Goal: Task Accomplishment & Management: Use online tool/utility

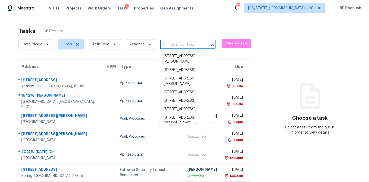
click at [176, 47] on input "text" at bounding box center [180, 45] width 41 height 8
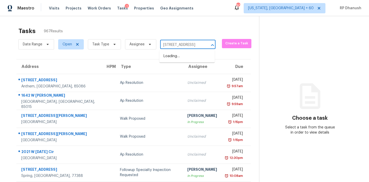
scroll to position [0, 30]
type input "[STREET_ADDRESS]"
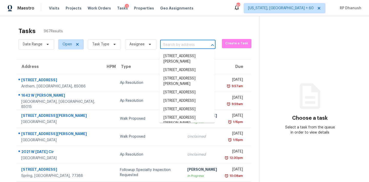
scroll to position [0, 0]
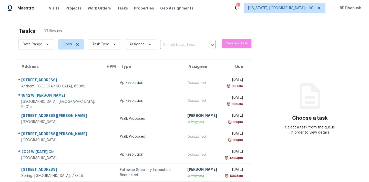
scroll to position [11, 0]
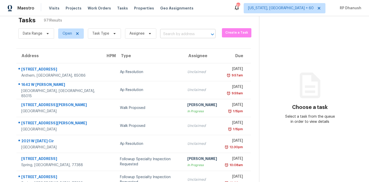
click at [193, 33] on input "text" at bounding box center [180, 34] width 41 height 8
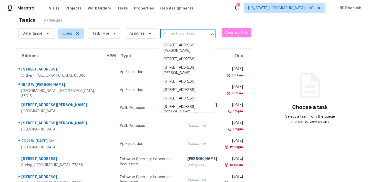
paste input "14332 Island Cove Dr, Orlando, FL 32824"
type input "14332 Island Cove Dr, Orlando, FL 32824"
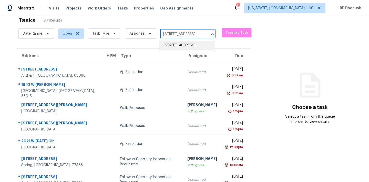
click at [190, 45] on li "14332 Island Cove Dr, Orlando, FL 32824" at bounding box center [186, 45] width 55 height 8
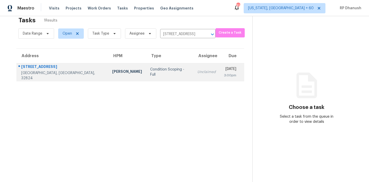
click at [224, 67] on div "Tue, Aug 19th 2025" at bounding box center [230, 69] width 12 height 6
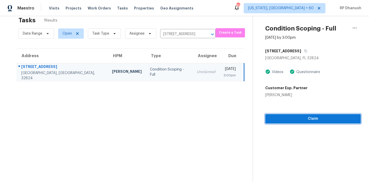
click at [280, 118] on span "Claim" at bounding box center [312, 119] width 87 height 6
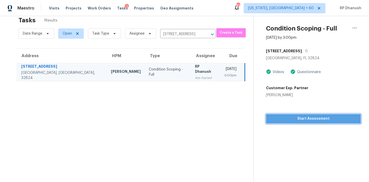
click at [294, 122] on span "Start Assessment" at bounding box center [313, 119] width 87 height 6
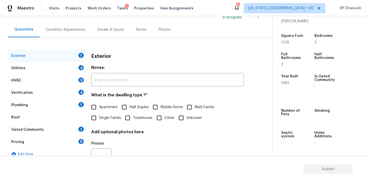
scroll to position [54, 0]
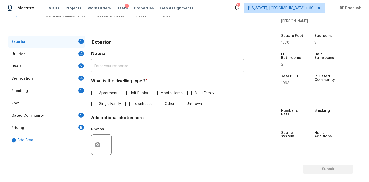
click at [136, 101] on span "Townhouse" at bounding box center [142, 103] width 19 height 5
click at [133, 101] on input "Townhouse" at bounding box center [127, 103] width 11 height 11
checkbox input "true"
click at [82, 54] on div "4" at bounding box center [80, 53] width 5 height 5
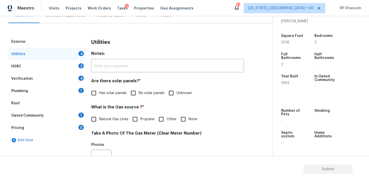
scroll to position [74, 0]
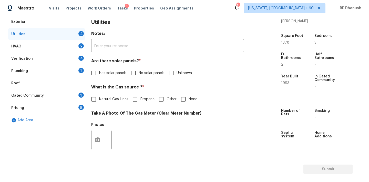
click at [139, 71] on span "No solar panels" at bounding box center [152, 72] width 26 height 5
click at [139, 71] on input "No solar panels" at bounding box center [133, 73] width 11 height 11
checkbox input "true"
click at [80, 72] on div "1" at bounding box center [80, 70] width 5 height 5
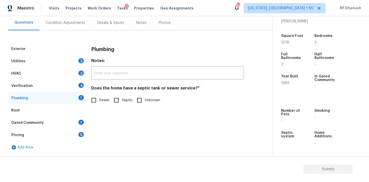
scroll to position [47, 0]
click at [96, 100] on input "Sewer" at bounding box center [93, 100] width 11 height 11
checkbox input "true"
click at [78, 119] on div "Gated Community 1" at bounding box center [46, 123] width 77 height 12
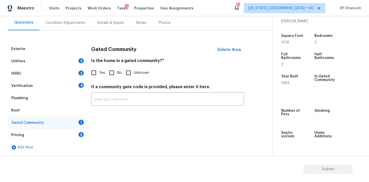
click at [116, 70] on input "No" at bounding box center [111, 72] width 11 height 11
checkbox input "true"
click at [72, 28] on div "Condition Adjustments" at bounding box center [65, 22] width 52 height 15
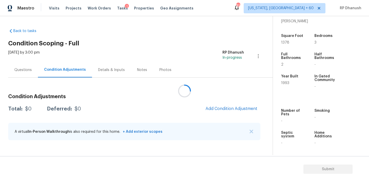
click at [233, 104] on div at bounding box center [184, 91] width 369 height 182
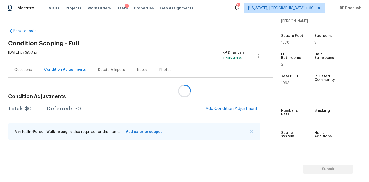
click at [233, 104] on div at bounding box center [184, 91] width 369 height 182
click at [229, 102] on div "Condition Adjustments Total: $0 Deferred: $0 Add Condition Adjustment A virtual…" at bounding box center [134, 117] width 252 height 55
click at [229, 103] on button "Add Condition Adjustment" at bounding box center [231, 108] width 58 height 11
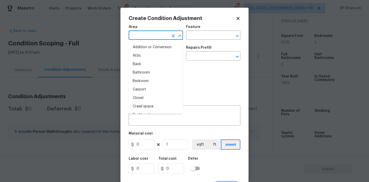
click at [140, 34] on input "text" at bounding box center [149, 36] width 40 height 8
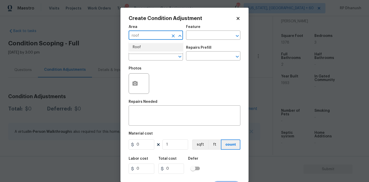
drag, startPoint x: 139, startPoint y: 45, endPoint x: 152, endPoint y: 43, distance: 13.7
click at [140, 45] on li "Roof" at bounding box center [156, 47] width 54 height 8
type input "Roof"
click at [214, 38] on input "text" at bounding box center [206, 36] width 40 height 8
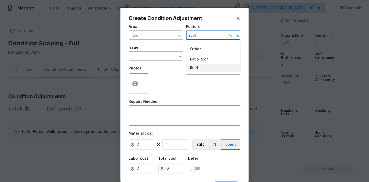
click at [207, 68] on li "Roof" at bounding box center [213, 68] width 54 height 8
type input "Roof"
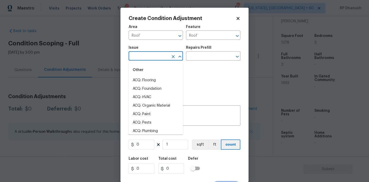
click at [155, 56] on input "text" at bounding box center [149, 57] width 40 height 8
click at [154, 77] on li "ACQ: Shingle Roof" at bounding box center [156, 80] width 54 height 8
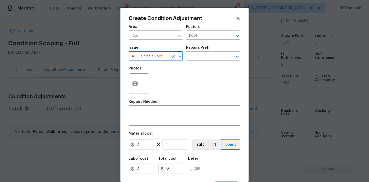
type input "ACQ: Shingle Roof"
click at [212, 66] on div "Photos" at bounding box center [185, 80] width 112 height 33
click at [212, 63] on div "Issue ACQ: Shingle Roof ​ Repairs Prefill ​" at bounding box center [185, 53] width 112 height 21
click at [212, 57] on input "text" at bounding box center [206, 57] width 40 height 8
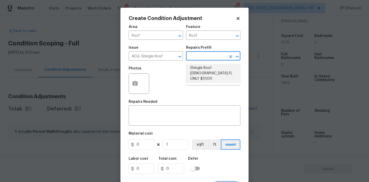
click at [206, 75] on li "Shingle Roof 15+ Years Old FL ONLY $10.00" at bounding box center [213, 73] width 54 height 19
type input "Acquisition"
type textarea "Acquisition Scope (Florida Only): Shingle Roof 15+ years in age maintenance."
type input "10"
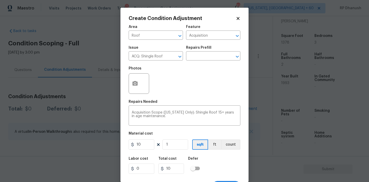
click at [174, 150] on figure "Material cost 10 1 sqft ft count" at bounding box center [185, 141] width 112 height 19
click at [175, 148] on input "1" at bounding box center [175, 144] width 26 height 10
type input "0"
type input "1"
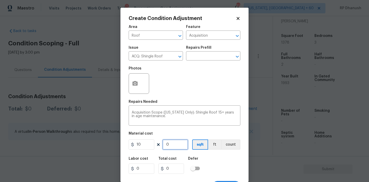
type input "10"
type input "13"
type input "130"
type input "137"
type input "1370"
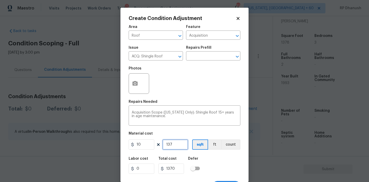
type input "1378"
type input "13780"
type input "1378"
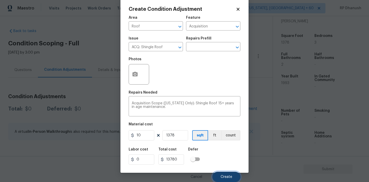
click at [224, 172] on button "Create" at bounding box center [226, 177] width 28 height 10
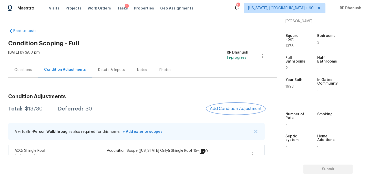
scroll to position [0, 0]
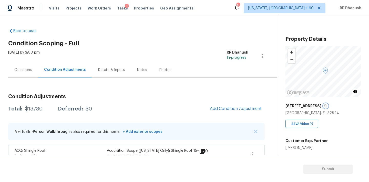
click at [324, 104] on icon "button" at bounding box center [325, 105] width 3 height 3
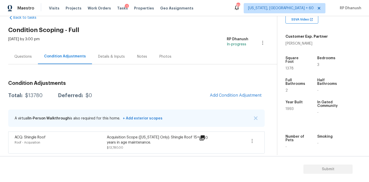
scroll to position [127, 0]
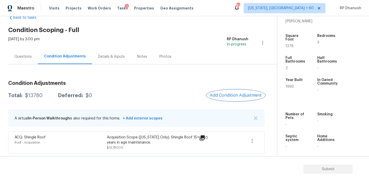
click at [255, 92] on button "Add Condition Adjustment" at bounding box center [236, 95] width 58 height 11
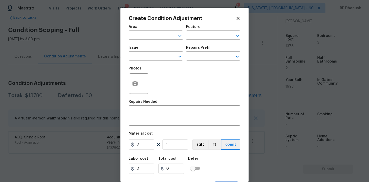
click at [152, 25] on span "Area ​" at bounding box center [156, 32] width 54 height 21
click at [152, 28] on div "Area" at bounding box center [156, 28] width 54 height 7
click at [150, 35] on input "text" at bounding box center [149, 36] width 40 height 8
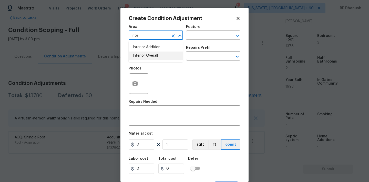
click at [147, 57] on li "Interior Overall" at bounding box center [156, 55] width 54 height 8
type input "Interior Overall"
click at [217, 34] on input "text" at bounding box center [206, 36] width 40 height 8
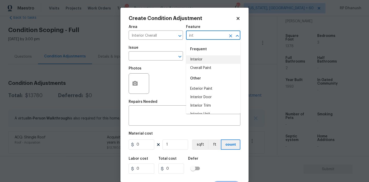
click at [199, 60] on li "Interior" at bounding box center [213, 59] width 54 height 8
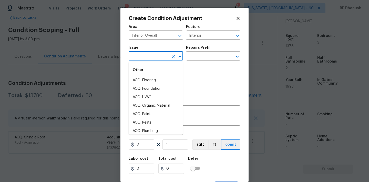
click at [146, 56] on input "text" at bounding box center [149, 57] width 40 height 8
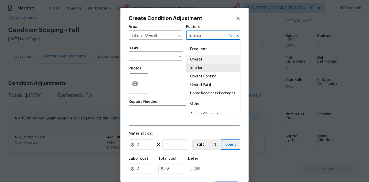
click at [203, 37] on input "Interior" at bounding box center [206, 36] width 40 height 8
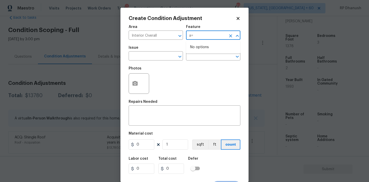
type input "a"
click at [198, 59] on li "Overall Paint" at bounding box center [213, 59] width 54 height 8
type input "Overall Paint"
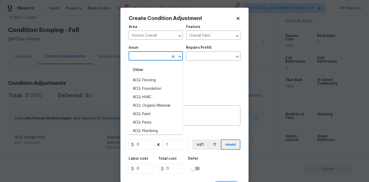
click at [144, 57] on input "text" at bounding box center [149, 57] width 40 height 8
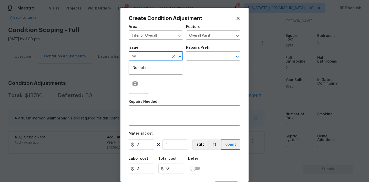
type input "oai"
type input "oau"
click at [140, 77] on li "ACQ: Paint" at bounding box center [156, 80] width 54 height 8
type input "ACQ: Paint"
click at [202, 55] on input "text" at bounding box center [206, 57] width 40 height 8
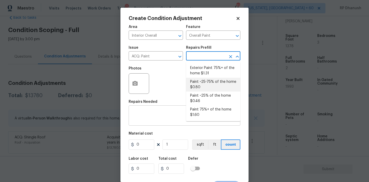
drag, startPoint x: 201, startPoint y: 82, endPoint x: 184, endPoint y: 107, distance: 30.5
click at [200, 82] on li "Paint ~25-75% of the home $0.80" at bounding box center [213, 85] width 54 height 14
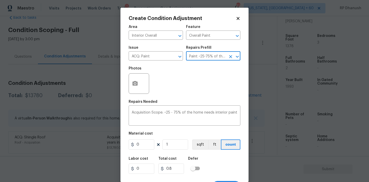
type input "Acquisition"
type textarea "Acquisition Scope: ~25 - 75% of the home needs interior paint"
type input "0.8"
click at [174, 144] on input "1" at bounding box center [175, 144] width 26 height 10
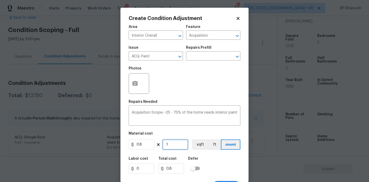
type input "0"
type input "1"
type input "0.8"
type input "12"
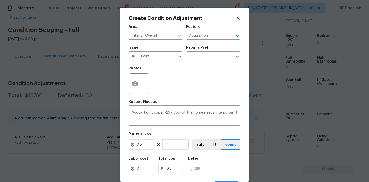
type input "9.6"
type input "127"
type input "101.6"
type input "1278"
type input "1022.4"
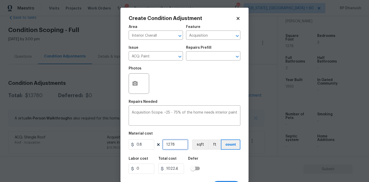
type input "1278"
click at [174, 144] on input "1278" at bounding box center [175, 144] width 26 height 10
click at [169, 143] on input "1278" at bounding box center [175, 144] width 26 height 10
type input "178"
type input "142.4"
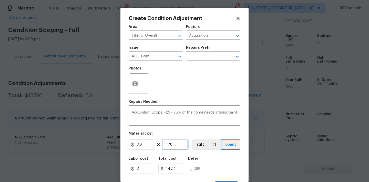
type input "1378"
type input "1102.4"
type input "1378"
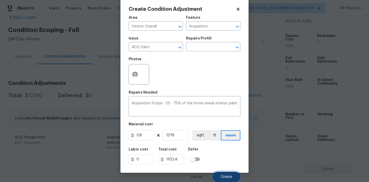
click at [226, 176] on span "Create" at bounding box center [227, 177] width 12 height 4
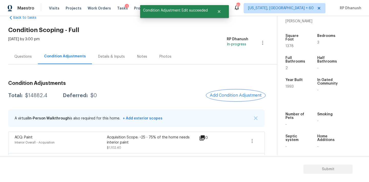
scroll to position [35, 0]
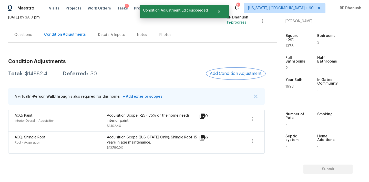
click at [229, 76] on span "Add Condition Adjustment" at bounding box center [236, 73] width 52 height 5
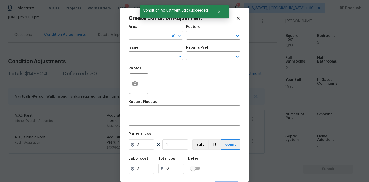
click at [142, 38] on input "text" at bounding box center [149, 36] width 40 height 8
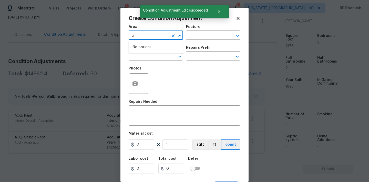
type input "uin"
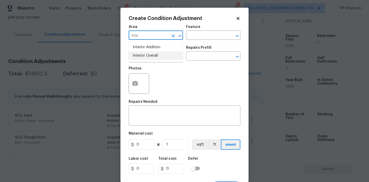
click at [145, 52] on li "Interior Overall" at bounding box center [156, 55] width 54 height 8
type input "Interior Overall"
click at [220, 37] on input "text" at bounding box center [206, 36] width 40 height 8
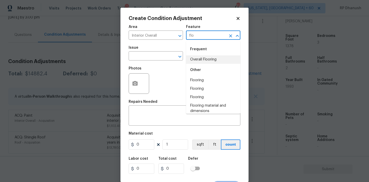
click at [203, 63] on li "Overall Flooring" at bounding box center [213, 59] width 54 height 8
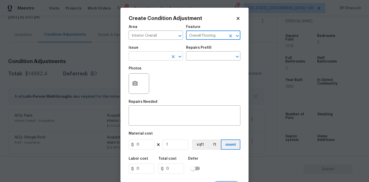
type input "Overall Flooring"
click at [152, 57] on input "text" at bounding box center [149, 57] width 40 height 8
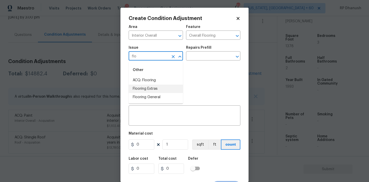
click at [160, 89] on li "Flooring Extras" at bounding box center [156, 89] width 54 height 8
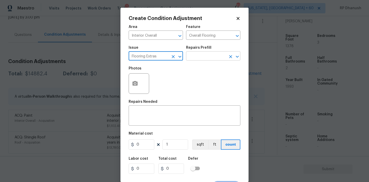
type input "Flooring Extras"
click at [209, 56] on input "text" at bounding box center [206, 57] width 40 height 8
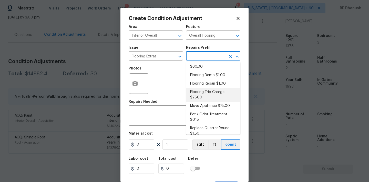
scroll to position [3, 0]
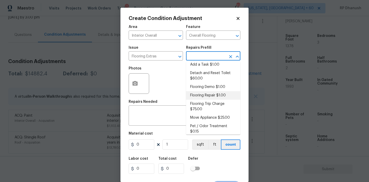
click at [206, 95] on li "Flooring Repair $1.00" at bounding box center [213, 95] width 54 height 8
type textarea "(Please use this pre-fill to detail your Flooring repairs)"
type input "1"
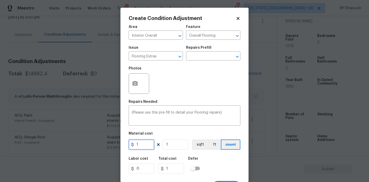
click at [140, 149] on input "1" at bounding box center [142, 144] width 26 height 10
type input "100"
click at [139, 81] on button "button" at bounding box center [135, 84] width 12 height 20
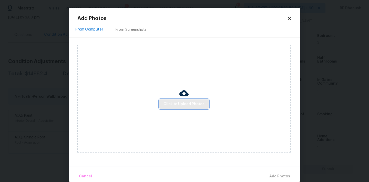
click at [183, 104] on span "Click to Upload Photos" at bounding box center [183, 104] width 41 height 6
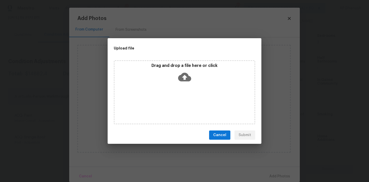
click at [183, 86] on div "Drag and drop a file here or click" at bounding box center [184, 92] width 141 height 64
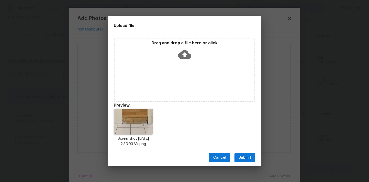
click at [245, 154] on span "Submit" at bounding box center [245, 157] width 13 height 6
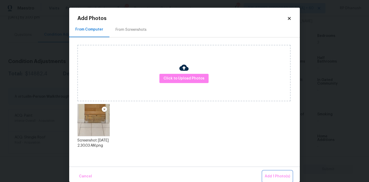
click at [272, 177] on span "Add 1 Photo(s)" at bounding box center [277, 176] width 25 height 6
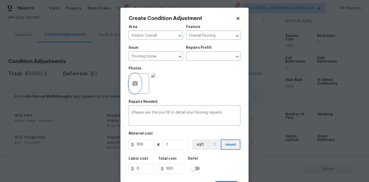
scroll to position [9, 0]
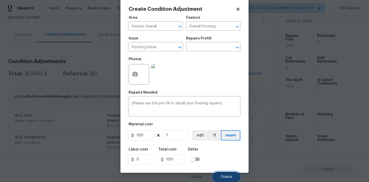
click at [223, 174] on button "Create" at bounding box center [226, 177] width 28 height 10
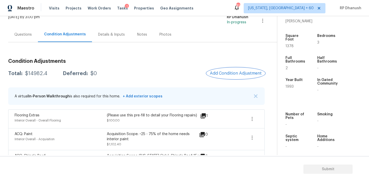
scroll to position [54, 0]
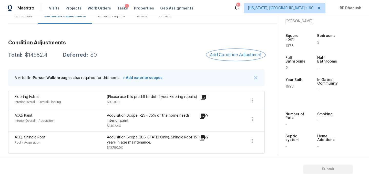
click at [242, 55] on span "Add Condition Adjustment" at bounding box center [236, 55] width 52 height 5
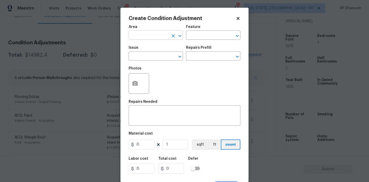
click at [166, 38] on input "text" at bounding box center [149, 36] width 40 height 8
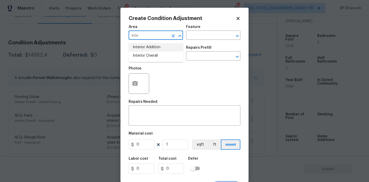
click at [163, 51] on li "Interior Addition" at bounding box center [156, 47] width 54 height 8
type input "Interior Addition"
click at [174, 38] on icon "Clear" at bounding box center [173, 35] width 5 height 5
click at [166, 38] on input "text" at bounding box center [149, 36] width 40 height 8
click at [160, 55] on li "Interior Overall" at bounding box center [156, 55] width 54 height 8
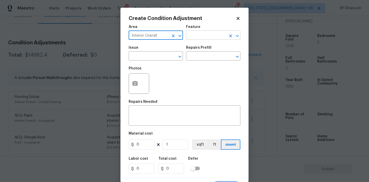
type input "Interior Overall"
click at [198, 36] on input "text" at bounding box center [206, 36] width 40 height 8
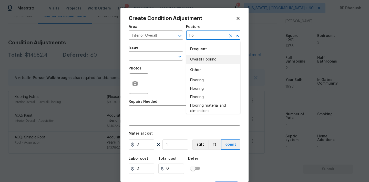
click at [201, 57] on li "Overall Flooring" at bounding box center [213, 59] width 54 height 8
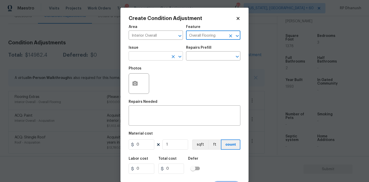
type input "Overall Flooring"
click at [151, 57] on input "text" at bounding box center [149, 57] width 40 height 8
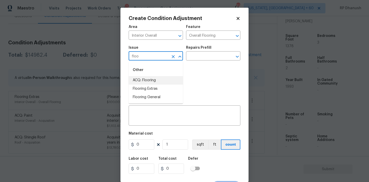
click at [151, 81] on li "ACQ: Flooring" at bounding box center [156, 80] width 54 height 8
type input "ACQ: Flooring"
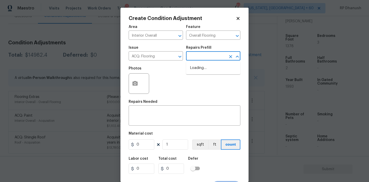
click at [216, 58] on input "text" at bounding box center [206, 57] width 40 height 8
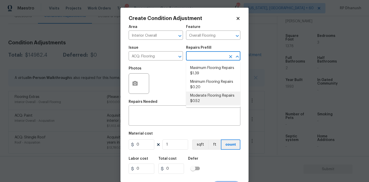
click at [208, 100] on li "Moderate Flooring Repairs $0.52" at bounding box center [213, 98] width 54 height 14
type input "Acquisition"
type textarea "Acquisition Scope: Moderate flooring repairs"
type input "0.52"
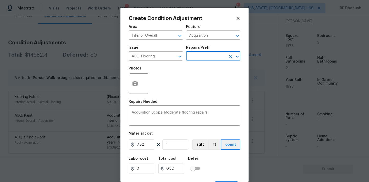
click at [171, 150] on figure "Material cost 0.52 1 sqft ft count" at bounding box center [185, 141] width 112 height 19
click at [178, 147] on input "1" at bounding box center [175, 144] width 26 height 10
type input "0"
type input "1"
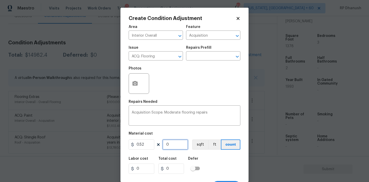
type input "0.52"
type input "12"
type input "6.24"
type input "127"
type input "66.04"
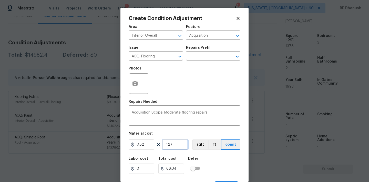
type input "1278"
type input "664.56"
type input "1278"
click at [178, 146] on input "1278" at bounding box center [175, 144] width 26 height 10
click at [170, 144] on input "1278" at bounding box center [175, 144] width 26 height 10
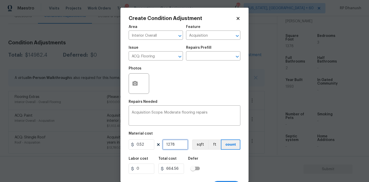
type input "178"
type input "92.56"
type input "1378"
type input "716.56"
type input "1378"
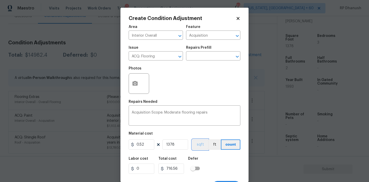
scroll to position [9, 0]
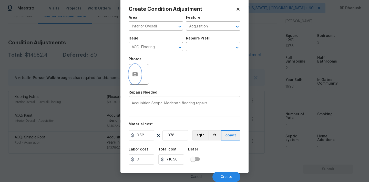
click at [139, 75] on button "button" at bounding box center [135, 74] width 12 height 20
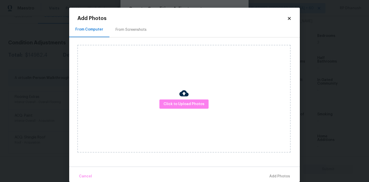
click at [136, 35] on div "From Screenshots" at bounding box center [130, 29] width 43 height 15
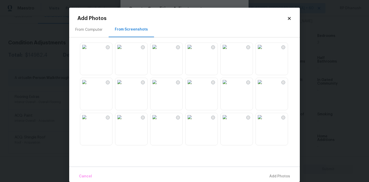
click at [159, 86] on img at bounding box center [154, 82] width 8 height 8
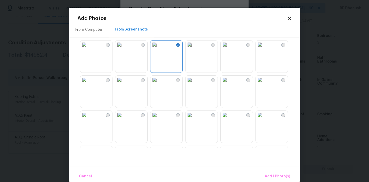
click at [194, 84] on img at bounding box center [189, 80] width 8 height 8
click at [159, 119] on img at bounding box center [154, 115] width 8 height 8
click at [164, 145] on div at bounding box center [188, 94] width 222 height 108
click at [159, 119] on img at bounding box center [154, 115] width 8 height 8
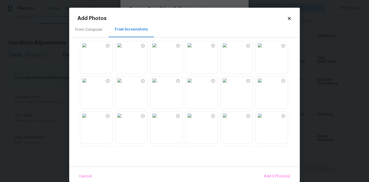
click at [194, 85] on img at bounding box center [189, 80] width 8 height 8
click at [229, 85] on img at bounding box center [225, 80] width 8 height 8
click at [264, 120] on img at bounding box center [260, 115] width 8 height 8
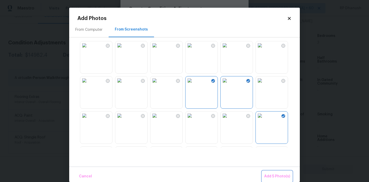
click at [274, 173] on span "Add 5 Photo(s)" at bounding box center [277, 176] width 26 height 6
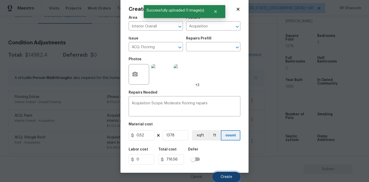
click at [227, 174] on button "Create" at bounding box center [226, 177] width 28 height 10
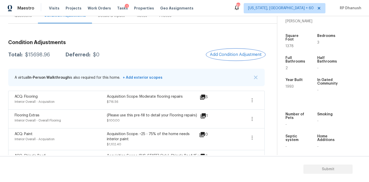
scroll to position [73, 0]
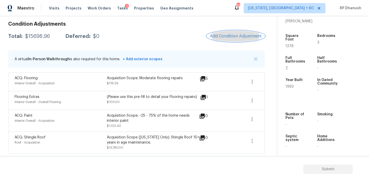
click at [240, 36] on span "Add Condition Adjustment" at bounding box center [236, 36] width 52 height 5
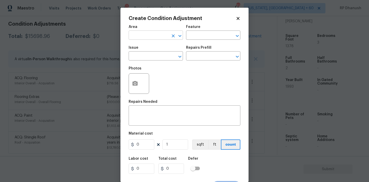
click at [150, 34] on input "text" at bounding box center [149, 36] width 40 height 8
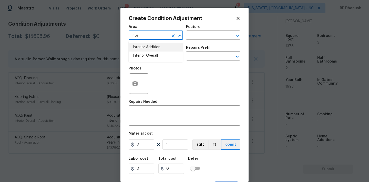
click at [149, 50] on li "Interior Addition" at bounding box center [156, 47] width 54 height 8
type input "Interior Addition"
click at [173, 33] on button "Clear" at bounding box center [173, 35] width 7 height 7
click at [170, 33] on div at bounding box center [176, 35] width 13 height 7
click at [158, 58] on li "Interior Overall" at bounding box center [156, 55] width 54 height 8
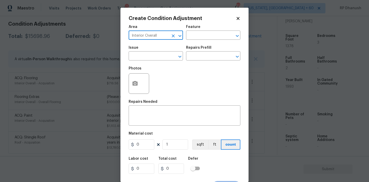
type input "Interior Overall"
click at [201, 43] on div "Area Interior Overall ​ Feature ​" at bounding box center [185, 32] width 112 height 21
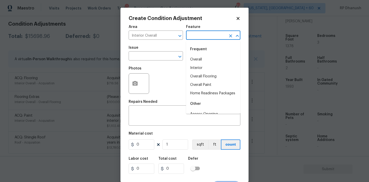
click at [205, 39] on input "text" at bounding box center [206, 36] width 40 height 8
click at [202, 92] on li "Home Readiness Packages" at bounding box center [213, 93] width 54 height 8
type input "Home Readiness Packages"
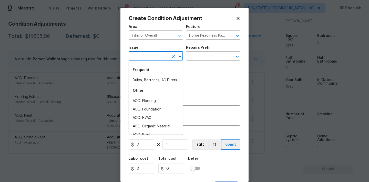
click at [157, 60] on input "text" at bounding box center [149, 57] width 40 height 8
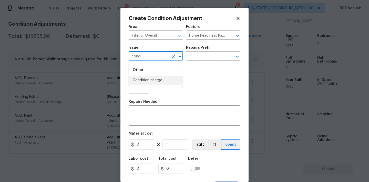
click at [153, 79] on li "Condition charge" at bounding box center [156, 80] width 54 height 8
type input "Condition charge"
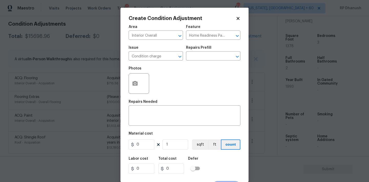
click at [194, 64] on div "Photos" at bounding box center [185, 80] width 112 height 33
click at [199, 57] on input "text" at bounding box center [206, 57] width 40 height 8
type input "1993"
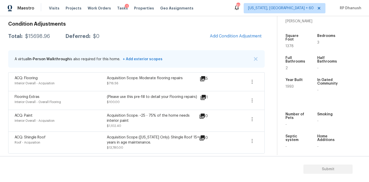
click at [88, 72] on body "Maestro Visits Projects Work Orders Tasks 1 Properties Geo Assignments 810 Wash…" at bounding box center [184, 91] width 369 height 182
click at [235, 30] on div "Condition Adjustments Total: $15698.96 Deferred: $0 Add Condition Adjustment A …" at bounding box center [136, 85] width 256 height 136
click at [222, 36] on span "Add Condition Adjustment" at bounding box center [236, 36] width 52 height 5
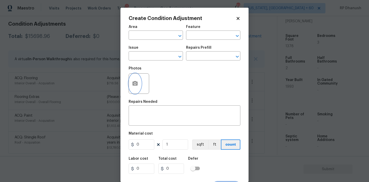
click at [138, 80] on icon "button" at bounding box center [135, 83] width 6 height 6
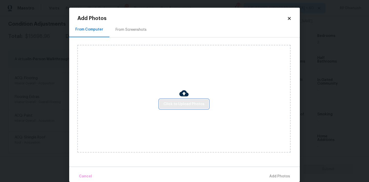
click at [179, 100] on button "Click to Upload Photos" at bounding box center [183, 103] width 49 height 9
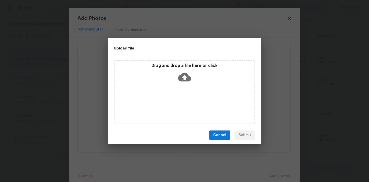
click at [186, 85] on div "Drag and drop a file here or click" at bounding box center [184, 92] width 141 height 64
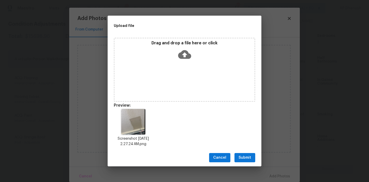
click at [250, 155] on span "Submit" at bounding box center [245, 157] width 13 height 6
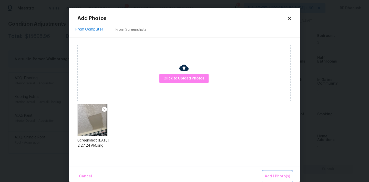
click at [275, 171] on button "Add 1 Photo(s)" at bounding box center [277, 176] width 29 height 11
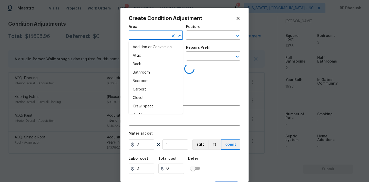
click at [143, 38] on input "text" at bounding box center [149, 36] width 40 height 8
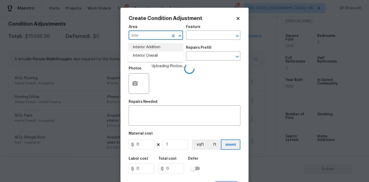
click at [149, 54] on li "Interior Overall" at bounding box center [156, 55] width 54 height 8
type input "Interior Overall"
click at [199, 37] on input "text" at bounding box center [206, 36] width 40 height 8
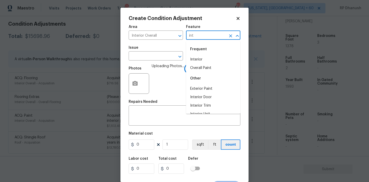
type input "inte"
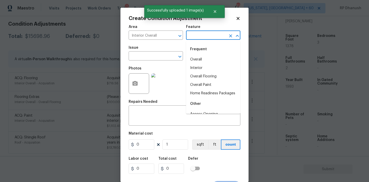
click at [200, 59] on li "Overall" at bounding box center [213, 59] width 54 height 8
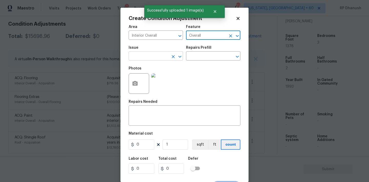
click at [145, 59] on input "text" at bounding box center [149, 57] width 40 height 8
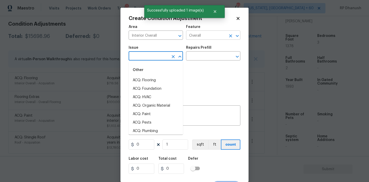
click at [219, 34] on input "Overall" at bounding box center [206, 36] width 40 height 8
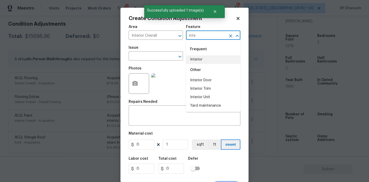
click at [205, 61] on li "Interior" at bounding box center [213, 59] width 54 height 8
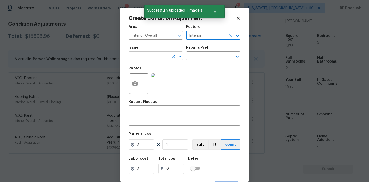
type input "Interior"
click at [154, 54] on input "text" at bounding box center [149, 57] width 40 height 8
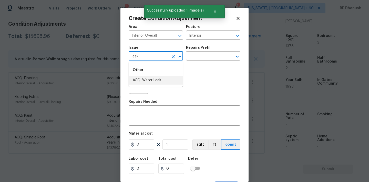
click at [149, 78] on li "ACQ: Water Leak" at bounding box center [156, 80] width 54 height 8
type input "ACQ: Water Leak"
click at [215, 53] on input "text" at bounding box center [206, 57] width 40 height 8
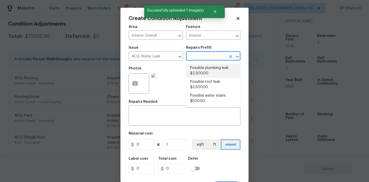
click at [215, 72] on li "Possible plumbing leak $2,500.00" at bounding box center [213, 71] width 54 height 14
type input "Acquisition"
type textarea "Acquisition Scope: Possible plumbing leak"
type input "2500"
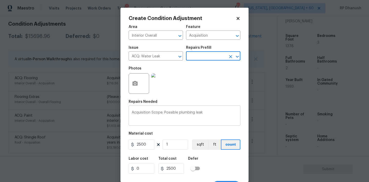
click at [186, 115] on textarea "Acquisition Scope: Possible plumbing leak" at bounding box center [185, 116] width 106 height 11
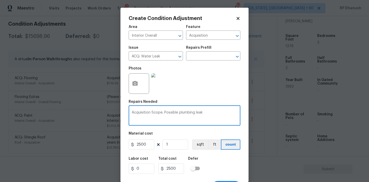
click at [186, 115] on textarea "Acquisition Scope: Possible plumbing leak" at bounding box center [185, 116] width 106 height 11
click at [186, 113] on textarea "Acquisition Scope: Possible plumbing leak" at bounding box center [185, 116] width 106 height 11
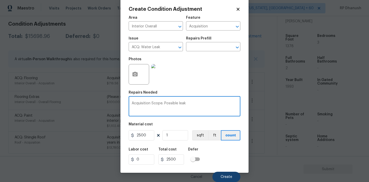
type textarea "Acquisition Scope: Possible leak"
click at [229, 180] on button "Create" at bounding box center [226, 177] width 28 height 10
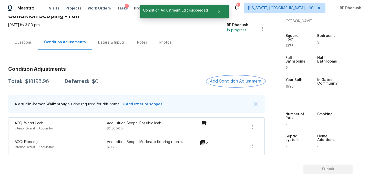
scroll to position [0, 0]
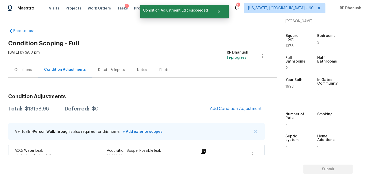
click at [26, 69] on div "Questions" at bounding box center [22, 69] width 17 height 5
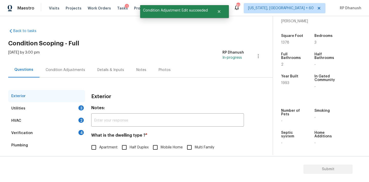
scroll to position [41, 0]
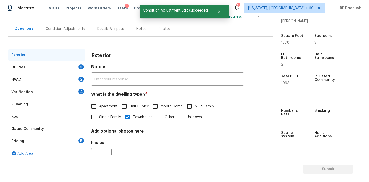
click at [77, 88] on div "Verification 4" at bounding box center [46, 92] width 77 height 12
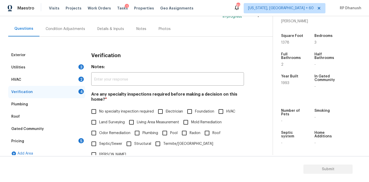
click at [102, 111] on span "No specialty inspection required" at bounding box center [126, 111] width 55 height 5
click at [99, 111] on input "No specialty inspection required" at bounding box center [93, 111] width 11 height 11
checkbox input "true"
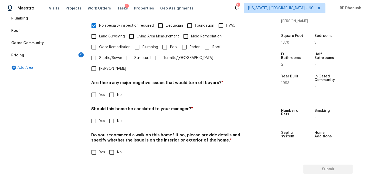
scroll to position [126, 0]
click at [115, 90] on input "No" at bounding box center [111, 95] width 11 height 11
checkbox input "true"
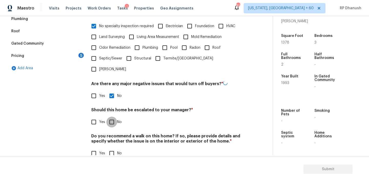
click at [115, 117] on input "No" at bounding box center [111, 122] width 11 height 11
checkbox input "true"
click at [113, 149] on div "Verification Notes: ​ Are any specialty inspections required before making a de…" at bounding box center [167, 65] width 153 height 202
click at [113, 147] on input "No" at bounding box center [111, 152] width 11 height 11
checkbox input "true"
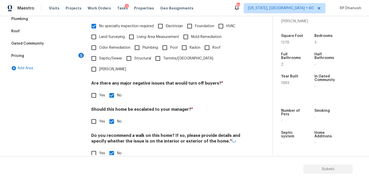
scroll to position [65, 0]
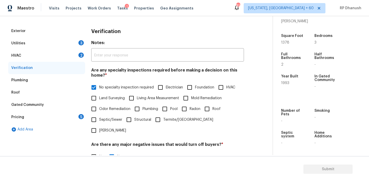
click at [78, 53] on div "HVAC 2" at bounding box center [46, 55] width 77 height 12
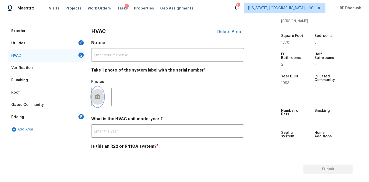
click at [101, 94] on button "button" at bounding box center [97, 97] width 12 height 20
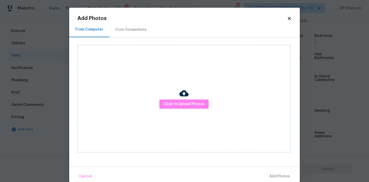
click at [129, 31] on div "From Screenshots" at bounding box center [131, 29] width 31 height 5
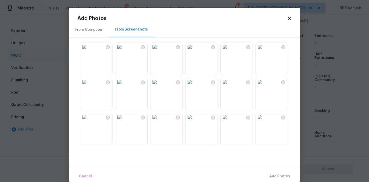
click at [123, 51] on img at bounding box center [119, 47] width 8 height 8
click at [273, 169] on div "Cancel Add 1 Photo(s)" at bounding box center [184, 174] width 231 height 15
click at [274, 172] on button "Add 1 Photo(s)" at bounding box center [277, 176] width 29 height 11
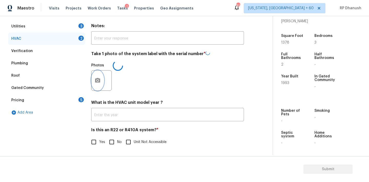
scroll to position [82, 0]
click at [110, 141] on input "No" at bounding box center [111, 142] width 11 height 11
checkbox input "true"
click at [79, 23] on div "Utilities 3" at bounding box center [46, 27] width 77 height 12
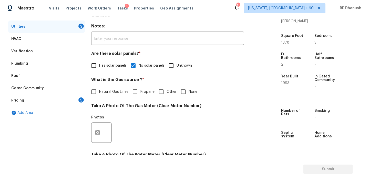
scroll to position [31, 0]
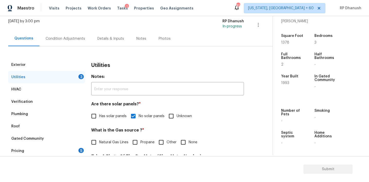
click at [65, 27] on div "Tue, Aug 19 2025 by 3:00 pm RP Dhanush In-progress" at bounding box center [140, 25] width 264 height 12
click at [65, 32] on div "Condition Adjustments" at bounding box center [65, 38] width 52 height 15
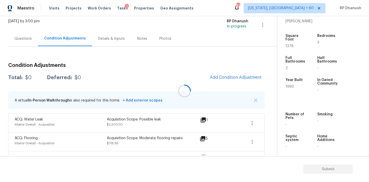
click at [234, 76] on div at bounding box center [184, 91] width 369 height 182
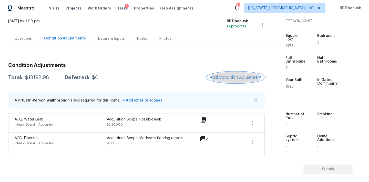
click at [234, 76] on span "Add Condition Adjustment" at bounding box center [236, 77] width 52 height 5
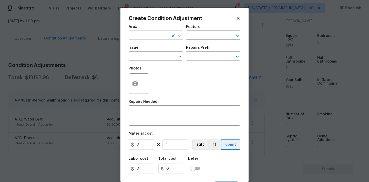
click at [164, 35] on input "text" at bounding box center [149, 36] width 40 height 8
click at [156, 47] on li "HVAC" at bounding box center [156, 47] width 54 height 8
type input "HVAC"
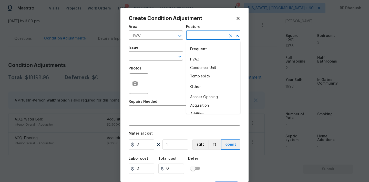
click at [198, 39] on input "text" at bounding box center [206, 36] width 40 height 8
click at [196, 57] on li "HVAC" at bounding box center [213, 59] width 54 height 8
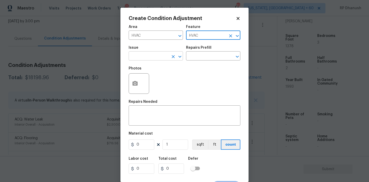
type input "HVAC"
click at [158, 57] on input "text" at bounding box center [149, 57] width 40 height 8
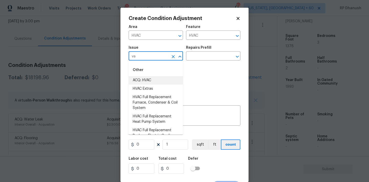
click at [155, 79] on li "ACQ: HVAC" at bounding box center [156, 80] width 54 height 8
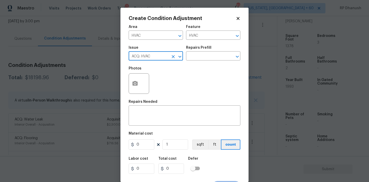
type input "ACQ: HVAC"
click at [198, 61] on div "Issue ACQ: HVAC ​ Repairs Prefill ​" at bounding box center [185, 53] width 112 height 21
click at [205, 57] on input "text" at bounding box center [206, 57] width 40 height 8
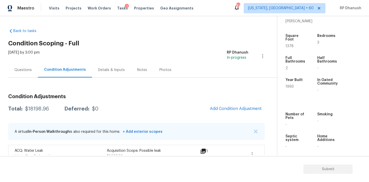
click at [25, 66] on div "Questions" at bounding box center [23, 69] width 30 height 15
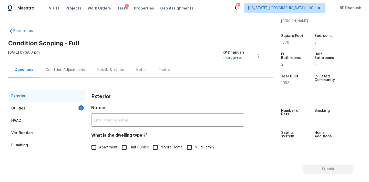
scroll to position [65, 0]
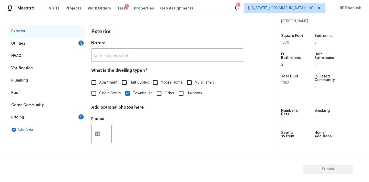
click at [76, 46] on div "Utilities 3" at bounding box center [46, 43] width 77 height 12
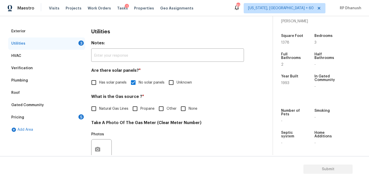
scroll to position [75, 0]
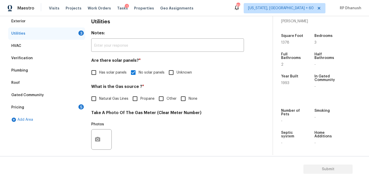
click at [182, 102] on input "None" at bounding box center [183, 98] width 11 height 11
checkbox input "true"
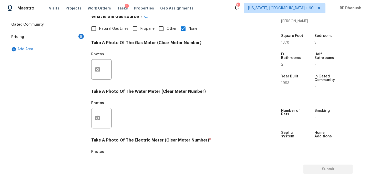
scroll to position [193, 0]
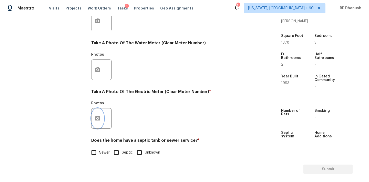
click at [103, 118] on button "button" at bounding box center [97, 118] width 12 height 20
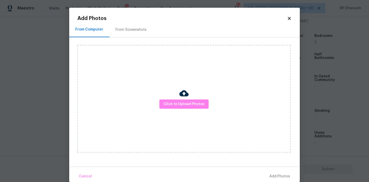
click at [132, 25] on div "From Screenshots" at bounding box center [130, 29] width 43 height 15
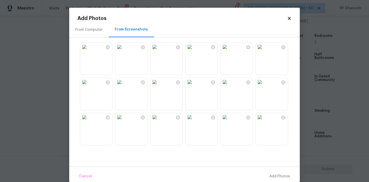
click at [123, 51] on img at bounding box center [119, 47] width 8 height 8
click at [281, 174] on span "Add 1 Photo(s)" at bounding box center [277, 176] width 25 height 6
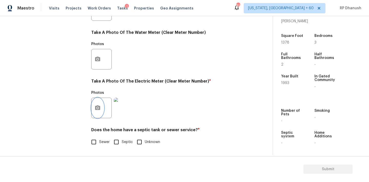
scroll to position [204, 0]
click at [99, 144] on span "Sewer" at bounding box center [104, 141] width 11 height 5
click at [99, 144] on input "Sewer" at bounding box center [93, 142] width 11 height 11
checkbox input "true"
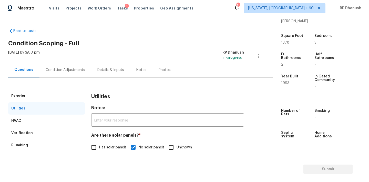
scroll to position [91, 0]
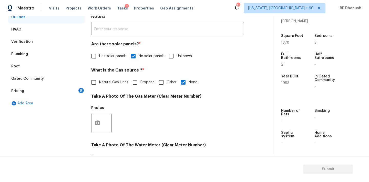
click at [76, 95] on div "Pricing 5" at bounding box center [46, 91] width 77 height 12
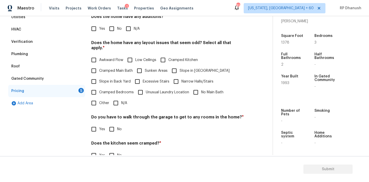
click at [112, 34] on input "No" at bounding box center [111, 28] width 11 height 11
checkbox input "true"
click at [98, 77] on input "Slope in Back Yard" at bounding box center [93, 81] width 11 height 11
checkbox input "true"
drag, startPoint x: 176, startPoint y: 68, endPoint x: 149, endPoint y: 76, distance: 27.4
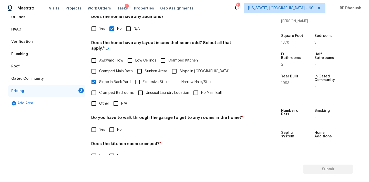
click at [176, 68] on input "Slope in [GEOGRAPHIC_DATA]" at bounding box center [174, 71] width 11 height 11
checkbox input "true"
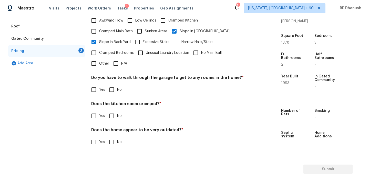
click at [110, 91] on input "No" at bounding box center [111, 89] width 11 height 11
checkbox input "true"
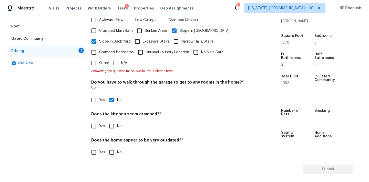
click at [110, 138] on h4 "Does the home appear to be very outdated? *" at bounding box center [167, 141] width 153 height 7
click at [112, 121] on input "No" at bounding box center [111, 126] width 11 height 11
checkbox input "true"
checkbox input "false"
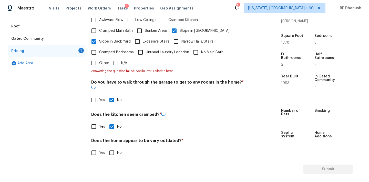
click at [112, 147] on input "No" at bounding box center [111, 152] width 11 height 11
checkbox input "true"
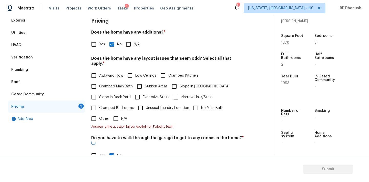
checkbox input "false"
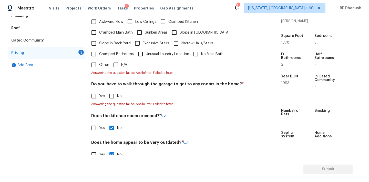
scroll to position [137, 0]
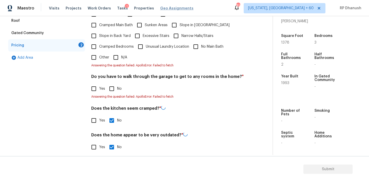
checkbox input "false"
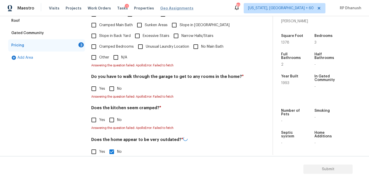
checkbox input "false"
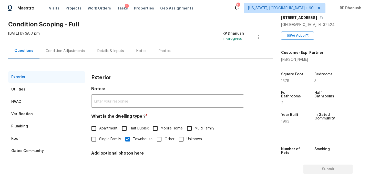
scroll to position [65, 0]
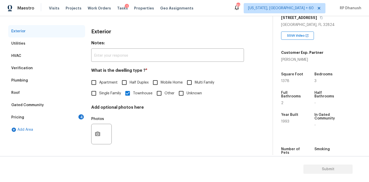
click at [68, 118] on div "Pricing 4" at bounding box center [46, 117] width 77 height 12
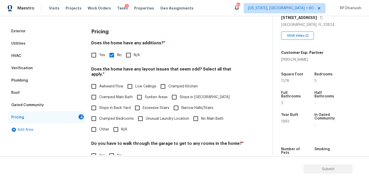
click at [98, 106] on input "Slope in Back Yard" at bounding box center [93, 107] width 11 height 11
checkbox input "true"
click at [184, 94] on label "Slope in Front Yard" at bounding box center [199, 97] width 61 height 11
click at [180, 94] on input "Slope in Front Yard" at bounding box center [174, 97] width 11 height 11
checkbox input "true"
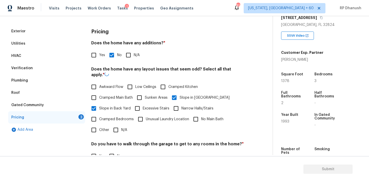
scroll to position [126, 0]
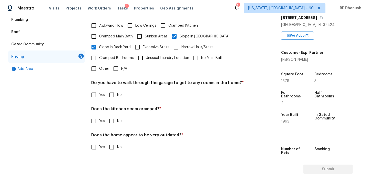
click at [169, 106] on h4 "Does the kitchen seem cramped? *" at bounding box center [167, 109] width 153 height 7
click at [111, 89] on input "No" at bounding box center [111, 94] width 11 height 11
checkbox input "true"
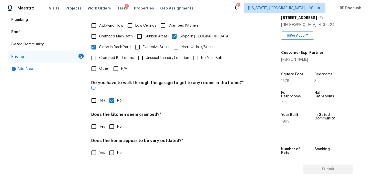
click at [112, 121] on input "No" at bounding box center [111, 126] width 11 height 11
checkbox input "true"
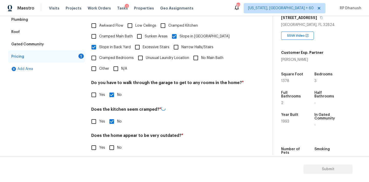
click at [112, 137] on div "Does the home appear to be very outdated? * Yes No" at bounding box center [167, 143] width 153 height 20
click at [110, 151] on div "Pricing Does the home have any additions? * Yes No N/A Does the home have any l…" at bounding box center [167, 61] width 153 height 194
click at [112, 142] on input "No" at bounding box center [111, 147] width 11 height 11
checkbox input "true"
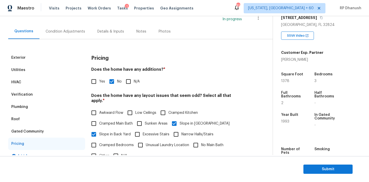
scroll to position [36, 0]
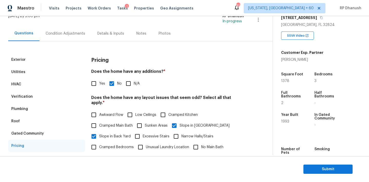
click at [67, 31] on div "Condition Adjustments" at bounding box center [65, 33] width 39 height 5
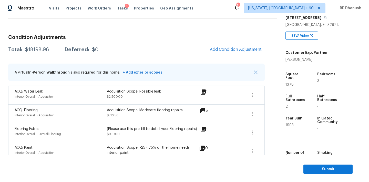
scroll to position [41, 0]
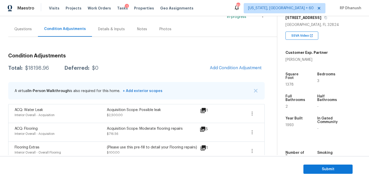
click at [51, 71] on div "Total: $18198.96 Deferred: $0 Add Condition Adjustment" at bounding box center [136, 68] width 256 height 11
copy div "$18198.96"
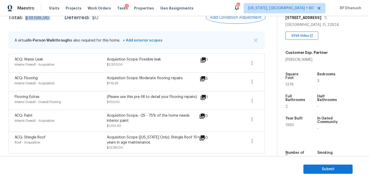
click at [238, 20] on button "Add Condition Adjustment" at bounding box center [236, 17] width 58 height 11
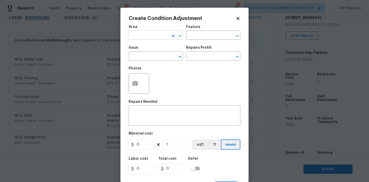
click at [154, 35] on input "text" at bounding box center [149, 36] width 40 height 8
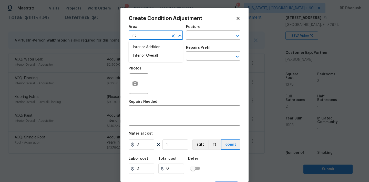
type input "inte"
click at [153, 57] on li "Attic" at bounding box center [156, 55] width 54 height 8
type input "Attic"
click at [172, 36] on icon "Clear" at bounding box center [173, 35] width 5 height 5
click at [161, 36] on input "text" at bounding box center [149, 36] width 40 height 8
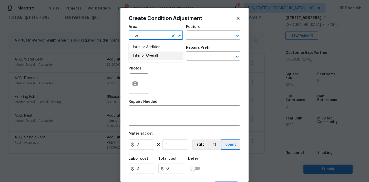
click at [143, 56] on li "Interior Overall" at bounding box center [156, 55] width 54 height 8
type input "Interior Overall"
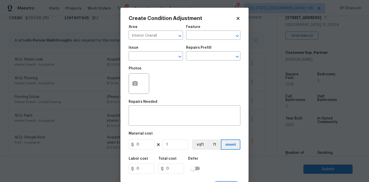
click at [198, 41] on div "Area Interior Overall ​ Feature ​" at bounding box center [185, 32] width 112 height 21
click at [199, 38] on input "text" at bounding box center [206, 36] width 40 height 8
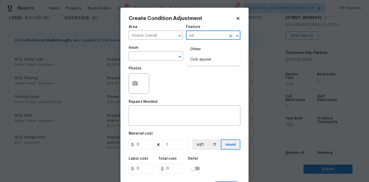
type input "eall"
click at [197, 69] on li "Walls and Ceiling" at bounding box center [213, 68] width 54 height 8
type input "Walls and Ceiling"
click at [158, 63] on span "Issue ​" at bounding box center [156, 53] width 54 height 21
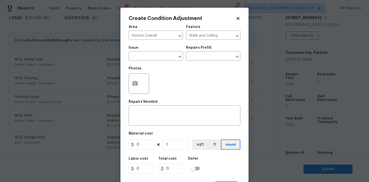
click at [159, 61] on span "Issue ​" at bounding box center [156, 53] width 54 height 21
click at [160, 58] on input "text" at bounding box center [149, 57] width 40 height 8
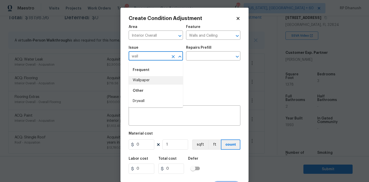
click at [148, 80] on li "Wallpaper" at bounding box center [156, 80] width 54 height 8
type input "Wallpaper"
click at [210, 58] on input "text" at bounding box center [206, 57] width 40 height 8
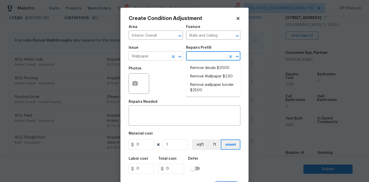
click at [172, 58] on icon "Clear" at bounding box center [173, 56] width 5 height 5
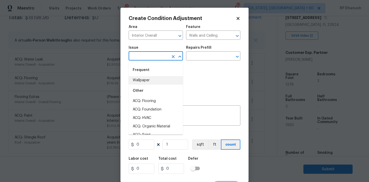
click at [150, 58] on input "text" at bounding box center [149, 57] width 40 height 8
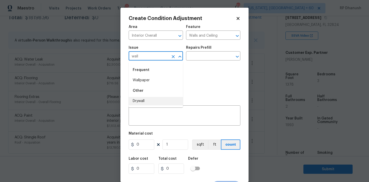
click at [140, 103] on li "Drywall" at bounding box center [156, 101] width 54 height 8
type input "Drywall"
click at [209, 51] on div "Repairs Prefill" at bounding box center [213, 49] width 54 height 7
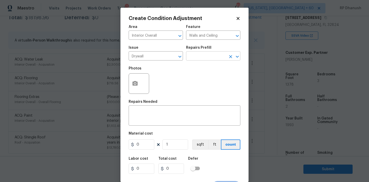
click at [208, 56] on input "text" at bounding box center [206, 57] width 40 height 8
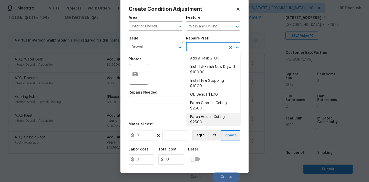
scroll to position [40, 0]
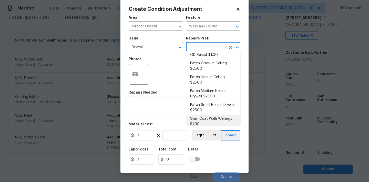
click at [204, 117] on li "Skim Coat Walls/Ceilings $1.00" at bounding box center [213, 122] width 54 height 14
type textarea "Prep/scrape all loose material from the damaged area; prime if needed. Skim coa…"
type input "1"
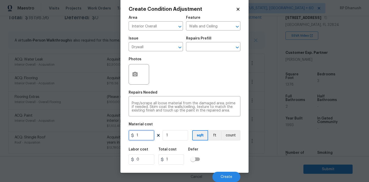
click at [149, 135] on input "1" at bounding box center [142, 135] width 26 height 10
type input "500"
click at [222, 176] on span "Create" at bounding box center [227, 177] width 12 height 4
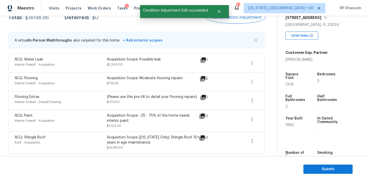
scroll to position [0, 0]
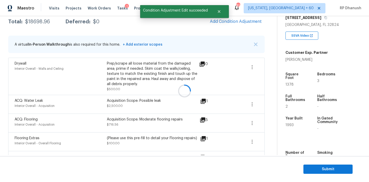
click at [42, 18] on div at bounding box center [184, 91] width 369 height 182
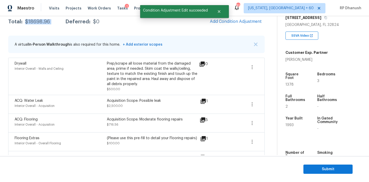
click at [42, 18] on div "Total: $18698.96 Deferred: $0 Add Condition Adjustment" at bounding box center [136, 21] width 256 height 11
copy div "$18698.96"
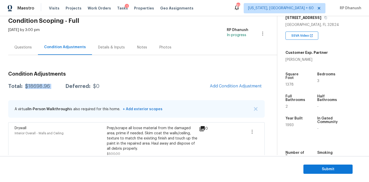
scroll to position [5, 0]
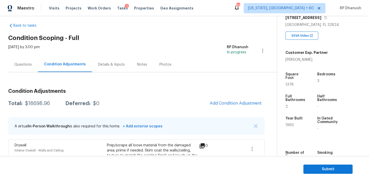
click at [23, 61] on div "Questions" at bounding box center [23, 64] width 30 height 15
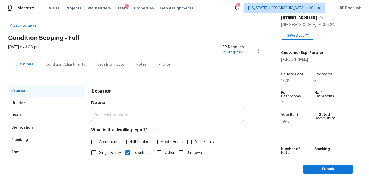
scroll to position [65, 0]
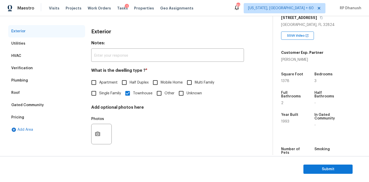
click at [25, 74] on div "Verification" at bounding box center [46, 68] width 77 height 12
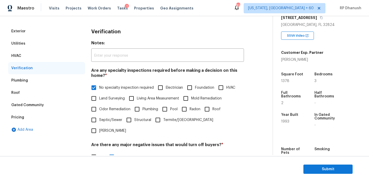
scroll to position [126, 0]
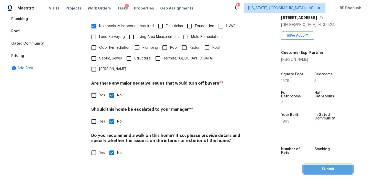
click at [333, 173] on button "Submit" at bounding box center [327, 168] width 49 height 9
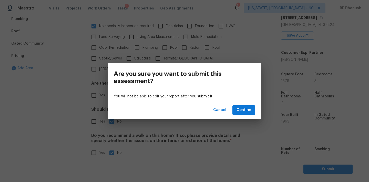
click at [245, 105] on div "Cancel Confirm" at bounding box center [185, 110] width 154 height 18
click at [244, 106] on button "Confirm" at bounding box center [243, 109] width 23 height 9
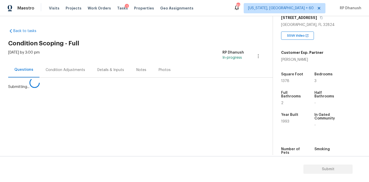
scroll to position [0, 0]
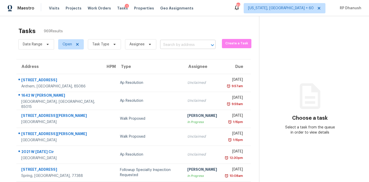
click at [177, 45] on input "text" at bounding box center [180, 45] width 41 height 8
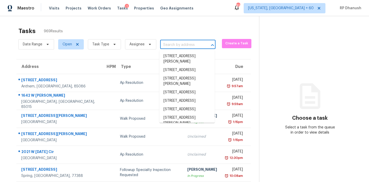
paste input "3330 Peacock Ln Mulberry, FL, 33860"
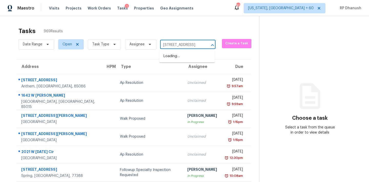
type input "3330 Peacock Ln Mulberry, FL, 33860"
click at [186, 56] on li "3330 Peacock Ln, Mulberry, FL 33860" at bounding box center [186, 56] width 55 height 8
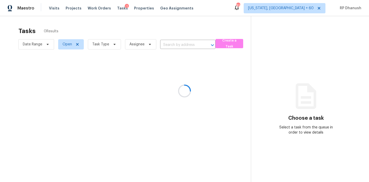
type input "3330 Peacock Ln, Mulberry, FL 33860"
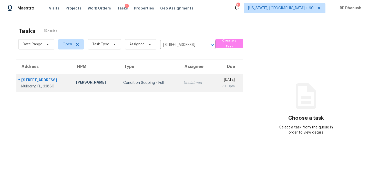
click at [185, 77] on td "Unclaimed" at bounding box center [195, 83] width 33 height 18
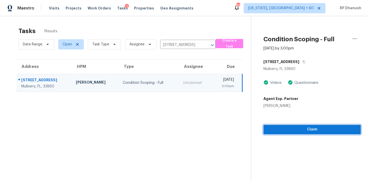
click at [290, 128] on span "Claim" at bounding box center [311, 129] width 89 height 6
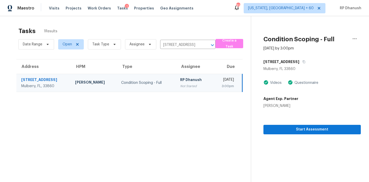
click at [216, 83] on div "Tue, Aug 19th 2025" at bounding box center [225, 80] width 18 height 6
click at [314, 126] on span "Start Assessment" at bounding box center [311, 129] width 89 height 6
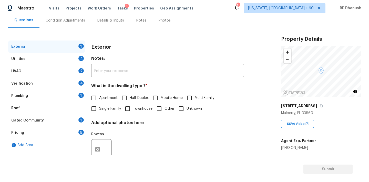
scroll to position [65, 0]
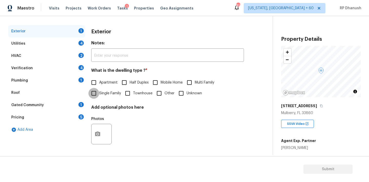
click at [96, 97] on input "Single Family" at bounding box center [93, 93] width 11 height 11
checkbox input "true"
click at [71, 41] on div "Utilities 4" at bounding box center [46, 43] width 77 height 12
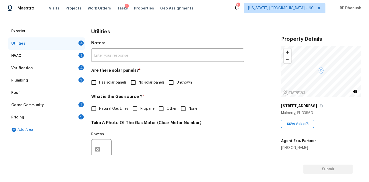
click at [136, 80] on input "No solar panels" at bounding box center [133, 82] width 11 height 11
checkbox input "true"
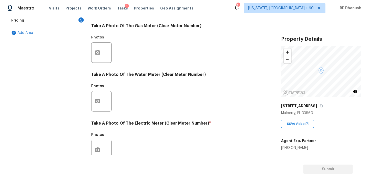
scroll to position [204, 0]
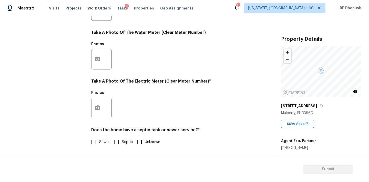
click at [104, 108] on div at bounding box center [101, 108] width 20 height 20
click at [101, 105] on button "button" at bounding box center [97, 108] width 12 height 20
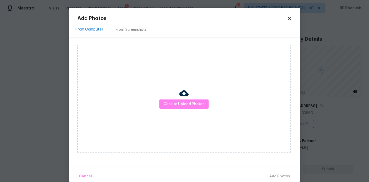
click at [125, 33] on div "From Screenshots" at bounding box center [130, 29] width 43 height 15
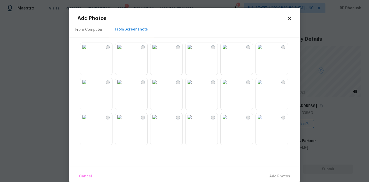
click at [123, 86] on img at bounding box center [119, 82] width 8 height 8
click at [273, 172] on button "Add 1 Photo(s)" at bounding box center [277, 176] width 29 height 11
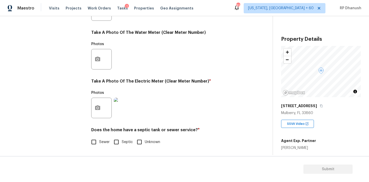
click at [93, 139] on input "Sewer" at bounding box center [93, 142] width 11 height 11
checkbox input "true"
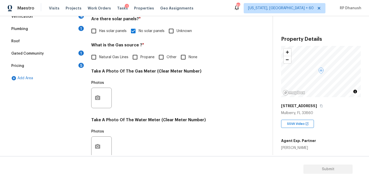
scroll to position [67, 0]
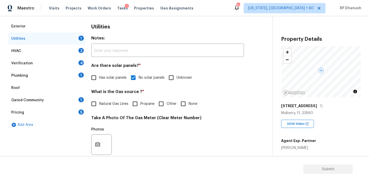
click at [79, 101] on div "1" at bounding box center [80, 99] width 5 height 5
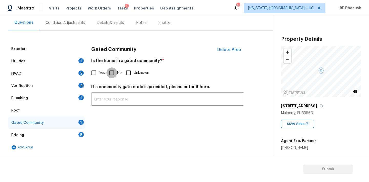
click at [107, 76] on input "No" at bounding box center [111, 72] width 11 height 11
checkbox input "true"
click at [78, 132] on div "Pricing 5" at bounding box center [46, 135] width 77 height 12
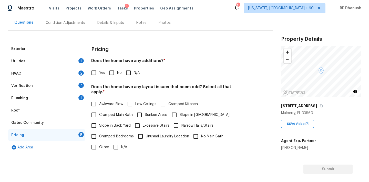
click at [108, 74] on input "No" at bounding box center [111, 72] width 11 height 11
checkbox input "true"
click at [99, 123] on span "Slope in Back Yard" at bounding box center [115, 125] width 32 height 5
click at [99, 121] on input "Slope in Back Yard" at bounding box center [93, 126] width 11 height 11
checkbox input "true"
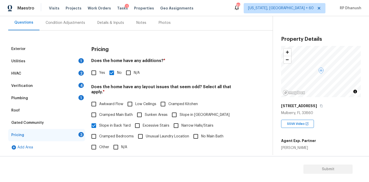
click at [180, 112] on span "Slope in Front Yard" at bounding box center [205, 114] width 50 height 5
click at [179, 109] on input "Slope in Front Yard" at bounding box center [174, 114] width 11 height 11
checkbox input "true"
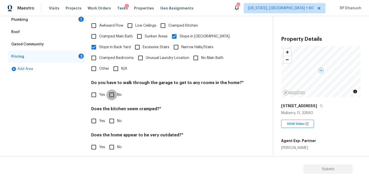
click at [110, 89] on input "No" at bounding box center [111, 94] width 11 height 11
checkbox input "true"
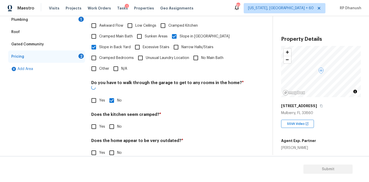
click at [110, 121] on input "No" at bounding box center [111, 126] width 11 height 11
checkbox input "true"
click at [110, 148] on input "No" at bounding box center [111, 153] width 11 height 11
checkbox input "true"
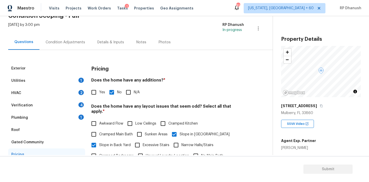
scroll to position [10, 0]
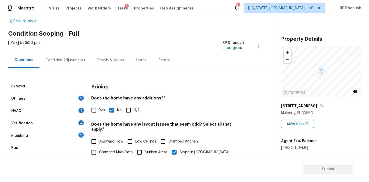
click at [73, 98] on div "Utilities 1" at bounding box center [46, 98] width 77 height 12
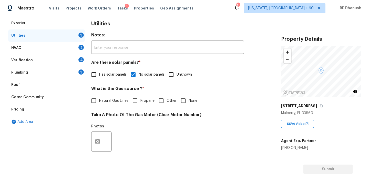
scroll to position [32, 0]
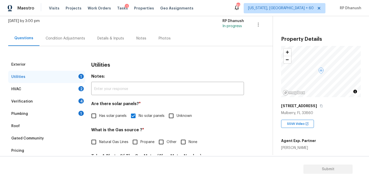
click at [76, 97] on div "Verification 4" at bounding box center [46, 101] width 77 height 12
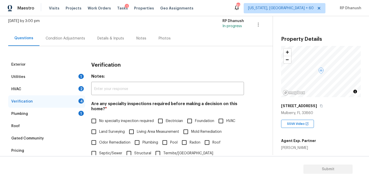
click at [101, 115] on div "Are any specialty inspections required before making a decision on this home? *…" at bounding box center [167, 135] width 153 height 68
click at [101, 119] on span "No specialty inspection required" at bounding box center [126, 120] width 55 height 5
click at [99, 119] on input "No specialty inspection required" at bounding box center [93, 121] width 11 height 11
checkbox input "true"
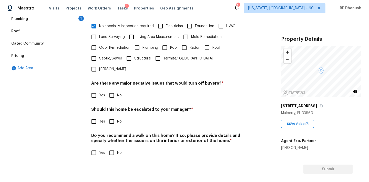
click at [111, 90] on input "No" at bounding box center [111, 95] width 11 height 11
checkbox input "true"
click at [111, 148] on input "No" at bounding box center [111, 153] width 11 height 11
checkbox input "true"
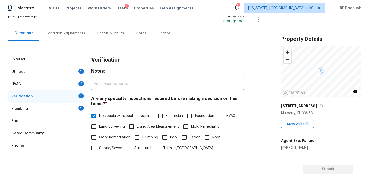
click at [75, 105] on div "Plumbing 1" at bounding box center [46, 108] width 77 height 12
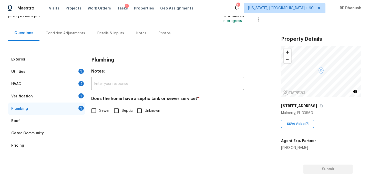
click at [98, 114] on input "Sewer" at bounding box center [93, 110] width 11 height 11
checkbox input "true"
click at [72, 91] on div "Verification 1" at bounding box center [46, 96] width 77 height 12
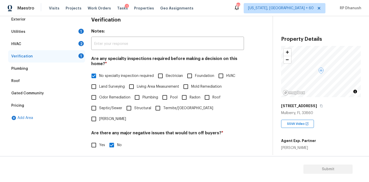
scroll to position [70, 0]
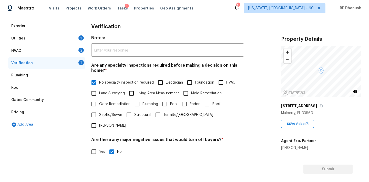
click at [76, 51] on div "HVAC 2" at bounding box center [46, 51] width 77 height 12
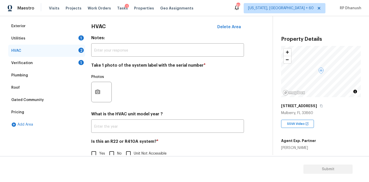
scroll to position [82, 0]
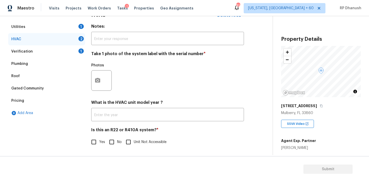
click at [104, 76] on div at bounding box center [101, 80] width 20 height 20
click at [97, 73] on button "button" at bounding box center [97, 80] width 12 height 20
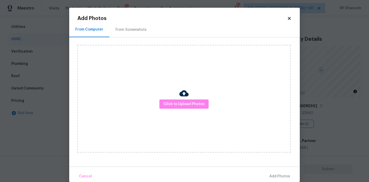
click at [124, 29] on div "From Screenshots" at bounding box center [131, 29] width 31 height 5
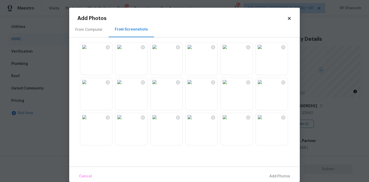
click at [159, 86] on img at bounding box center [154, 82] width 8 height 8
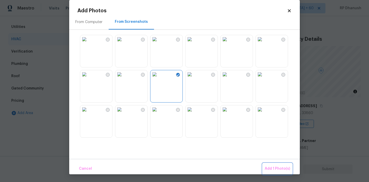
click at [272, 167] on span "Add 1 Photo(s)" at bounding box center [277, 168] width 25 height 6
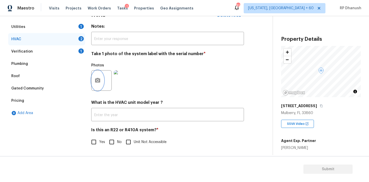
scroll to position [82, 0]
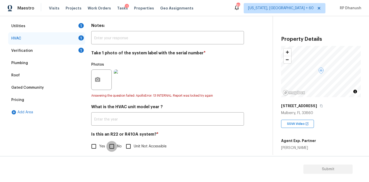
click at [113, 141] on input "No" at bounding box center [111, 146] width 11 height 11
checkbox input "true"
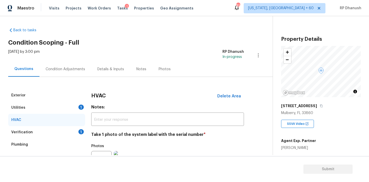
click at [119, 3] on div "Visits Projects Work Orders Tasks 1 Properties Geo Assignments" at bounding box center [124, 8] width 151 height 10
click at [118, 9] on span "Tasks" at bounding box center [122, 8] width 11 height 4
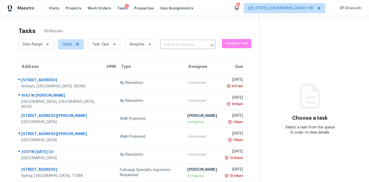
click at [185, 40] on div "Date Range Open Task Type Assignee ​" at bounding box center [116, 44] width 197 height 13
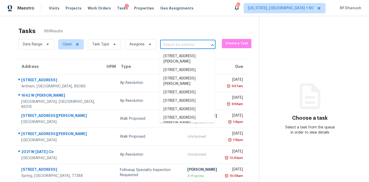
click at [182, 43] on input "text" at bounding box center [180, 45] width 41 height 8
paste input "6975 Bluestem Rd, Harmony, FL 34773"
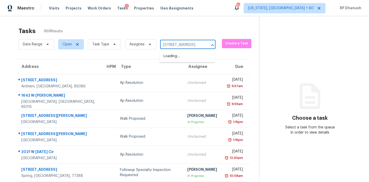
type input "6975 Bluestem Rd, Harmony, FL 34773"
click at [182, 60] on li "6975 Bluestem Rd, Harmony, FL 34773" at bounding box center [186, 56] width 55 height 8
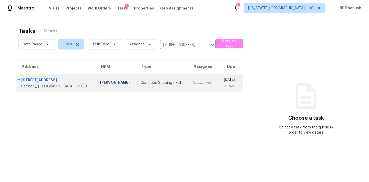
click at [217, 74] on td "Tue, Aug 19th 2025 3:00pm" at bounding box center [230, 83] width 26 height 18
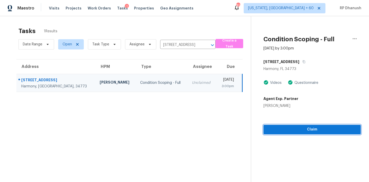
click at [275, 127] on span "Claim" at bounding box center [311, 129] width 89 height 6
click at [294, 131] on span "Start Assessment" at bounding box center [311, 129] width 89 height 6
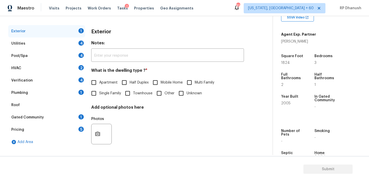
scroll to position [65, 0]
click at [103, 95] on span "Single Family" at bounding box center [110, 93] width 22 height 5
click at [99, 95] on input "Single Family" at bounding box center [93, 93] width 11 height 11
checkbox input "true"
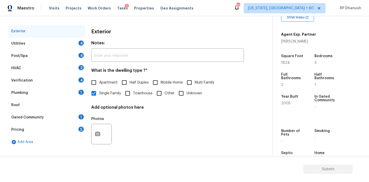
click at [80, 43] on div "4" at bounding box center [80, 42] width 5 height 5
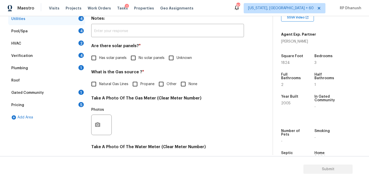
scroll to position [102, 0]
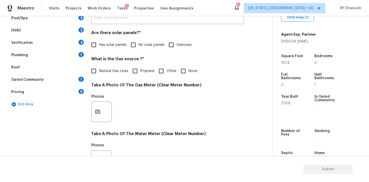
click at [141, 53] on div "Utilities Notes: ​ Are there solar panels? * Has solar panels No solar panels U…" at bounding box center [167, 120] width 153 height 267
click at [140, 44] on span "No solar panels" at bounding box center [152, 44] width 26 height 5
click at [139, 44] on input "No solar panels" at bounding box center [133, 44] width 11 height 11
checkbox input "true"
click at [182, 69] on input "None" at bounding box center [183, 71] width 11 height 11
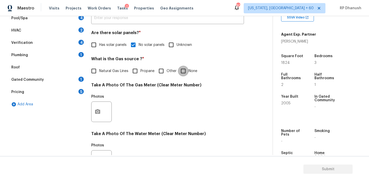
checkbox input "true"
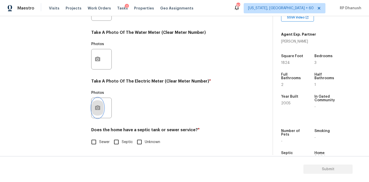
click at [97, 107] on circle "button" at bounding box center [98, 108] width 2 height 2
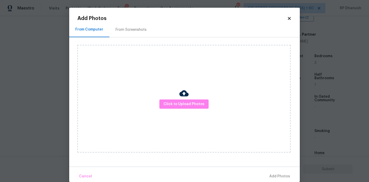
click at [135, 36] on div "From Screenshots" at bounding box center [130, 29] width 43 height 15
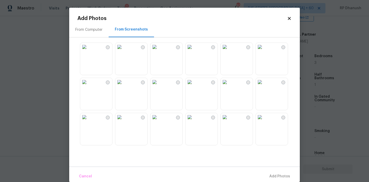
click at [123, 86] on img at bounding box center [119, 82] width 8 height 8
click at [279, 177] on span "Add 1 Photo(s)" at bounding box center [277, 176] width 25 height 6
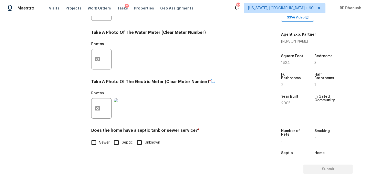
click at [100, 143] on label "Sewer" at bounding box center [98, 142] width 21 height 11
click at [99, 143] on input "Sewer" at bounding box center [93, 142] width 11 height 11
checkbox input "true"
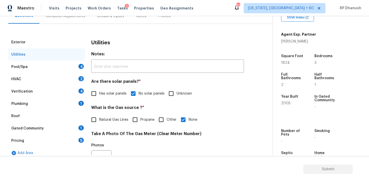
scroll to position [54, 0]
click at [78, 66] on div "Pool/Spa 4" at bounding box center [46, 67] width 77 height 12
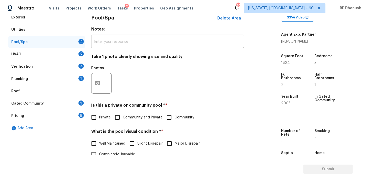
scroll to position [51, 0]
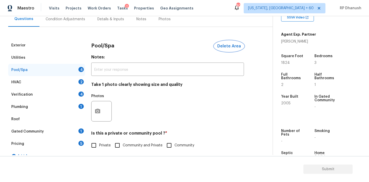
click at [230, 45] on span "Delete Area" at bounding box center [229, 46] width 24 height 5
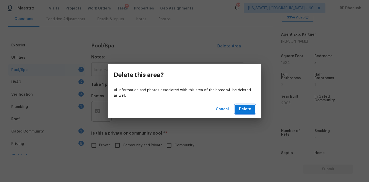
click at [246, 110] on span "Delete" at bounding box center [245, 109] width 12 height 6
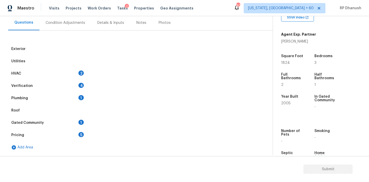
scroll to position [47, 0]
click at [72, 74] on div "HVAC 2" at bounding box center [46, 73] width 77 height 12
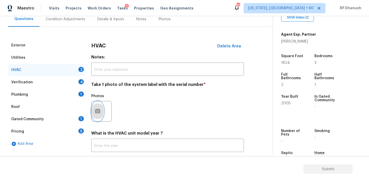
click at [94, 111] on button "button" at bounding box center [97, 111] width 12 height 20
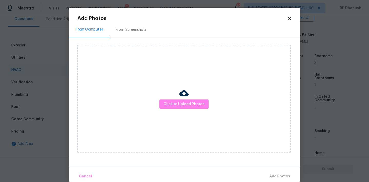
click at [152, 34] on div "From Computer From Screenshots" at bounding box center [184, 29] width 231 height 15
click at [135, 32] on div "From Screenshots" at bounding box center [131, 29] width 31 height 5
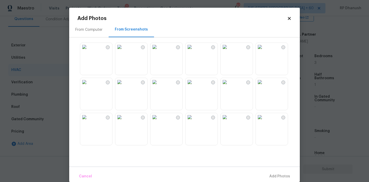
click at [194, 51] on img at bounding box center [189, 47] width 8 height 8
click at [159, 86] on img at bounding box center [154, 82] width 8 height 8
click at [194, 51] on img at bounding box center [189, 47] width 8 height 8
click at [159, 86] on img at bounding box center [154, 82] width 8 height 8
click at [122, 86] on img at bounding box center [119, 82] width 8 height 8
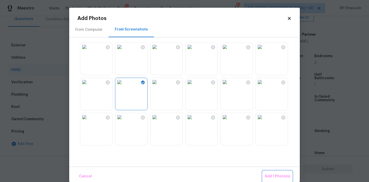
click at [277, 177] on span "Add 1 Photo(s)" at bounding box center [277, 176] width 25 height 6
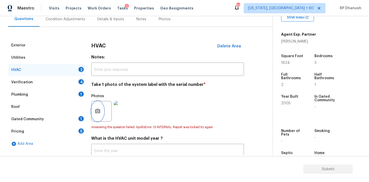
scroll to position [87, 0]
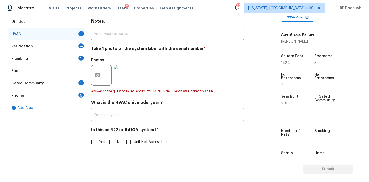
click at [120, 144] on span "No" at bounding box center [119, 141] width 5 height 5
click at [117, 144] on input "No" at bounding box center [111, 142] width 11 height 11
checkbox input "true"
click at [76, 46] on div "Verification 4" at bounding box center [46, 46] width 77 height 12
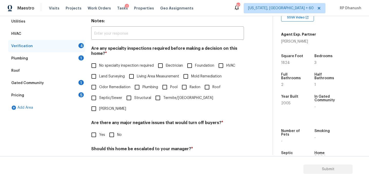
scroll to position [98, 0]
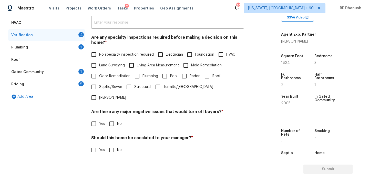
click at [100, 56] on span "No specialty inspection required" at bounding box center [126, 54] width 55 height 5
click at [99, 56] on input "No specialty inspection required" at bounding box center [93, 54] width 11 height 11
checkbox input "true"
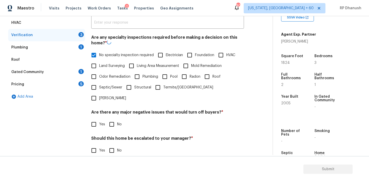
click at [118, 122] on span "No" at bounding box center [119, 124] width 5 height 5
click at [117, 119] on input "No" at bounding box center [111, 124] width 11 height 11
checkbox input "true"
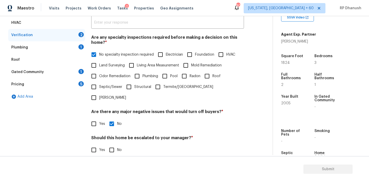
scroll to position [126, 0]
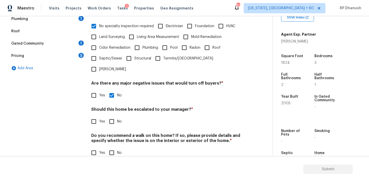
click at [112, 147] on input "No" at bounding box center [111, 152] width 11 height 11
checkbox input "true"
click at [94, 116] on input "Yes" at bounding box center [93, 121] width 11 height 11
checkbox input "true"
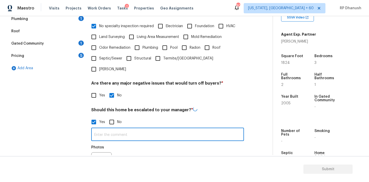
click at [102, 129] on input "text" at bounding box center [167, 135] width 153 height 12
type input "S"
type input "ALA property hence escala"
click at [116, 116] on input "No" at bounding box center [111, 121] width 11 height 11
checkbox input "true"
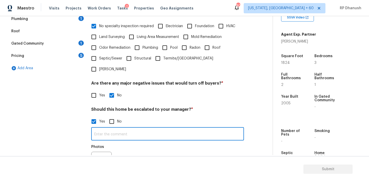
checkbox input "false"
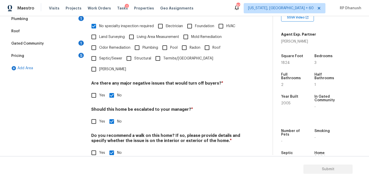
click at [76, 43] on div "Gated Community 1" at bounding box center [46, 43] width 77 height 12
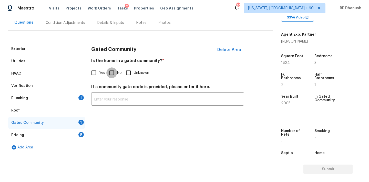
click at [109, 73] on input "No" at bounding box center [111, 72] width 11 height 11
checkbox input "true"
click at [76, 97] on div "Plumbing 1" at bounding box center [46, 98] width 77 height 12
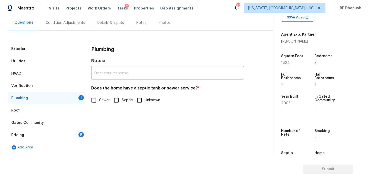
click at [99, 101] on label "Sewer" at bounding box center [98, 100] width 21 height 11
click at [99, 101] on input "Sewer" at bounding box center [93, 100] width 11 height 11
checkbox input "true"
click at [84, 133] on div "5" at bounding box center [80, 134] width 5 height 5
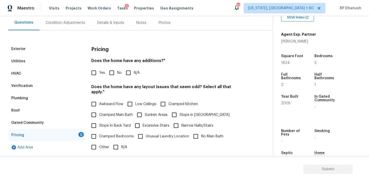
click at [115, 71] on input "No" at bounding box center [111, 72] width 11 height 11
checkbox input "true"
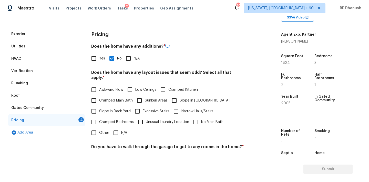
scroll to position [68, 0]
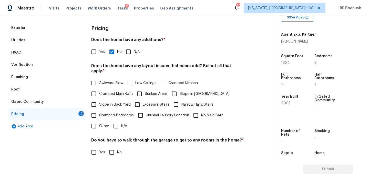
click at [103, 50] on span "Yes" at bounding box center [102, 51] width 6 height 5
click at [99, 50] on input "Yes" at bounding box center [93, 51] width 11 height 11
checkbox input "true"
checkbox input "false"
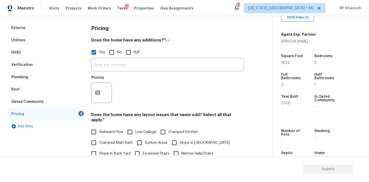
click at [103, 57] on label "Yes" at bounding box center [96, 52] width 17 height 11
click at [99, 57] on input "Yes" at bounding box center [93, 52] width 11 height 11
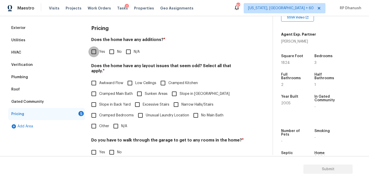
click at [95, 54] on input "Yes" at bounding box center [93, 51] width 11 height 11
checkbox input "true"
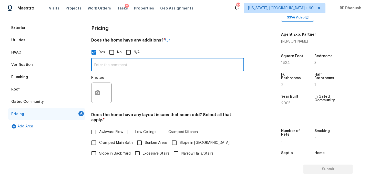
click at [99, 66] on input "text" at bounding box center [167, 65] width 153 height 12
type input "Enclosed Patio"
click at [101, 86] on button "button" at bounding box center [97, 92] width 12 height 20
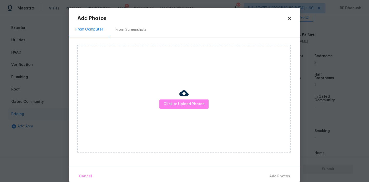
click at [130, 22] on div "Add Photos From Computer From Screenshots Click to Upload Photos Cancel Add Pho…" at bounding box center [184, 99] width 214 height 166
click at [130, 27] on div "From Screenshots" at bounding box center [130, 29] width 43 height 15
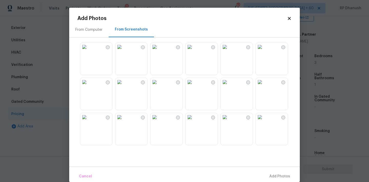
click at [229, 86] on img at bounding box center [225, 82] width 8 height 8
click at [287, 175] on span "Add 1 Photo(s)" at bounding box center [277, 176] width 25 height 6
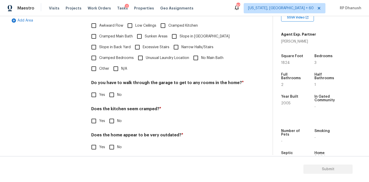
scroll to position [142, 0]
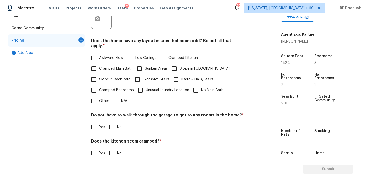
click at [101, 74] on label "Slope in Back Yard" at bounding box center [109, 79] width 42 height 11
click at [99, 74] on input "Slope in Back Yard" at bounding box center [93, 79] width 11 height 11
checkbox input "true"
click at [183, 67] on label "Slope in Front Yard" at bounding box center [199, 68] width 61 height 11
click at [180, 67] on input "Slope in Front Yard" at bounding box center [174, 68] width 11 height 11
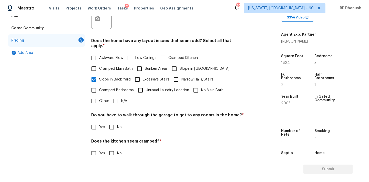
checkbox input "true"
click at [111, 125] on input "No" at bounding box center [111, 127] width 11 height 11
checkbox input "true"
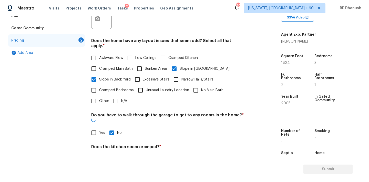
click at [112, 154] on div "Pricing Does the home have any additions? * Yes No N/A Enclosed Patio ​ Photos …" at bounding box center [167, 72] width 153 height 248
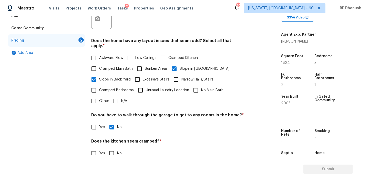
click at [114, 148] on input "No" at bounding box center [111, 153] width 11 height 11
checkbox input "true"
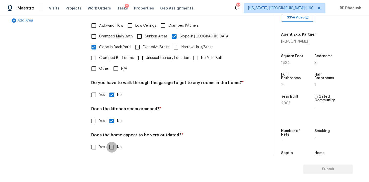
click at [112, 146] on input "No" at bounding box center [111, 147] width 11 height 11
checkbox input "true"
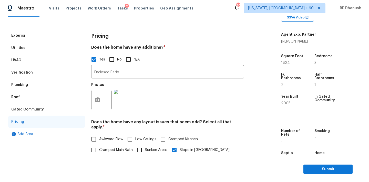
scroll to position [31, 0]
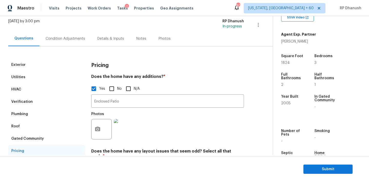
click at [75, 40] on div "Condition Adjustments" at bounding box center [65, 38] width 39 height 5
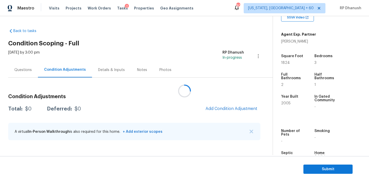
click at [215, 112] on div at bounding box center [184, 91] width 369 height 182
click at [217, 109] on div at bounding box center [184, 91] width 369 height 182
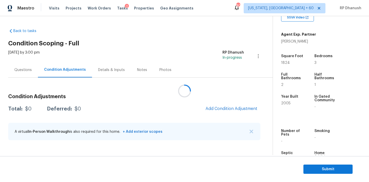
click at [216, 107] on div at bounding box center [184, 91] width 369 height 182
click at [215, 107] on div at bounding box center [184, 91] width 369 height 182
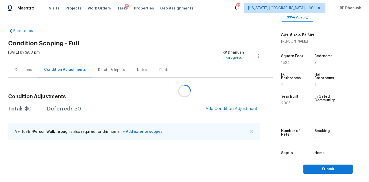
click at [215, 107] on div at bounding box center [184, 91] width 369 height 182
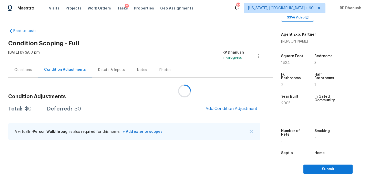
click at [215, 107] on div at bounding box center [184, 91] width 369 height 182
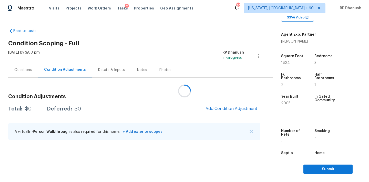
click at [215, 107] on div at bounding box center [184, 91] width 369 height 182
click at [212, 98] on div at bounding box center [184, 91] width 369 height 182
click at [214, 113] on div at bounding box center [184, 91] width 369 height 182
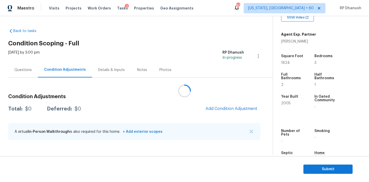
click at [214, 111] on div at bounding box center [184, 91] width 369 height 182
drag, startPoint x: 214, startPoint y: 111, endPoint x: 215, endPoint y: 107, distance: 4.6
click at [215, 108] on div at bounding box center [184, 91] width 369 height 182
click at [215, 107] on div at bounding box center [184, 91] width 369 height 182
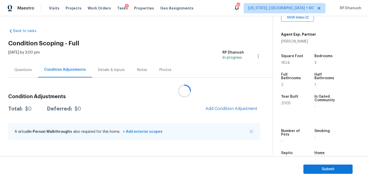
click at [215, 107] on div at bounding box center [184, 91] width 369 height 182
click at [215, 107] on span "Add Condition Adjustment" at bounding box center [231, 108] width 52 height 5
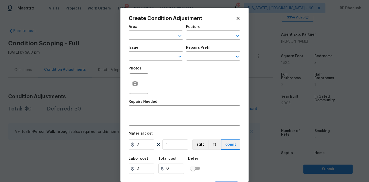
click at [215, 107] on div "x ​" at bounding box center [185, 116] width 112 height 19
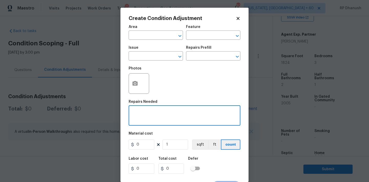
click at [215, 107] on div "x ​" at bounding box center [185, 116] width 112 height 19
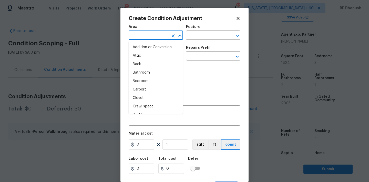
click at [146, 38] on input "text" at bounding box center [149, 36] width 40 height 8
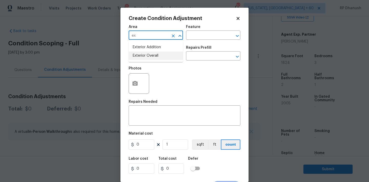
drag, startPoint x: 143, startPoint y: 54, endPoint x: 179, endPoint y: 35, distance: 39.6
click at [145, 53] on li "Exterior Overall" at bounding box center [156, 55] width 54 height 8
type input "Exterior Overall"
click at [203, 29] on div "Feature" at bounding box center [213, 28] width 54 height 7
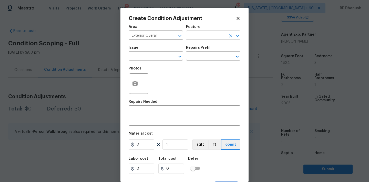
click at [203, 37] on input "text" at bounding box center [206, 36] width 40 height 8
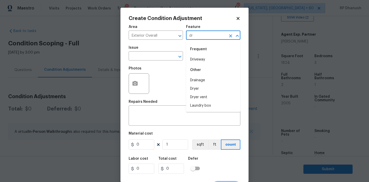
click at [196, 52] on div "Frequent" at bounding box center [213, 49] width 54 height 12
click at [195, 57] on li "Driveway" at bounding box center [213, 59] width 54 height 8
type input "Driveway"
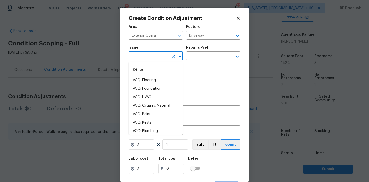
click at [155, 58] on input "text" at bounding box center [149, 57] width 40 height 8
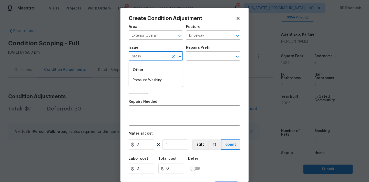
drag, startPoint x: 148, startPoint y: 80, endPoint x: 181, endPoint y: 65, distance: 36.8
click at [148, 80] on li "Pressure Washing" at bounding box center [156, 80] width 54 height 8
type input "Pressure Washing"
click at [197, 60] on body "Maestro Visits Projects Work Orders Tasks 2 Properties Geo Assignments 803 Wash…" at bounding box center [184, 91] width 369 height 182
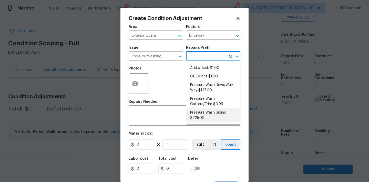
click at [205, 112] on li "Pressure Wash Siding $225.00" at bounding box center [213, 115] width 54 height 14
type input "Siding"
type textarea "Protect areas as needed for pressure washing. Pressure wash the siding on the h…"
type input "225"
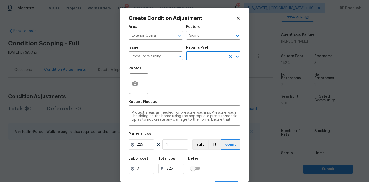
click at [149, 154] on div "Labor cost 0 Total cost 225 Defer" at bounding box center [185, 165] width 112 height 23
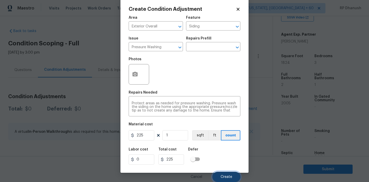
click at [219, 180] on button "Create" at bounding box center [226, 177] width 28 height 10
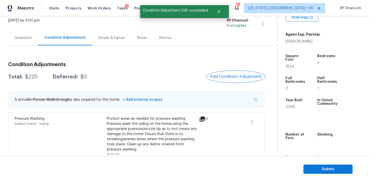
scroll to position [39, 0]
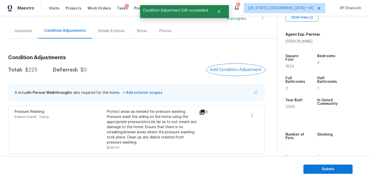
click at [234, 70] on span "Add Condition Adjustment" at bounding box center [236, 69] width 52 height 5
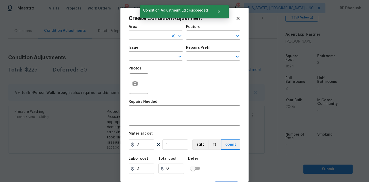
click at [149, 32] on input "text" at bounding box center [149, 36] width 40 height 8
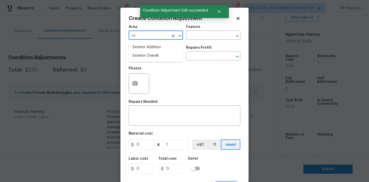
drag, startPoint x: 150, startPoint y: 56, endPoint x: 182, endPoint y: 43, distance: 34.9
click at [150, 55] on li "Exterior Overall" at bounding box center [156, 55] width 54 height 8
type input "Exterior Overall"
click at [198, 40] on div "Area Exterior Overall ​ Feature ​" at bounding box center [185, 32] width 112 height 21
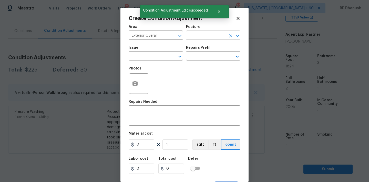
click at [194, 36] on input "text" at bounding box center [206, 36] width 40 height 8
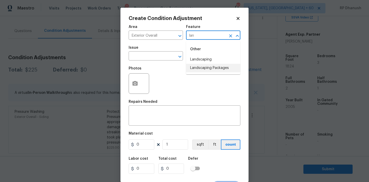
click at [201, 67] on li "Landscaping Packages" at bounding box center [213, 68] width 54 height 8
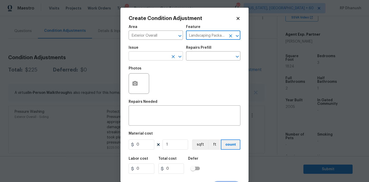
type input "Landscaping Packages"
click at [151, 56] on input "text" at bounding box center [149, 57] width 40 height 8
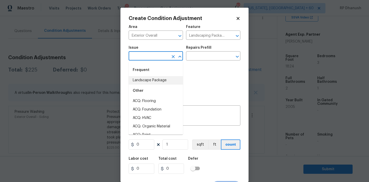
click at [150, 81] on li "Landscape Package" at bounding box center [156, 80] width 54 height 8
type input "Landscape Package"
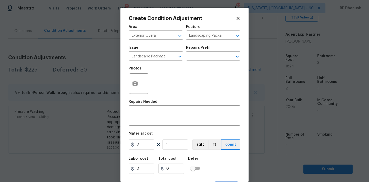
click at [202, 65] on div "Photos" at bounding box center [185, 80] width 112 height 33
click at [205, 59] on input "text" at bounding box center [206, 57] width 40 height 8
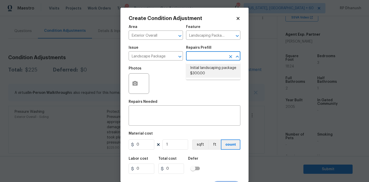
click at [208, 65] on li "Initial landscaping package $300.00" at bounding box center [213, 71] width 54 height 14
type input "Home Readiness Packages"
type textarea "Mowing of grass up to 6" in height. Mow, edge along driveways & sidewalks, trim…"
type input "300"
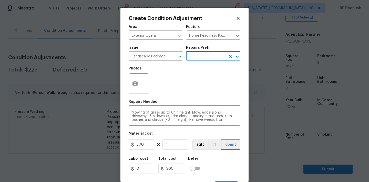
scroll to position [9, 0]
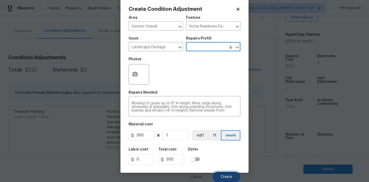
click at [236, 175] on button "Create" at bounding box center [226, 177] width 28 height 10
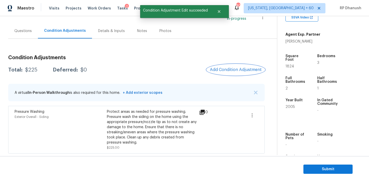
scroll to position [0, 0]
click at [238, 67] on button "Add Condition Adjustment" at bounding box center [236, 69] width 58 height 11
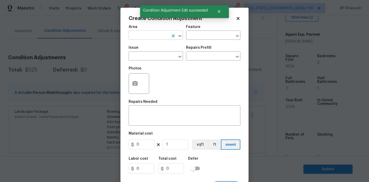
click at [147, 36] on input "text" at bounding box center [149, 36] width 40 height 8
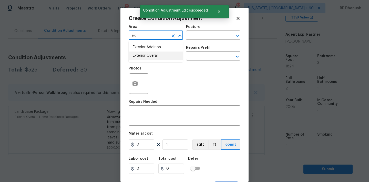
click at [147, 56] on li "Exterior Overall" at bounding box center [156, 55] width 54 height 8
type input "Exterior Overall"
click at [198, 36] on input "text" at bounding box center [206, 36] width 40 height 8
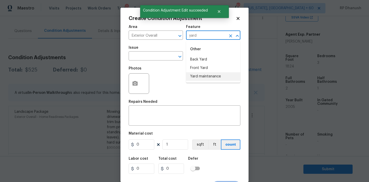
click at [198, 75] on li "Yard maintenance" at bounding box center [213, 76] width 54 height 8
type input "Yard maintenance"
click at [166, 60] on input "text" at bounding box center [149, 57] width 40 height 8
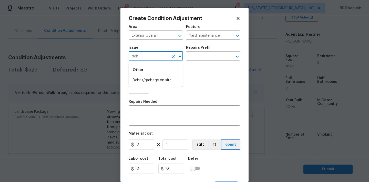
click at [161, 76] on div "Other" at bounding box center [156, 70] width 54 height 12
click at [161, 79] on li "Debris/garbage on site" at bounding box center [156, 80] width 54 height 8
type input "Debris/garbage on site"
click at [198, 57] on input "text" at bounding box center [206, 57] width 40 height 8
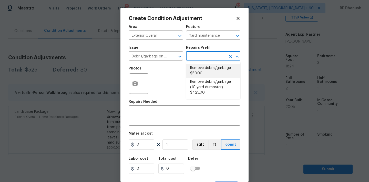
click at [202, 76] on li "Remove debris/garbage $50.00" at bounding box center [213, 71] width 54 height 14
type textarea "Remove, haul off, and properly dispose of any debris left by seller to offsite …"
type input "50"
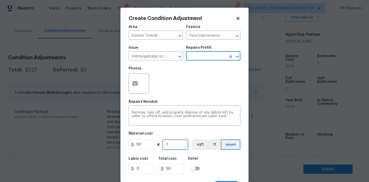
click at [178, 144] on input "1" at bounding box center [175, 144] width 26 height 10
type input "0"
type input "3"
type input "150"
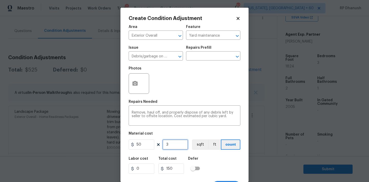
type input "3"
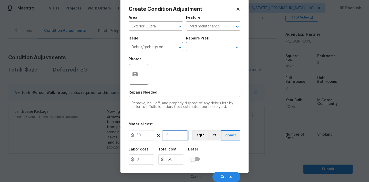
click at [175, 137] on input "3" at bounding box center [175, 135] width 26 height 10
type input "0"
type input "2"
type input "100"
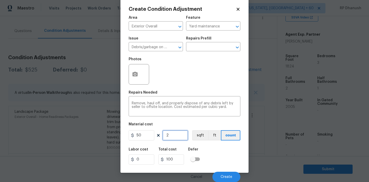
type input "2"
click at [221, 174] on button "Create" at bounding box center [226, 177] width 28 height 10
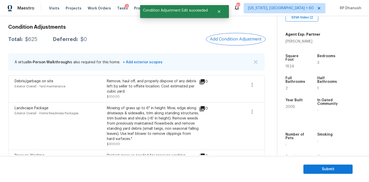
scroll to position [91, 0]
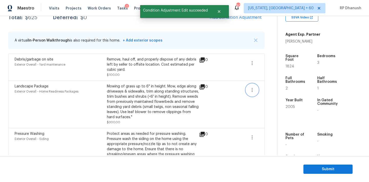
click at [248, 91] on button "button" at bounding box center [252, 90] width 12 height 12
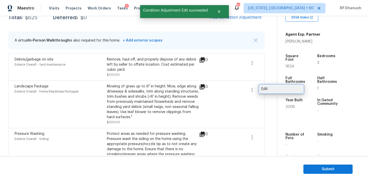
click at [271, 89] on div "Edit" at bounding box center [281, 88] width 40 height 5
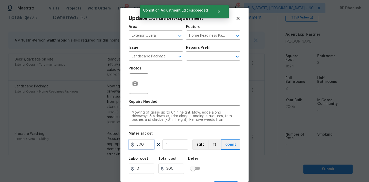
click at [142, 143] on input "300" at bounding box center [142, 144] width 26 height 10
type input "150"
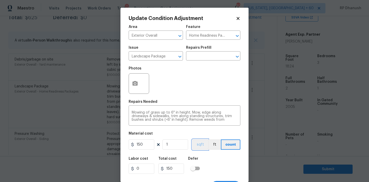
scroll to position [9, 0]
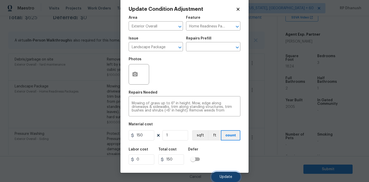
click at [228, 177] on span "Update" at bounding box center [226, 177] width 13 height 4
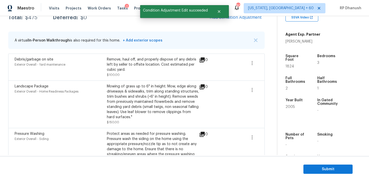
scroll to position [73, 0]
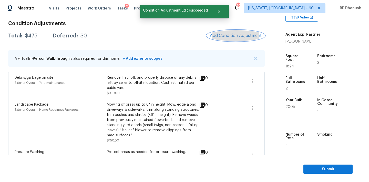
click at [229, 34] on span "Add Condition Adjustment" at bounding box center [236, 35] width 52 height 5
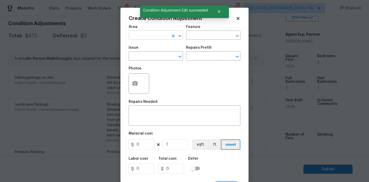
click at [146, 37] on input "text" at bounding box center [149, 36] width 40 height 8
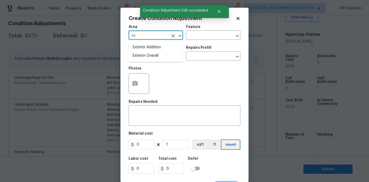
drag, startPoint x: 145, startPoint y: 52, endPoint x: 144, endPoint y: 96, distance: 43.6
click at [145, 52] on li "Exterior Overall" at bounding box center [156, 55] width 54 height 8
type input "Exterior Overall"
click at [144, 131] on div "Area Exterior Overall ​ Feature ​ Issue ​ Repairs Prefill ​ Photos Repairs Need…" at bounding box center [185, 106] width 112 height 169
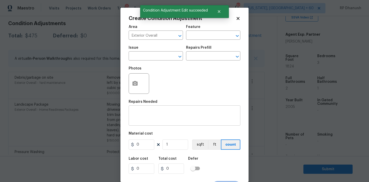
click at [147, 119] on textarea at bounding box center [185, 116] width 106 height 11
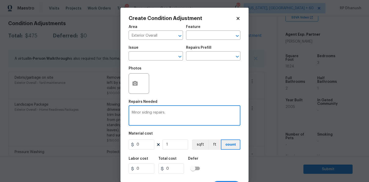
type textarea "Minor siding repairs."
click at [143, 146] on input "0" at bounding box center [142, 144] width 26 height 10
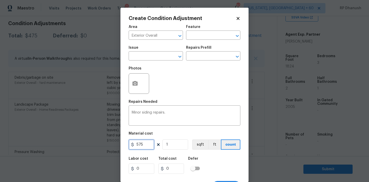
type input "575"
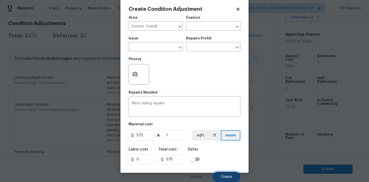
click at [220, 174] on button "Create" at bounding box center [226, 177] width 28 height 10
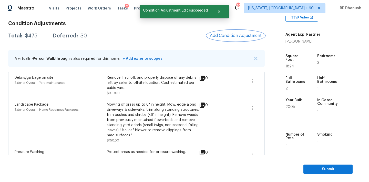
scroll to position [0, 0]
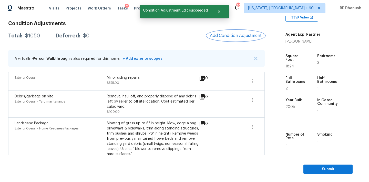
click at [247, 34] on span "Add Condition Adjustment" at bounding box center [236, 35] width 52 height 5
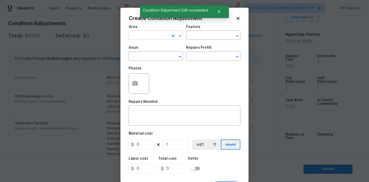
click at [146, 32] on input "text" at bounding box center [149, 36] width 40 height 8
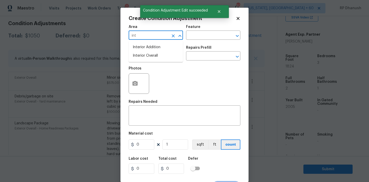
type input "inte"
click at [143, 54] on li "Exterior Overall" at bounding box center [156, 55] width 54 height 8
type input "Exterior Overall"
click at [217, 39] on input "text" at bounding box center [206, 36] width 40 height 8
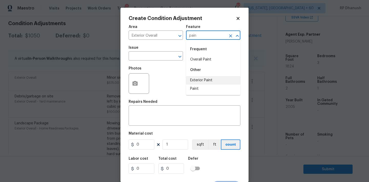
click at [202, 79] on li "Exterior Paint" at bounding box center [213, 80] width 54 height 8
type input "Exterior Paint"
click at [153, 124] on div "x ​" at bounding box center [185, 116] width 112 height 19
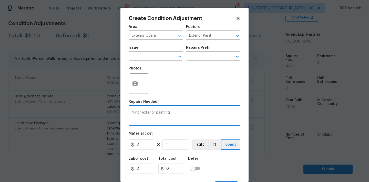
type textarea "Minor exterior painting"
click at [146, 144] on input "0" at bounding box center [142, 144] width 26 height 10
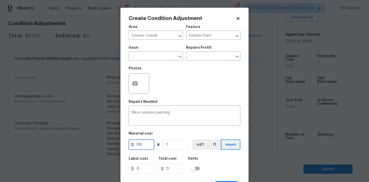
type input "0.5"
type input "0"
type input "1"
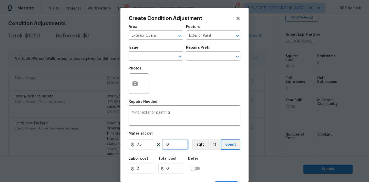
type input "0.5"
type input "18"
type input "9"
type input "182"
type input "91"
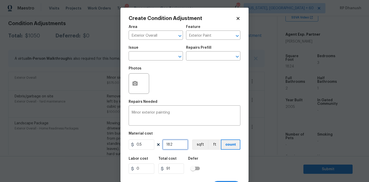
type input "1824"
type input "912"
type input "1824"
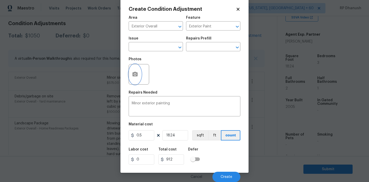
click at [139, 76] on button "button" at bounding box center [135, 74] width 12 height 20
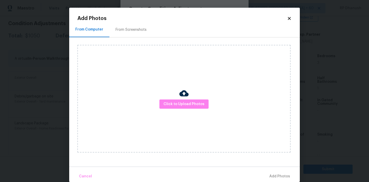
click at [183, 98] on div at bounding box center [183, 94] width 9 height 11
click at [174, 98] on div "Click to Upload Photos" at bounding box center [183, 99] width 213 height 108
click at [174, 99] on button "Click to Upload Photos" at bounding box center [183, 103] width 49 height 9
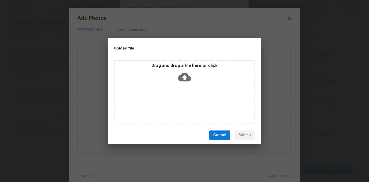
click at [178, 89] on div "Drag and drop a file here or click" at bounding box center [184, 92] width 141 height 64
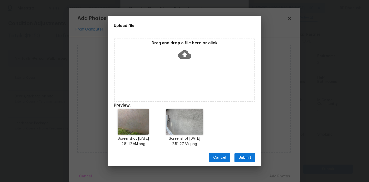
click at [242, 157] on span "Submit" at bounding box center [245, 157] width 13 height 6
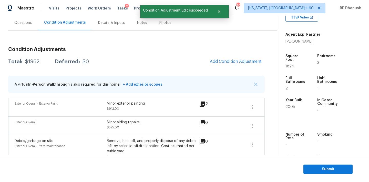
scroll to position [47, 0]
click at [231, 61] on span "Add Condition Adjustment" at bounding box center [236, 61] width 52 height 5
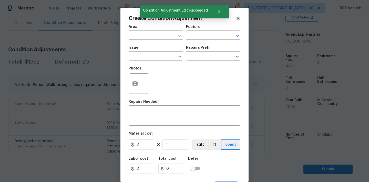
click at [88, 87] on body "Maestro Visits Projects Work Orders Tasks 2 Properties Geo Assignments 803 [US_…" at bounding box center [184, 91] width 369 height 182
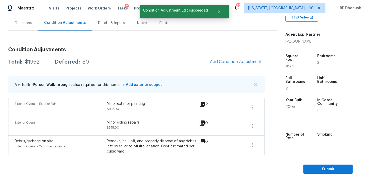
click at [230, 68] on div "Condition Adjustments Total: $1962 Deferred: $0 Add Condition Adjustment A virt…" at bounding box center [136, 150] width 256 height 214
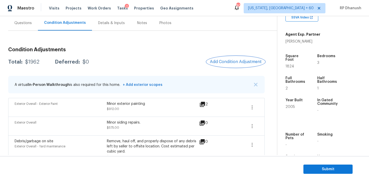
click at [231, 60] on span "Add Condition Adjustment" at bounding box center [236, 61] width 52 height 5
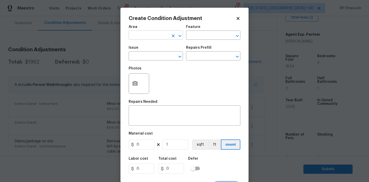
click at [146, 34] on input "text" at bounding box center [149, 36] width 40 height 8
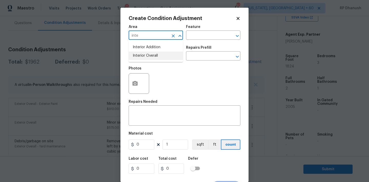
click at [147, 53] on li "Interior Overall" at bounding box center [156, 55] width 54 height 8
type input "Interior Overall"
click at [204, 36] on input "text" at bounding box center [206, 36] width 40 height 8
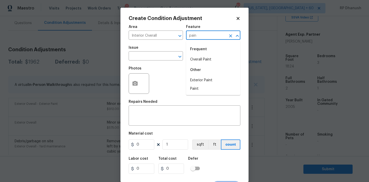
click at [202, 59] on li "Overall Paint" at bounding box center [213, 59] width 54 height 8
type input "Overall Paint"
click at [156, 59] on input "text" at bounding box center [149, 57] width 40 height 8
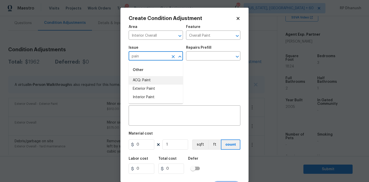
click at [148, 84] on li "ACQ: Paint" at bounding box center [156, 80] width 54 height 8
type input "ACQ: Paint"
click at [191, 66] on div "Photos" at bounding box center [185, 80] width 112 height 33
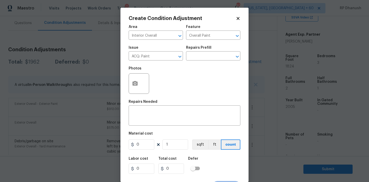
click at [199, 62] on div "Issue ACQ: Paint ​ Repairs Prefill ​" at bounding box center [185, 53] width 112 height 21
click at [200, 62] on div "Issue ACQ: Paint ​ Repairs Prefill ​" at bounding box center [185, 53] width 112 height 21
click at [204, 57] on input "text" at bounding box center [206, 57] width 40 height 8
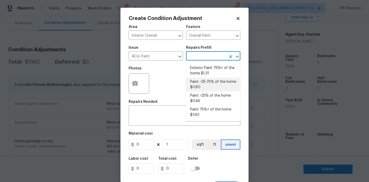
click at [207, 89] on li "Paint ~25-75% of the home $0.80" at bounding box center [213, 85] width 54 height 14
type input "Acquisition"
type textarea "Acquisition Scope: ~25 - 75% of the home needs interior paint"
type input "0.8"
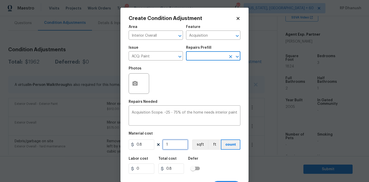
click at [183, 139] on input "1" at bounding box center [175, 144] width 26 height 10
type input "0"
type input "1"
type input "0.8"
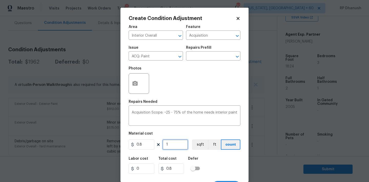
type input "18"
type input "14.4"
type input "182"
type input "145.6"
type input "1824"
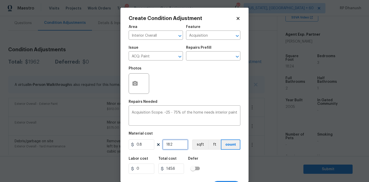
type input "1459.2"
type input "1824"
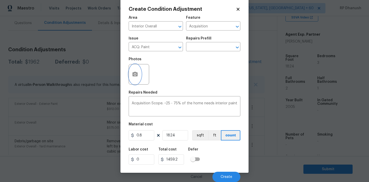
click at [131, 70] on button "button" at bounding box center [135, 74] width 12 height 20
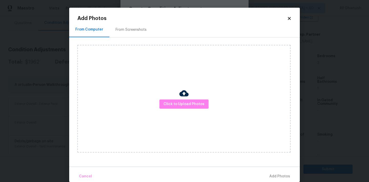
click at [129, 31] on div "From Screenshots" at bounding box center [131, 29] width 31 height 5
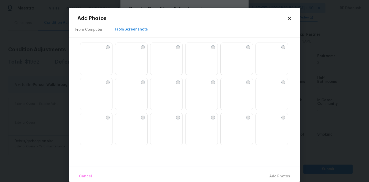
click at [123, 51] on img at bounding box center [119, 47] width 8 height 8
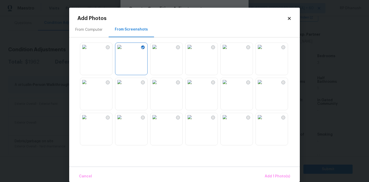
click at [88, 51] on img at bounding box center [84, 47] width 8 height 8
click at [115, 86] on img at bounding box center [119, 82] width 8 height 8
click at [88, 86] on img at bounding box center [84, 82] width 8 height 8
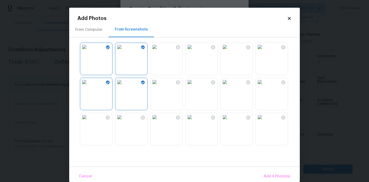
click at [123, 86] on img at bounding box center [119, 82] width 8 height 8
click at [159, 121] on img at bounding box center [154, 117] width 8 height 8
click at [229, 121] on img at bounding box center [225, 117] width 8 height 8
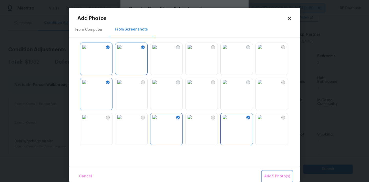
click at [275, 173] on span "Add 5 Photo(s)" at bounding box center [277, 176] width 26 height 6
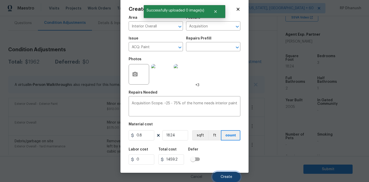
click at [223, 175] on span "Create" at bounding box center [227, 177] width 12 height 4
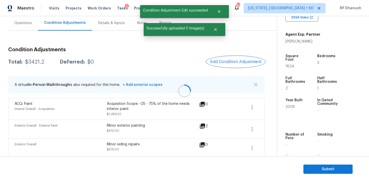
scroll to position [0, 0]
click at [236, 56] on button "Add Condition Adjustment" at bounding box center [236, 61] width 58 height 11
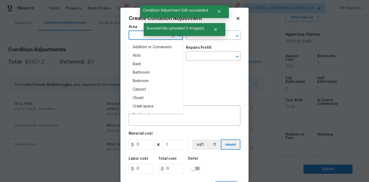
click at [148, 40] on input "text" at bounding box center [149, 36] width 40 height 8
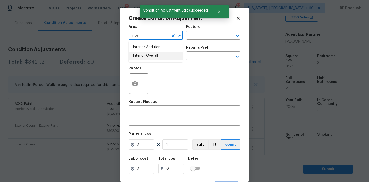
click at [144, 53] on li "Interior Overall" at bounding box center [156, 55] width 54 height 8
type input "Interior Overall"
click at [192, 41] on div "Area Interior Overall ​ Feature ​" at bounding box center [185, 32] width 112 height 21
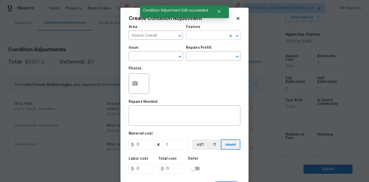
click at [196, 35] on input "text" at bounding box center [206, 36] width 40 height 8
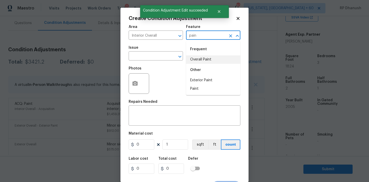
click at [196, 61] on li "Overall Paint" at bounding box center [213, 59] width 54 height 8
type input "Overall Paint"
click at [129, 54] on input "text" at bounding box center [149, 57] width 40 height 8
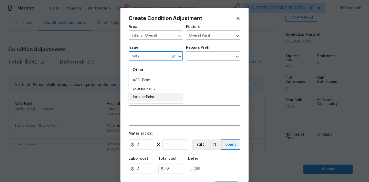
click at [153, 97] on li "Interior Paint" at bounding box center [156, 97] width 54 height 8
type input "Interior Paint"
click at [212, 56] on input "text" at bounding box center [206, 57] width 40 height 8
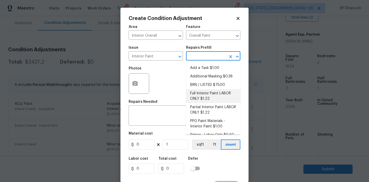
scroll to position [7, 0]
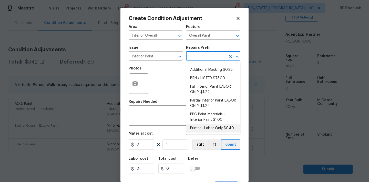
click at [203, 127] on li "Primer - Labor Only $0.40" at bounding box center [213, 128] width 54 height 8
type textarea "Interior primer - PRIMER PROVIDED BY OPENDOOR - All nails, screws, drywall anch…"
type input "0.4"
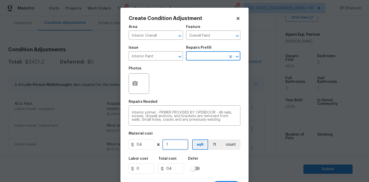
click at [182, 140] on input "1" at bounding box center [175, 144] width 26 height 10
type input "0"
type input "5"
type input "2"
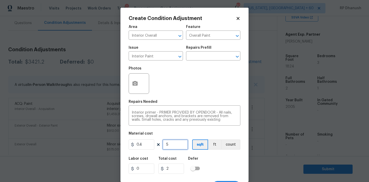
type input "50"
type input "20"
type input "500"
type input "200"
type input "500"
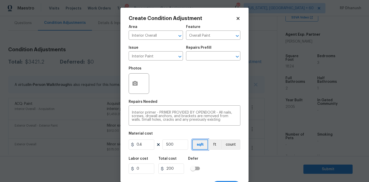
scroll to position [9, 0]
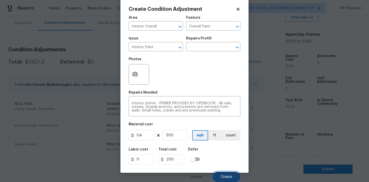
click at [235, 175] on button "Create" at bounding box center [226, 177] width 28 height 10
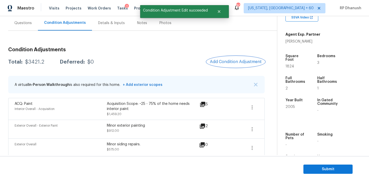
scroll to position [0, 0]
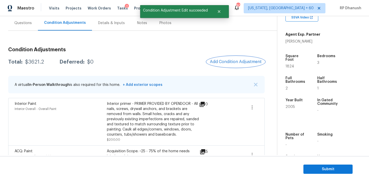
click at [240, 58] on button "Add Condition Adjustment" at bounding box center [236, 61] width 58 height 11
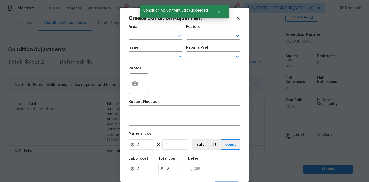
click at [141, 31] on div "Area" at bounding box center [156, 28] width 54 height 7
click at [141, 35] on input "text" at bounding box center [149, 36] width 40 height 8
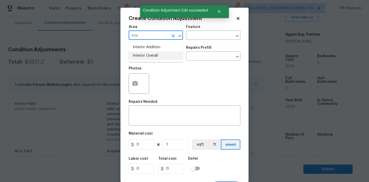
click at [145, 52] on li "Interior Overall" at bounding box center [156, 55] width 54 height 8
type input "Interior Overall"
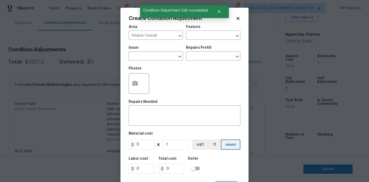
click at [183, 41] on div "Area Interior Overall ​ Feature ​" at bounding box center [185, 32] width 112 height 21
click at [196, 39] on input "text" at bounding box center [206, 36] width 40 height 8
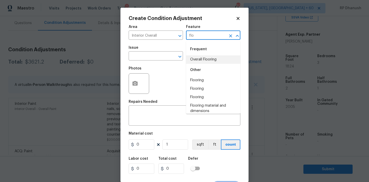
click at [208, 62] on li "Overall Flooring" at bounding box center [213, 59] width 54 height 8
type input "Overall Flooring"
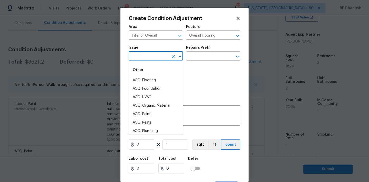
click at [151, 58] on input "text" at bounding box center [149, 57] width 40 height 8
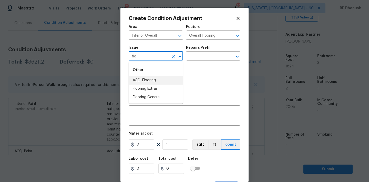
click at [148, 79] on li "ACQ: Flooring" at bounding box center [156, 80] width 54 height 8
type input "ACQ: Flooring"
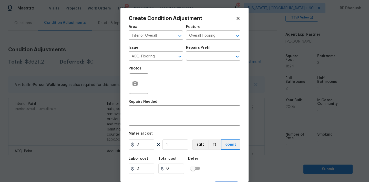
click at [201, 47] on h5 "Repairs Prefill" at bounding box center [198, 48] width 25 height 4
click at [201, 54] on input "text" at bounding box center [206, 57] width 40 height 8
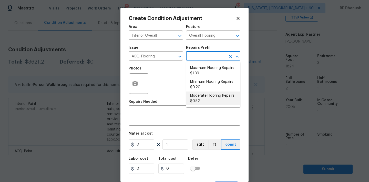
click at [197, 100] on li "Moderate Flooring Repairs $0.52" at bounding box center [213, 98] width 54 height 14
type input "Acquisition"
type textarea "Acquisition Scope: Moderate flooring repairs"
type input "0.52"
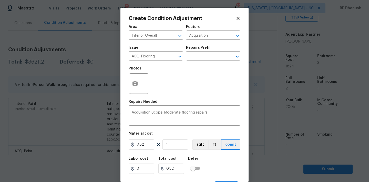
click at [176, 153] on div "Area Interior Overall ​ Feature Acquisition ​ Issue ACQ: Flooring ​ Repairs Pre…" at bounding box center [185, 106] width 112 height 169
click at [177, 147] on input "1" at bounding box center [175, 144] width 26 height 10
type input "0"
type input "1"
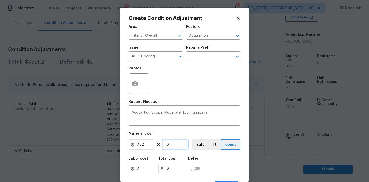
type input "0.52"
type input "18"
type input "9.36"
type input "182"
type input "94.64"
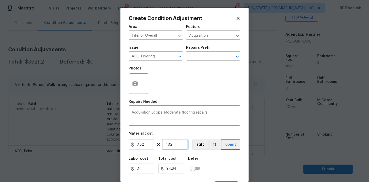
type input "1824"
type input "948.48"
type input "1824"
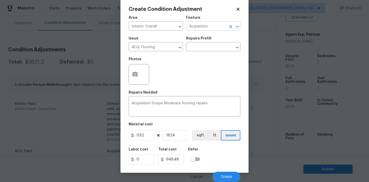
click at [213, 26] on input "Acquisition" at bounding box center [206, 27] width 40 height 8
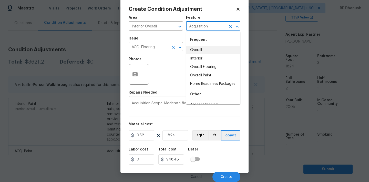
click at [151, 49] on input "ACQ: Flooring" at bounding box center [149, 47] width 40 height 8
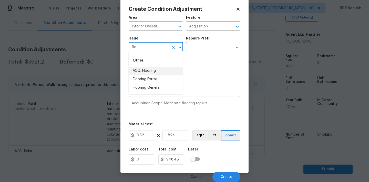
type input "ACQ: Flooring"
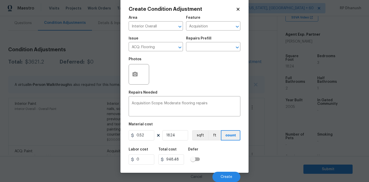
click at [223, 61] on div "Photos" at bounding box center [185, 70] width 112 height 33
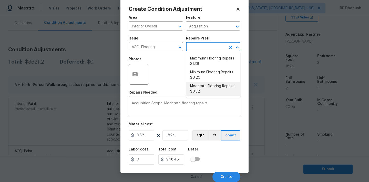
click at [204, 48] on input "text" at bounding box center [206, 47] width 40 height 8
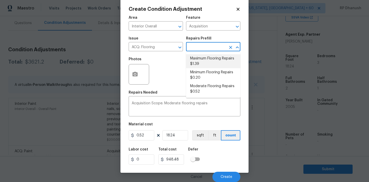
click at [198, 61] on li "Maximum Flooring Repairs $1.39" at bounding box center [213, 61] width 54 height 14
type textarea "Acquisition Scope: Maximum flooring repairs"
type input "1.39"
type input "2535.36"
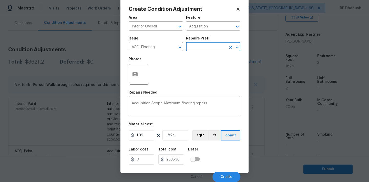
click at [204, 50] on input "text" at bounding box center [206, 47] width 40 height 8
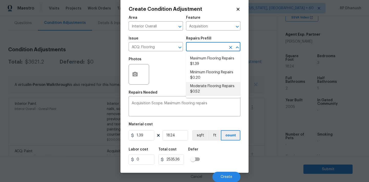
click at [195, 88] on li "Moderate Flooring Repairs $0.52" at bounding box center [213, 89] width 54 height 14
type textarea "Acquisition Scope: Moderate flooring repairs"
type input "0.52"
type input "948.48"
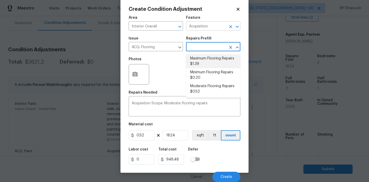
click at [205, 28] on input "Acquisition" at bounding box center [206, 27] width 40 height 8
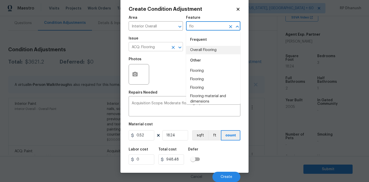
drag, startPoint x: 204, startPoint y: 49, endPoint x: 147, endPoint y: 49, distance: 56.6
click at [204, 49] on li "Overall Flooring" at bounding box center [213, 50] width 54 height 8
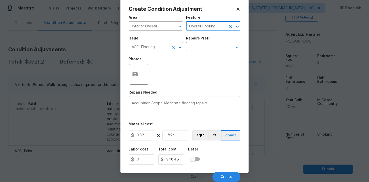
type input "Overall Flooring"
click at [130, 48] on input "ACQ: Flooring" at bounding box center [149, 47] width 40 height 8
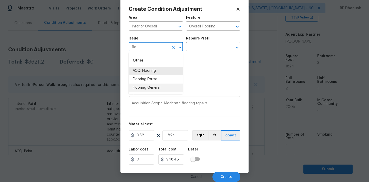
click at [152, 86] on li "Flooring General" at bounding box center [156, 88] width 54 height 8
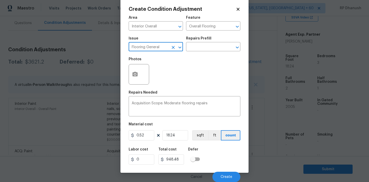
type input "Flooring General"
click at [202, 43] on div "Repairs Prefill" at bounding box center [213, 40] width 54 height 7
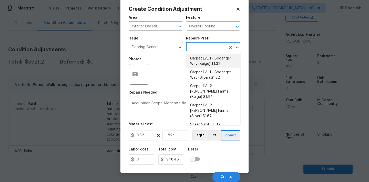
click at [202, 44] on input "text" at bounding box center [206, 47] width 40 height 8
click at [200, 55] on li "Carpet LVL 1 - Bodenger Way (Beige) $1.32" at bounding box center [213, 61] width 54 height 14
type textarea "Install new carpet. (Bodenger Way 749 Bird Bath, Beige) at all previously carpe…"
type input "1.32"
type input "2407.68"
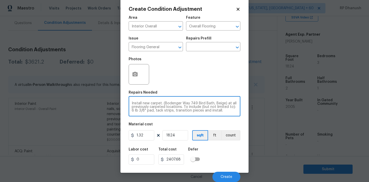
click at [164, 101] on textarea "Install new carpet. (Bodenger Way 749 Bird Bath, Beige) at all previously carpe…" at bounding box center [185, 106] width 106 height 11
drag, startPoint x: 164, startPoint y: 101, endPoint x: 179, endPoint y: 107, distance: 15.7
click at [179, 107] on textarea "Install new carpet. (Bodenger Way 749 Bird Bath, Beige) at all previously carpe…" at bounding box center [185, 106] width 106 height 11
click at [152, 49] on input "Flooring General" at bounding box center [149, 47] width 40 height 8
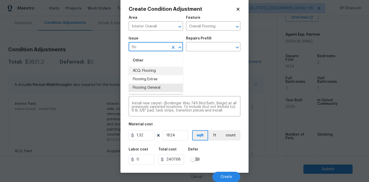
click at [143, 72] on li "ACQ: Flooring" at bounding box center [156, 71] width 54 height 8
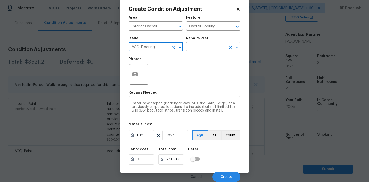
type input "ACQ: Flooring"
click at [211, 50] on input "text" at bounding box center [206, 47] width 40 height 8
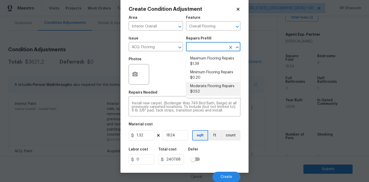
click at [204, 86] on li "Moderate Flooring Repairs $0.52" at bounding box center [213, 89] width 54 height 14
type input "Acquisition"
type textarea "Acquisition Scope: Moderate flooring repairs"
type input "0.52"
type input "948.48"
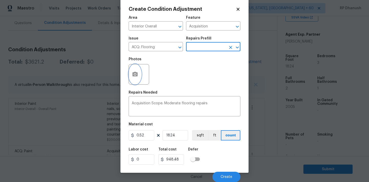
click at [135, 73] on icon "button" at bounding box center [134, 74] width 5 height 5
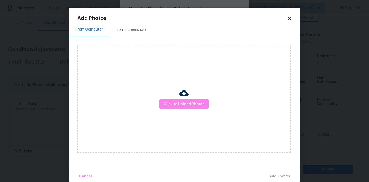
click at [125, 27] on div "From Screenshots" at bounding box center [131, 29] width 31 height 5
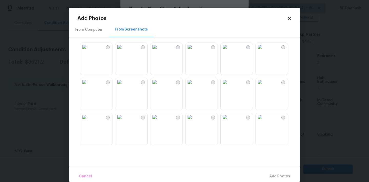
click at [159, 121] on img at bounding box center [154, 117] width 8 height 8
click at [229, 121] on img at bounding box center [225, 117] width 8 height 8
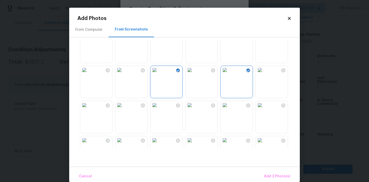
click at [88, 74] on img at bounding box center [84, 70] width 8 height 8
click at [157, 74] on img at bounding box center [154, 70] width 8 height 8
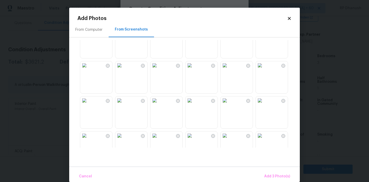
scroll to position [122, 0]
click at [123, 104] on img at bounding box center [119, 100] width 8 height 8
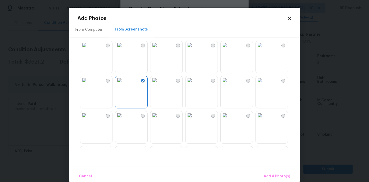
click at [88, 84] on img at bounding box center [84, 80] width 8 height 8
click at [287, 176] on span "Add 5 Photo(s)" at bounding box center [277, 176] width 26 height 6
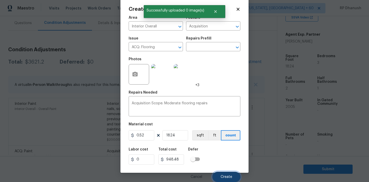
click at [229, 173] on button "Create" at bounding box center [226, 177] width 28 height 10
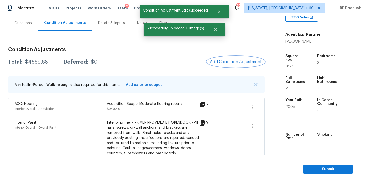
scroll to position [63, 0]
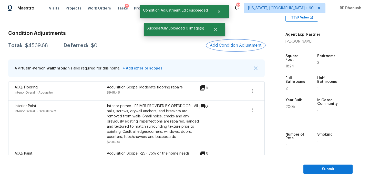
click at [245, 43] on button "Add Condition Adjustment" at bounding box center [236, 45] width 58 height 11
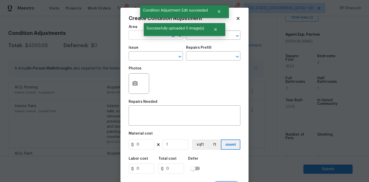
click at [138, 35] on input "text" at bounding box center [149, 36] width 40 height 8
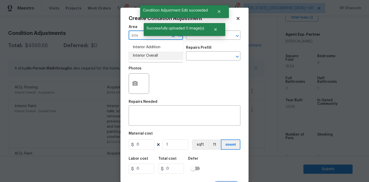
click at [139, 54] on li "Interior Overall" at bounding box center [156, 55] width 54 height 8
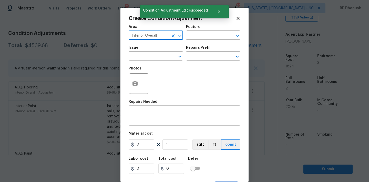
type input "Interior Overall"
click at [139, 109] on div "x ​" at bounding box center [185, 116] width 112 height 19
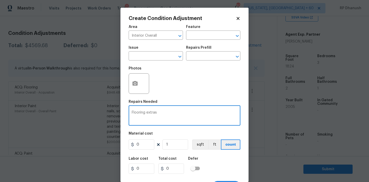
type textarea "Flooring extras"
click at [146, 148] on input "0" at bounding box center [142, 144] width 26 height 10
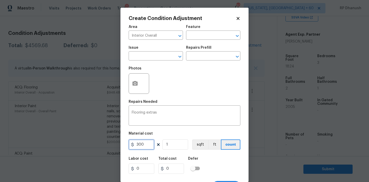
type input "300"
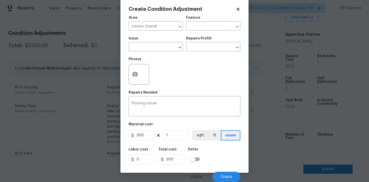
click at [231, 170] on div "Cancel Create" at bounding box center [185, 175] width 112 height 14
click at [230, 175] on span "Create" at bounding box center [227, 177] width 12 height 4
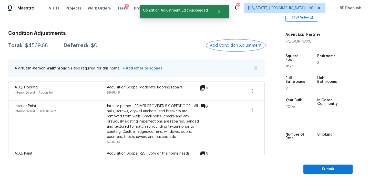
scroll to position [0, 0]
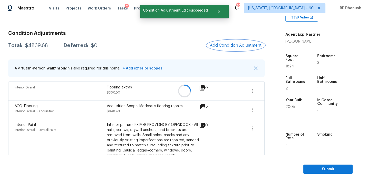
click at [230, 44] on span "Add Condition Adjustment" at bounding box center [236, 45] width 52 height 5
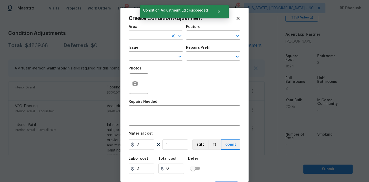
click at [142, 33] on input "text" at bounding box center [149, 36] width 40 height 8
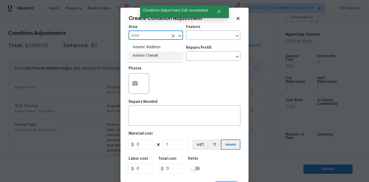
drag, startPoint x: 146, startPoint y: 55, endPoint x: 202, endPoint y: 42, distance: 57.6
click at [146, 55] on li "Interior Overall" at bounding box center [156, 55] width 54 height 8
type input "Interior Overall"
click at [207, 42] on div "Area Interior Overall ​ Feature ​" at bounding box center [185, 32] width 112 height 21
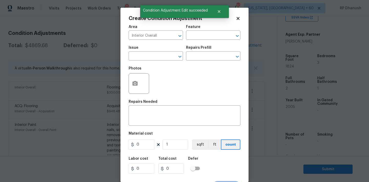
click at [205, 27] on div "Feature" at bounding box center [213, 28] width 54 height 7
click at [203, 36] on input "text" at bounding box center [206, 36] width 40 height 8
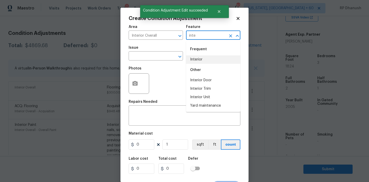
click at [195, 64] on div "Other" at bounding box center [213, 70] width 54 height 12
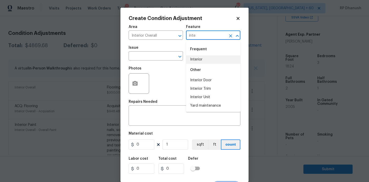
click at [192, 59] on li "Interior" at bounding box center [213, 59] width 54 height 8
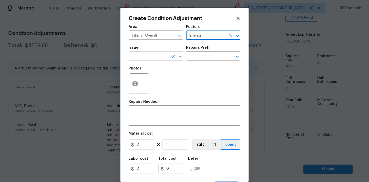
type input "Interior"
click at [160, 59] on input "text" at bounding box center [149, 57] width 40 height 8
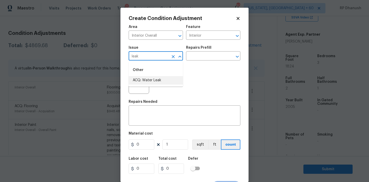
click at [159, 80] on li "ACQ: Water Leak" at bounding box center [156, 80] width 54 height 8
type input "ACQ: Water Leak"
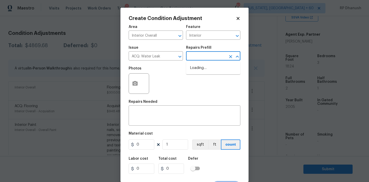
click at [204, 58] on input "text" at bounding box center [206, 57] width 40 height 8
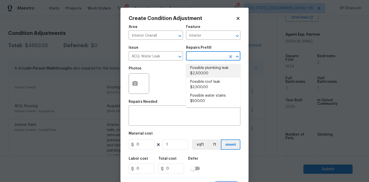
click at [206, 69] on li "Possible plumbing leak $2,500.00" at bounding box center [213, 71] width 54 height 14
type input "Acquisition"
type textarea "Acquisition Scope: Possible plumbing leak"
type input "2500"
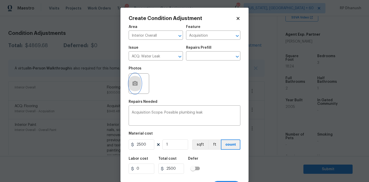
click at [137, 87] on button "button" at bounding box center [135, 84] width 12 height 20
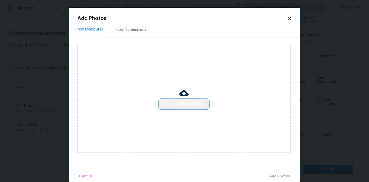
click at [180, 102] on span "Click to Upload Photos" at bounding box center [183, 104] width 41 height 6
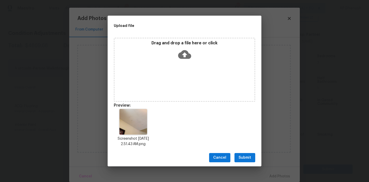
click at [248, 155] on span "Submit" at bounding box center [245, 157] width 13 height 6
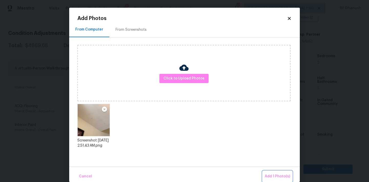
click at [275, 176] on span "Add 1 Photo(s)" at bounding box center [277, 176] width 25 height 6
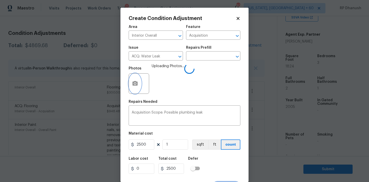
scroll to position [9, 0]
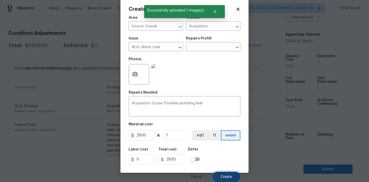
click at [225, 175] on span "Create" at bounding box center [227, 177] width 12 height 4
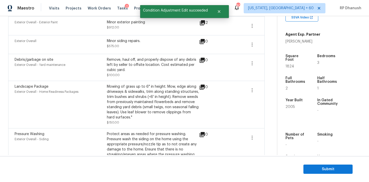
scroll to position [276, 0]
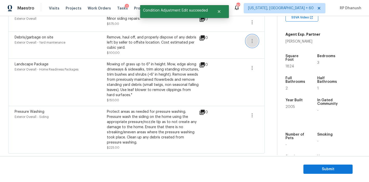
click at [258, 41] on button "button" at bounding box center [252, 41] width 12 height 12
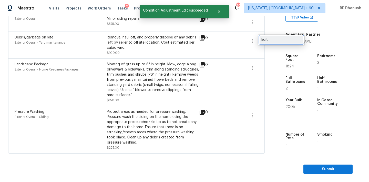
click at [271, 41] on div "Edit" at bounding box center [281, 39] width 40 height 5
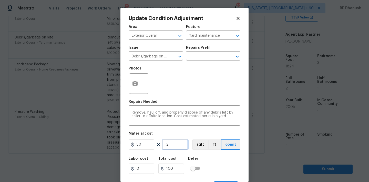
click at [180, 145] on input "2" at bounding box center [175, 144] width 26 height 10
type input "0"
type input "3"
type input "150"
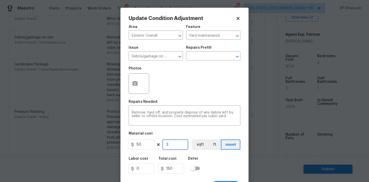
type input "30"
type input "1500"
type input "3"
type input "150"
type input "0"
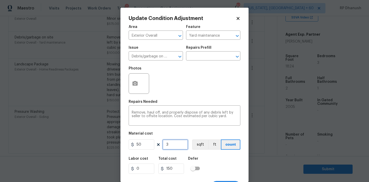
type input "0"
type input "1"
type input "50"
type input "15"
type input "750"
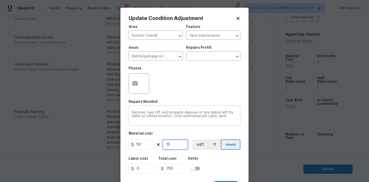
type input "15"
click at [229, 119] on textarea "Remove, haul off, and properly dispose of any debris left by seller to offsite …" at bounding box center [185, 116] width 106 height 11
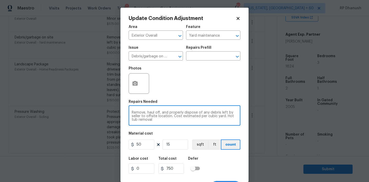
type textarea "Remove, haul off, and properly dispose of any debris left by seller to offsite …"
click at [179, 144] on input "15" at bounding box center [175, 144] width 26 height 10
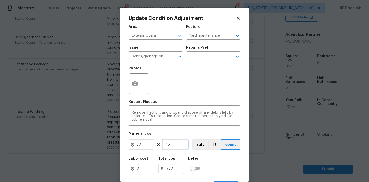
type input "1"
type input "50"
type input "13"
type input "650"
type input "13"
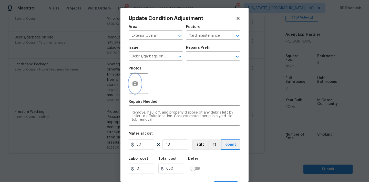
click at [133, 81] on icon "button" at bounding box center [135, 83] width 6 height 6
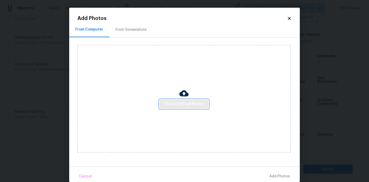
click at [177, 107] on button "Click to Upload Photos" at bounding box center [183, 103] width 49 height 9
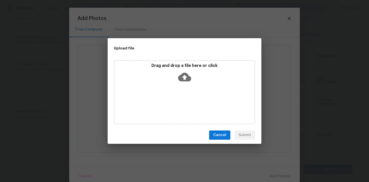
click at [177, 78] on div "Drag and drop a file here or click" at bounding box center [185, 74] width 140 height 22
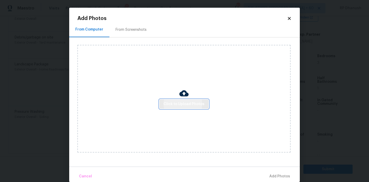
click at [191, 102] on span "Click to Upload Photos" at bounding box center [183, 104] width 41 height 6
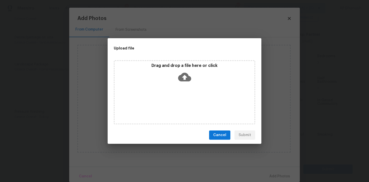
click at [191, 86] on div "Drag and drop a file here or click" at bounding box center [184, 92] width 141 height 64
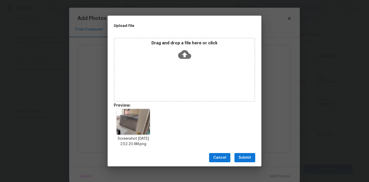
click at [250, 159] on span "Submit" at bounding box center [245, 157] width 13 height 6
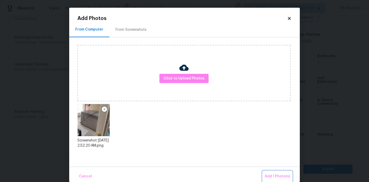
click at [273, 173] on span "Add 1 Photo(s)" at bounding box center [277, 176] width 25 height 6
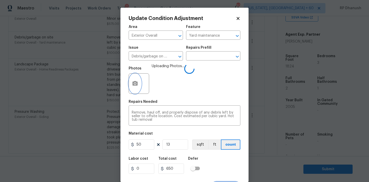
scroll to position [9, 0]
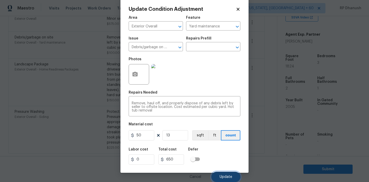
click at [230, 175] on span "Update" at bounding box center [226, 177] width 13 height 4
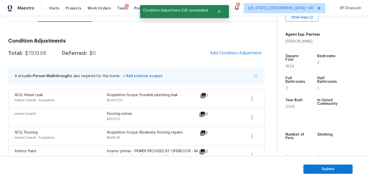
scroll to position [55, 0]
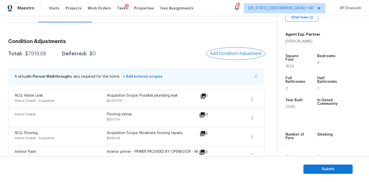
click at [251, 53] on span "Add Condition Adjustment" at bounding box center [236, 53] width 52 height 5
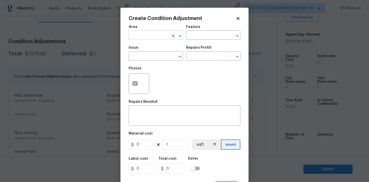
click at [159, 37] on input "text" at bounding box center [149, 36] width 40 height 8
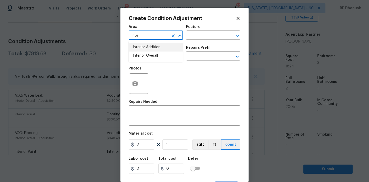
click at [157, 53] on li "Interior Overall" at bounding box center [156, 55] width 54 height 8
type input "Interior Overall"
click at [210, 36] on input "text" at bounding box center [206, 36] width 40 height 8
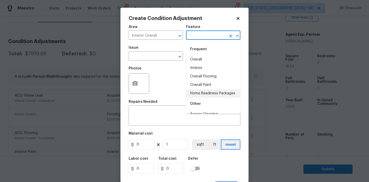
click at [201, 94] on li "Home Readiness Packages" at bounding box center [213, 93] width 54 height 8
type input "Home Readiness Packages"
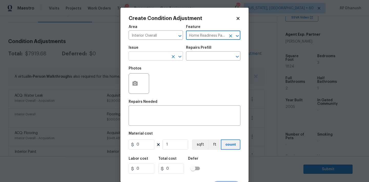
click at [152, 57] on input "text" at bounding box center [149, 57] width 40 height 8
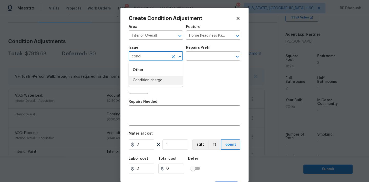
click at [150, 80] on li "Condition charge" at bounding box center [156, 80] width 54 height 8
type input "Condition charge"
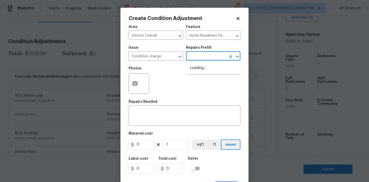
click at [194, 58] on input "text" at bounding box center [206, 57] width 40 height 8
type input "2008"
click at [88, 85] on body "Maestro Visits Projects Work Orders Tasks 2 Properties Geo Assignments 801 Wash…" at bounding box center [184, 91] width 369 height 182
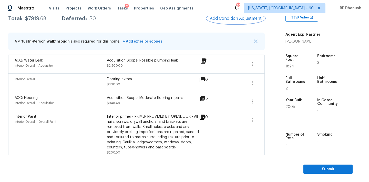
scroll to position [89, 0]
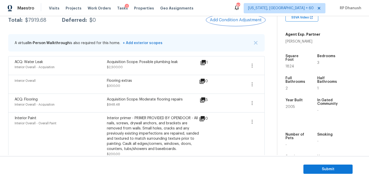
click at [232, 23] on button "Add Condition Adjustment" at bounding box center [236, 20] width 58 height 11
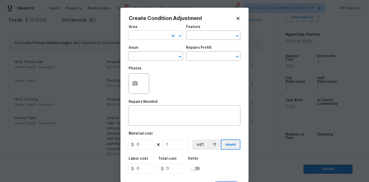
click at [148, 39] on input "text" at bounding box center [149, 36] width 40 height 8
click at [148, 45] on li "HVAC" at bounding box center [156, 47] width 54 height 8
type input "HVAC"
click at [212, 36] on input "text" at bounding box center [206, 36] width 40 height 8
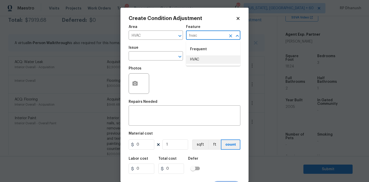
click at [207, 56] on li "HVAC" at bounding box center [213, 59] width 54 height 8
type input "HVAC"
click at [165, 56] on input "text" at bounding box center [149, 57] width 40 height 8
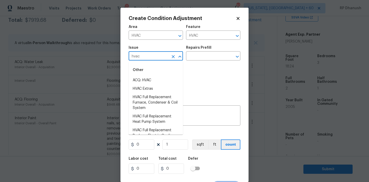
click at [157, 76] on div "Other" at bounding box center [156, 70] width 54 height 12
click at [166, 77] on li "ACQ: HVAC" at bounding box center [156, 80] width 54 height 8
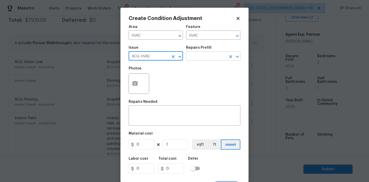
type input "ACQ: HVAC"
click at [198, 58] on input "text" at bounding box center [206, 57] width 40 height 8
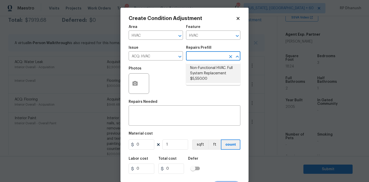
click at [211, 78] on li "Non-Functional HVAC. Full System Replacement $5,550.00" at bounding box center [213, 73] width 54 height 19
type input "Acquisition"
type textarea "Acquisition Scope: Full System Replacement"
type input "5550"
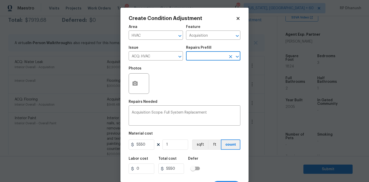
scroll to position [9, 0]
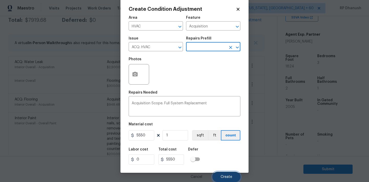
click at [221, 176] on span "Create" at bounding box center [227, 177] width 12 height 4
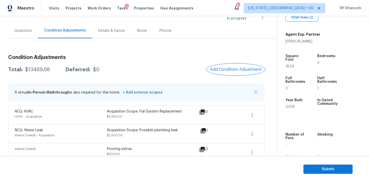
scroll to position [26, 0]
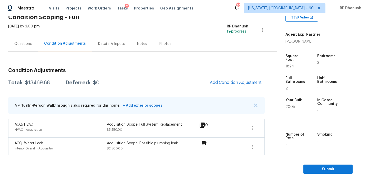
click at [18, 43] on div "Questions" at bounding box center [22, 43] width 17 height 5
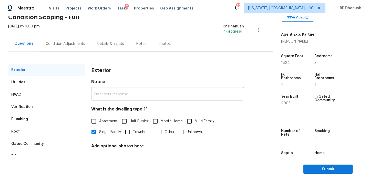
scroll to position [53, 0]
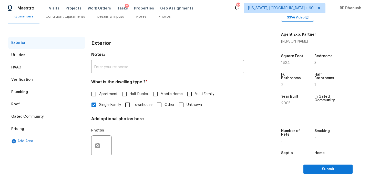
click at [29, 81] on div "Verification" at bounding box center [22, 79] width 22 height 5
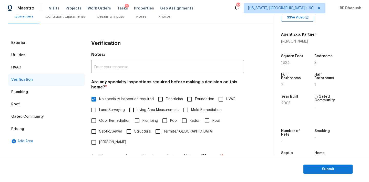
scroll to position [126, 0]
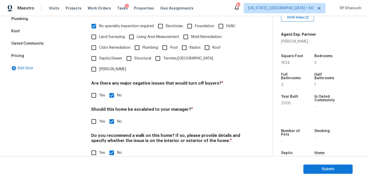
click at [97, 116] on input "Yes" at bounding box center [93, 121] width 11 height 11
checkbox input "true"
checkbox input "false"
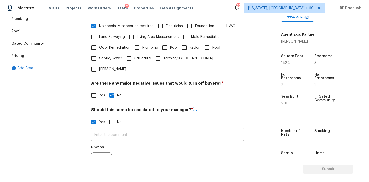
click at [97, 129] on input "text" at bounding box center [167, 135] width 153 height 12
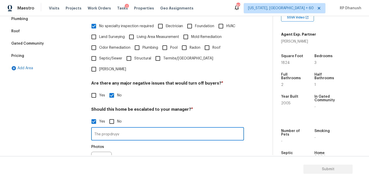
type input "The propdruyv"
type input "The property has stains o"
click at [110, 116] on input "No" at bounding box center [111, 121] width 11 height 11
checkbox input "true"
checkbox input "false"
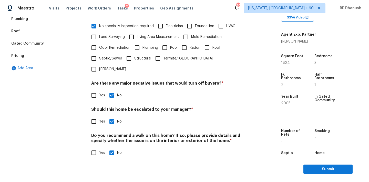
scroll to position [125, 0]
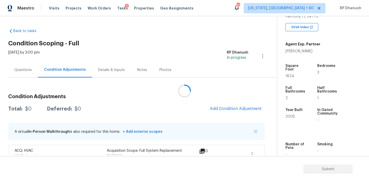
scroll to position [104, 0]
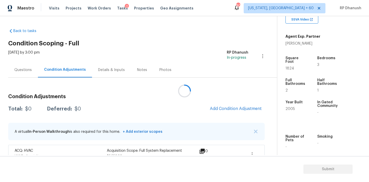
click at [219, 103] on div at bounding box center [184, 91] width 369 height 182
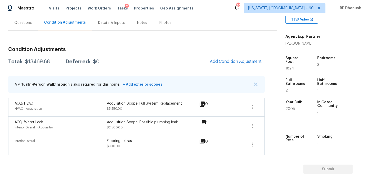
scroll to position [37, 0]
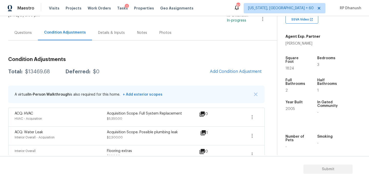
click at [38, 73] on div "$13469.68" at bounding box center [37, 71] width 25 height 5
copy div "$13469.68"
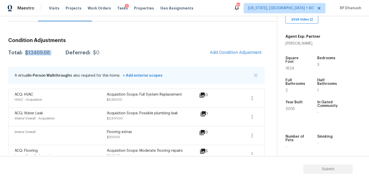
scroll to position [54, 0]
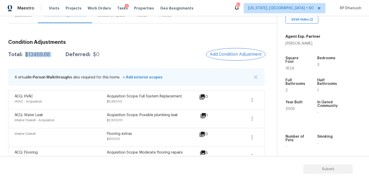
click at [233, 51] on button "Add Condition Adjustment" at bounding box center [236, 54] width 58 height 11
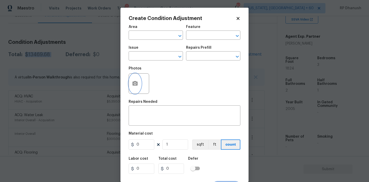
click at [139, 80] on button "button" at bounding box center [135, 84] width 12 height 20
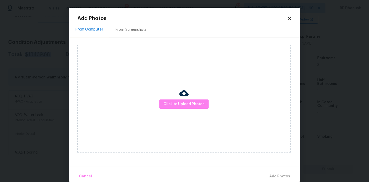
click at [185, 91] on img at bounding box center [183, 93] width 9 height 9
click at [183, 98] on div at bounding box center [183, 94] width 9 height 11
click at [184, 65] on div "Click to Upload Photos" at bounding box center [183, 99] width 213 height 108
click at [177, 109] on div "Click to Upload Photos" at bounding box center [183, 99] width 213 height 108
click at [174, 100] on button "Click to Upload Photos" at bounding box center [183, 103] width 49 height 9
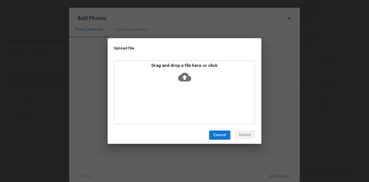
click at [184, 79] on icon at bounding box center [184, 76] width 13 height 13
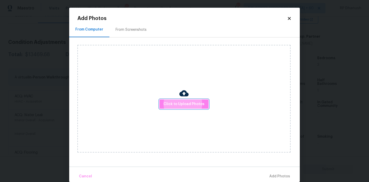
scroll to position [8, 0]
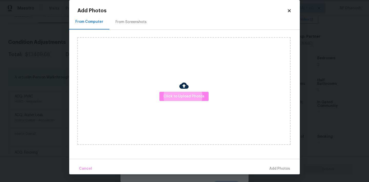
click at [35, 76] on body "Maestro Visits Projects Work Orders Tasks 2 Properties Geo Assignments 800 Wash…" at bounding box center [184, 91] width 369 height 182
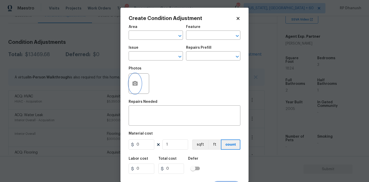
scroll to position [0, 0]
click at [67, 87] on body "Maestro Visits Projects Work Orders Tasks 2 Properties Geo Assignments 800 Wash…" at bounding box center [184, 91] width 369 height 182
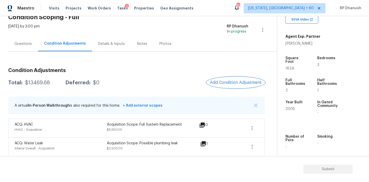
scroll to position [17, 0]
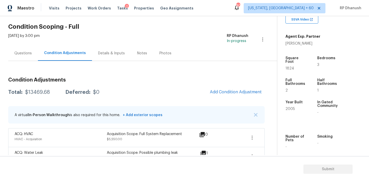
click at [22, 51] on div "Questions" at bounding box center [22, 53] width 17 height 5
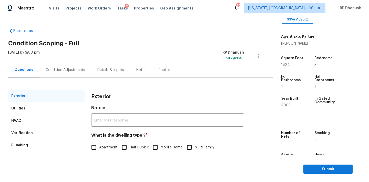
scroll to position [65, 0]
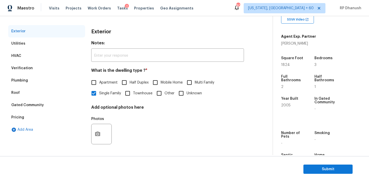
click at [51, 69] on div "Verification" at bounding box center [46, 68] width 77 height 12
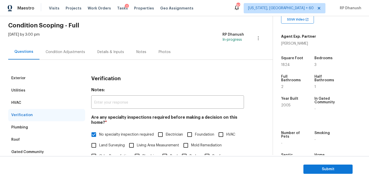
scroll to position [0, 0]
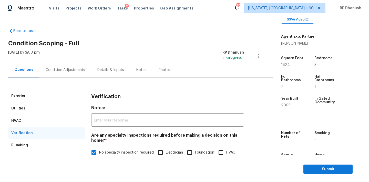
click at [70, 70] on div "Condition Adjustments" at bounding box center [65, 69] width 39 height 5
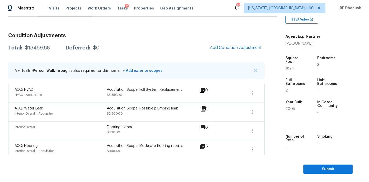
scroll to position [58, 0]
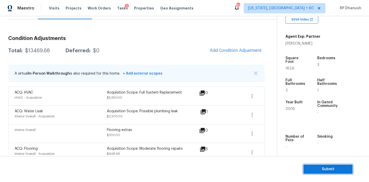
click at [314, 167] on span "Submit" at bounding box center [327, 169] width 41 height 6
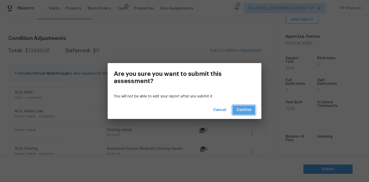
click at [246, 109] on span "Confirm" at bounding box center [243, 110] width 15 height 6
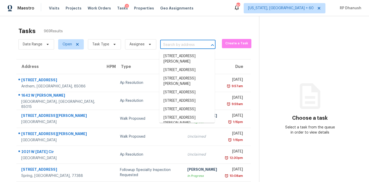
click at [188, 47] on input "text" at bounding box center [180, 45] width 41 height 8
paste input "2624 Deer Hollow Dr Little Elm, TX, 75068"
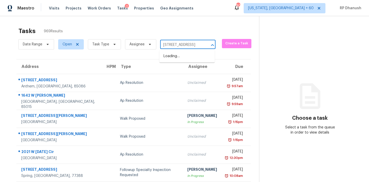
scroll to position [0, 32]
type input "2624 Deer Hollow Dr Little Elm, TX, 75068"
click at [187, 54] on li "2624 Deer Hollow Dr, Little Elm, TX 75068" at bounding box center [186, 56] width 55 height 8
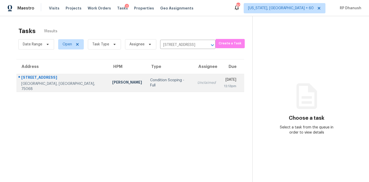
click at [197, 81] on div "Unclaimed" at bounding box center [206, 82] width 18 height 5
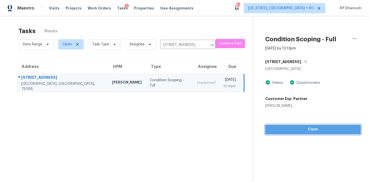
click at [313, 128] on span "Claim" at bounding box center [312, 129] width 87 height 6
click at [304, 128] on span "Start Assessment" at bounding box center [313, 129] width 87 height 6
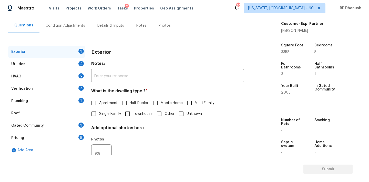
scroll to position [65, 0]
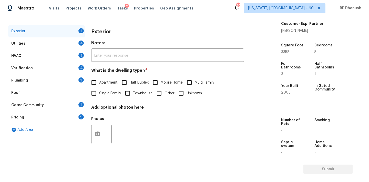
click at [101, 94] on span "Single Family" at bounding box center [110, 93] width 22 height 5
click at [99, 94] on input "Single Family" at bounding box center [93, 93] width 11 height 11
checkbox input "true"
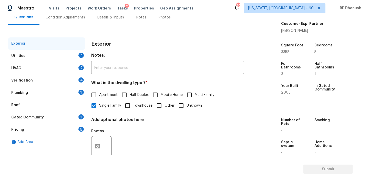
click at [73, 17] on div "Condition Adjustments" at bounding box center [65, 17] width 39 height 5
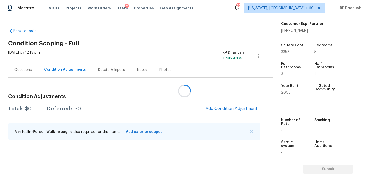
click at [224, 118] on div at bounding box center [184, 91] width 369 height 182
click at [230, 106] on div at bounding box center [184, 91] width 369 height 182
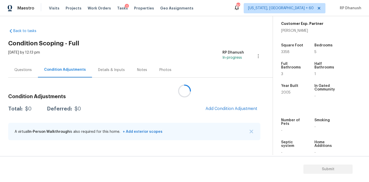
click at [230, 106] on div at bounding box center [184, 91] width 369 height 182
click at [230, 106] on button "Add Condition Adjustment" at bounding box center [231, 108] width 58 height 11
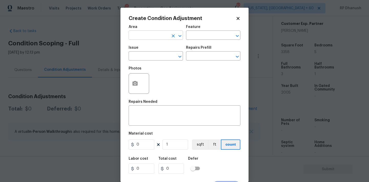
click at [151, 32] on input "text" at bounding box center [149, 36] width 40 height 8
type input "e"
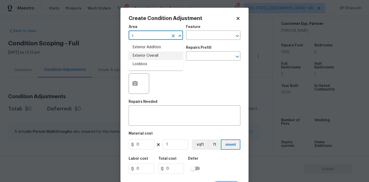
click at [141, 55] on li "Exterior Overall" at bounding box center [156, 55] width 54 height 8
type input "Exterior Overall"
click at [208, 37] on input "text" at bounding box center [206, 36] width 40 height 8
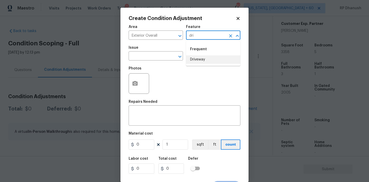
click at [195, 60] on li "Driveway" at bounding box center [213, 59] width 54 height 8
type input "Driveway"
click at [155, 59] on input "text" at bounding box center [149, 57] width 40 height 8
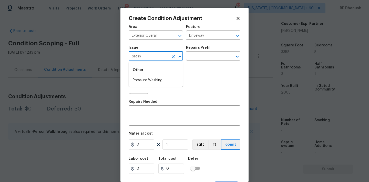
click at [152, 80] on li "Pressure Washing" at bounding box center [156, 80] width 54 height 8
type input "Pressure Washing"
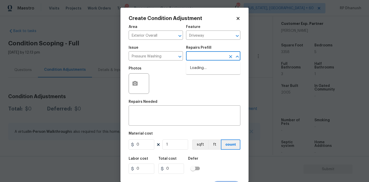
click at [204, 59] on input "text" at bounding box center [206, 57] width 40 height 8
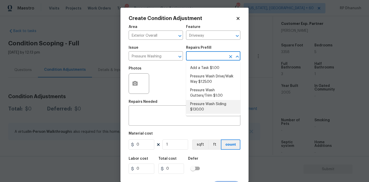
click at [203, 102] on li "Pressure Wash Siding $130.00" at bounding box center [213, 107] width 54 height 14
type input "Siding"
type textarea "Protect areas as needed for pressure washing. Pressure wash the siding on the h…"
type input "130"
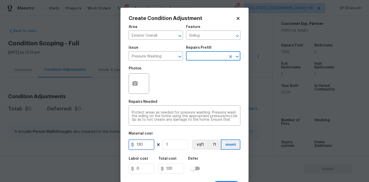
click at [145, 143] on input "130" at bounding box center [142, 144] width 26 height 10
type input "200"
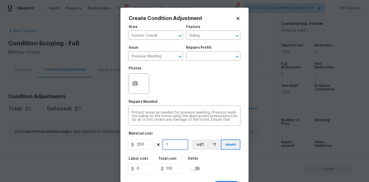
type input "200"
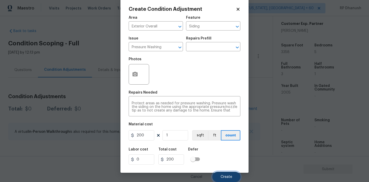
click at [221, 174] on button "Create" at bounding box center [226, 177] width 28 height 10
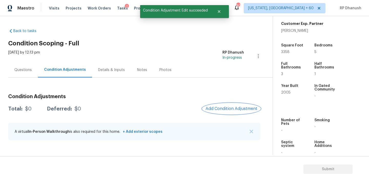
scroll to position [0, 0]
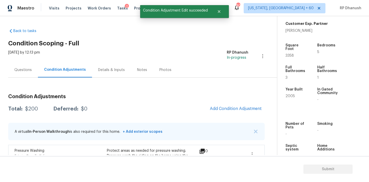
click at [196, 50] on div "Tue, Aug 19 2025 by 12:13 pm RP Dhanush In-progress" at bounding box center [142, 56] width 269 height 12
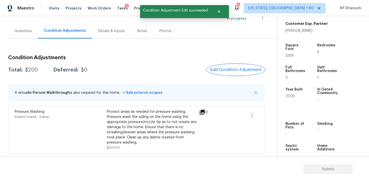
click at [224, 69] on span "Add Condition Adjustment" at bounding box center [236, 69] width 52 height 5
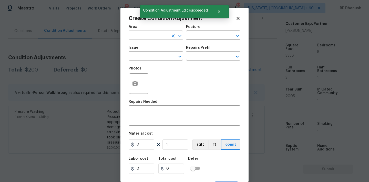
click at [138, 39] on input "text" at bounding box center [149, 36] width 40 height 8
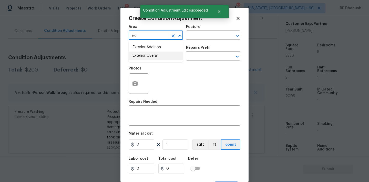
click at [139, 52] on li "Exterior Overall" at bounding box center [156, 55] width 54 height 8
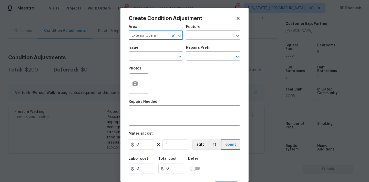
type input "Exterior Overall"
click at [187, 40] on div "Area Exterior Overall ​ Feature ​" at bounding box center [185, 32] width 112 height 21
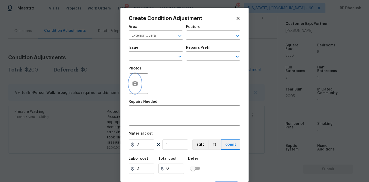
click at [131, 82] on button "button" at bounding box center [135, 84] width 12 height 20
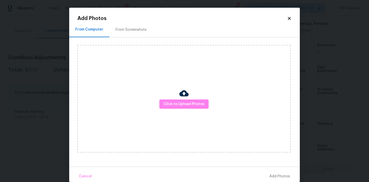
click at [139, 21] on div "Add Photos From Computer From Screenshots Click to Upload Photos Cancel Add Pho…" at bounding box center [184, 99] width 214 height 166
click at [139, 28] on div "From Screenshots" at bounding box center [131, 29] width 31 height 5
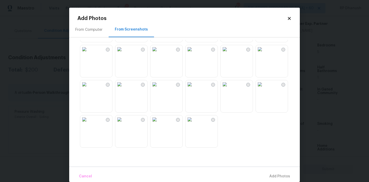
scroll to position [8, 0]
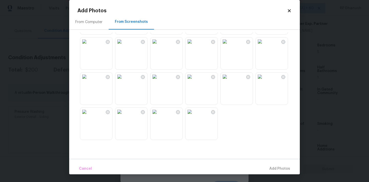
click at [82, 22] on div "From Computer" at bounding box center [88, 21] width 27 height 5
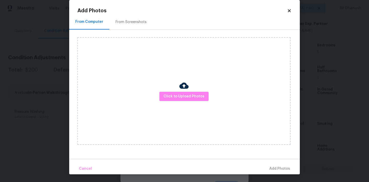
click at [295, 12] on div "Add Photos From Computer From Screenshots Click to Upload Photos Cancel Add Pho…" at bounding box center [184, 87] width 231 height 174
click at [291, 11] on icon at bounding box center [289, 10] width 5 height 5
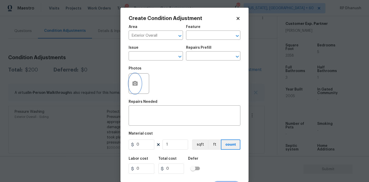
scroll to position [0, 0]
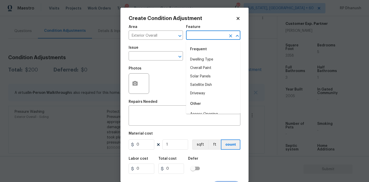
click at [201, 38] on input "text" at bounding box center [206, 36] width 40 height 8
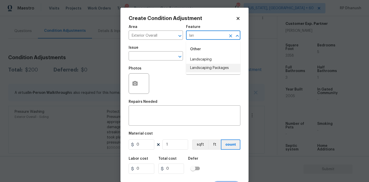
click at [197, 67] on li "Landscaping Packages" at bounding box center [213, 68] width 54 height 8
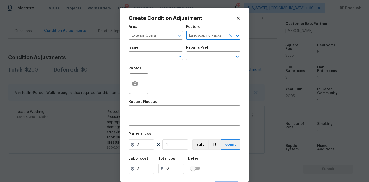
type input "Landscaping Packages"
click at [154, 61] on span "Issue ​" at bounding box center [156, 53] width 54 height 21
click at [156, 58] on input "text" at bounding box center [149, 57] width 40 height 8
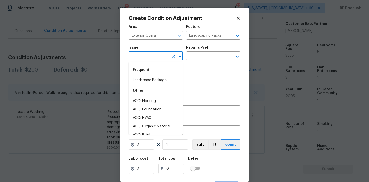
click at [156, 71] on div "Frequent" at bounding box center [156, 70] width 54 height 12
click at [156, 78] on li "Landscape Package" at bounding box center [156, 80] width 54 height 8
type input "Landscape Package"
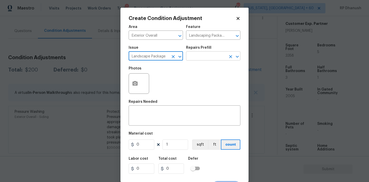
click at [204, 58] on input "text" at bounding box center [206, 57] width 40 height 8
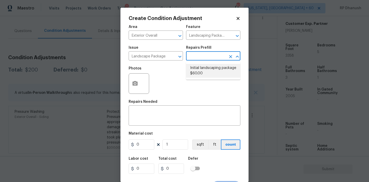
click at [195, 70] on li "Initial landscaping package $60.00" at bounding box center [213, 71] width 54 height 14
type input "Home Readiness Packages"
type textarea "Mowing of grass up to 6" in height. Mow, edge along driveways & sidewalks, trim…"
type input "60"
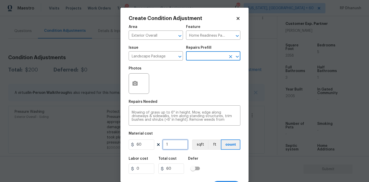
click at [177, 141] on input "1" at bounding box center [175, 144] width 26 height 10
type input "0"
type input "3"
type input "180"
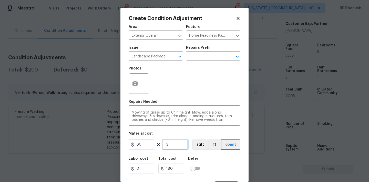
type input "3"
click at [131, 85] on button "button" at bounding box center [135, 84] width 12 height 20
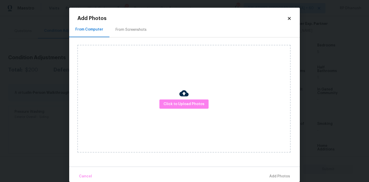
click at [133, 43] on div "Click to Upload Photos" at bounding box center [188, 98] width 222 height 122
click at [136, 26] on div "From Screenshots" at bounding box center [130, 29] width 43 height 15
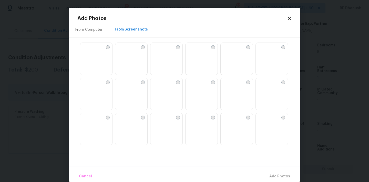
click at [123, 49] on img at bounding box center [119, 47] width 8 height 8
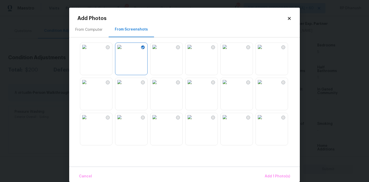
click at [123, 121] on img at bounding box center [119, 117] width 8 height 8
click at [229, 86] on img at bounding box center [225, 82] width 8 height 8
click at [266, 176] on span "Add 3 Photo(s)" at bounding box center [277, 176] width 26 height 6
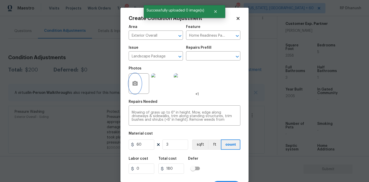
scroll to position [9, 0]
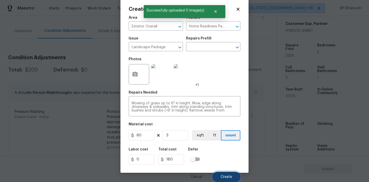
click at [225, 176] on span "Create" at bounding box center [227, 177] width 12 height 4
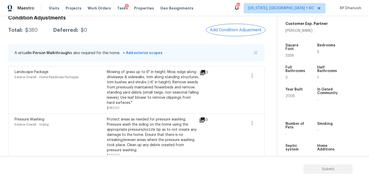
scroll to position [67, 0]
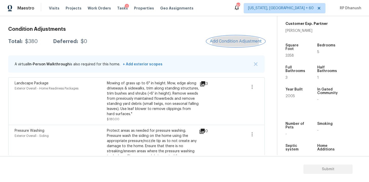
click at [247, 42] on span "Add Condition Adjustment" at bounding box center [236, 41] width 52 height 5
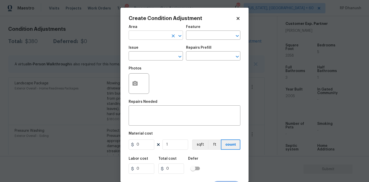
click at [163, 36] on input "text" at bounding box center [149, 36] width 40 height 8
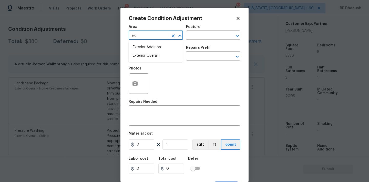
type input "ex"
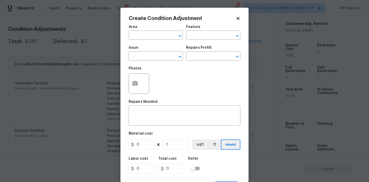
type input "Bedroom"
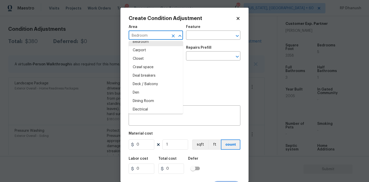
scroll to position [46, 0]
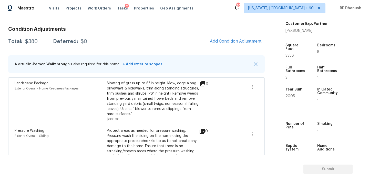
click at [71, 77] on body "Maestro Visits Projects Work Orders Tasks 2 Properties Geo Assignments 800 Wash…" at bounding box center [184, 91] width 369 height 182
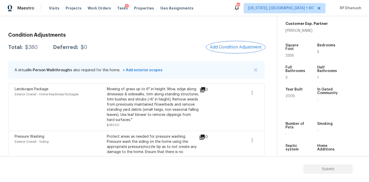
scroll to position [57, 0]
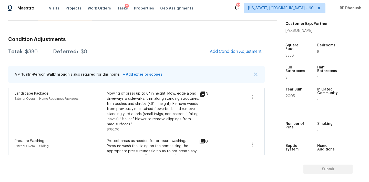
click at [240, 44] on div "Condition Adjustments Total: $380 Deferred: $0 Add Condition Adjustment A virtu…" at bounding box center [136, 108] width 256 height 150
click at [235, 49] on button "Add Condition Adjustment" at bounding box center [236, 51] width 58 height 11
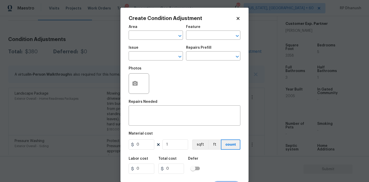
click at [125, 88] on div "Create Condition Adjustment Area ​ Feature ​ Issue ​ Repairs Prefill ​ Photos R…" at bounding box center [184, 95] width 128 height 174
click at [140, 83] on button "button" at bounding box center [135, 84] width 12 height 20
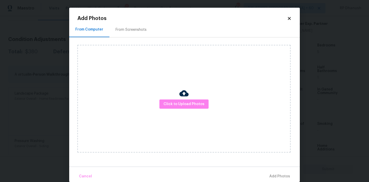
click at [141, 28] on div "From Screenshots" at bounding box center [131, 29] width 31 height 5
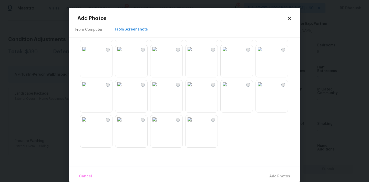
scroll to position [8, 0]
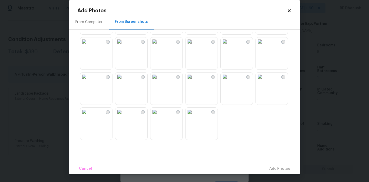
click at [88, 81] on img at bounding box center [84, 76] width 8 height 8
click at [281, 171] on span "Add 1 Photo(s)" at bounding box center [277, 168] width 25 height 6
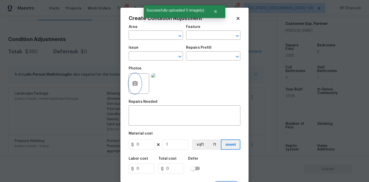
scroll to position [0, 0]
click at [104, 81] on body "Maestro Visits Projects Work Orders Tasks 2 Properties Geo Assignments 800 Wash…" at bounding box center [184, 91] width 369 height 182
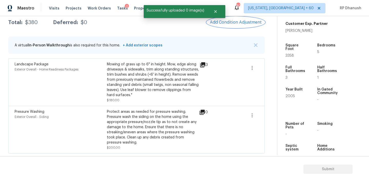
scroll to position [61, 0]
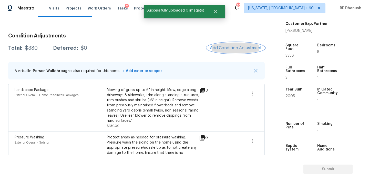
click at [221, 47] on span "Add Condition Adjustment" at bounding box center [236, 48] width 52 height 5
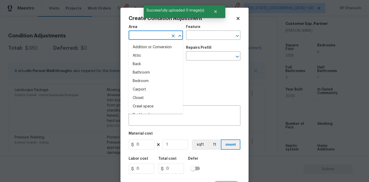
click at [150, 38] on input "text" at bounding box center [149, 36] width 40 height 8
click at [144, 55] on li "Exterior Overall" at bounding box center [156, 55] width 54 height 8
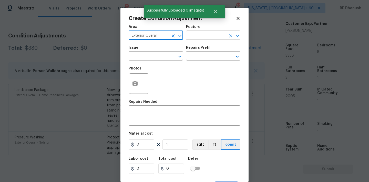
type input "Exterior Overall"
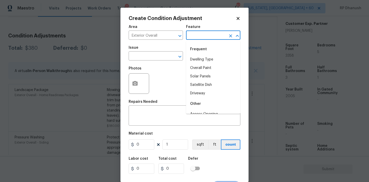
click at [199, 34] on input "text" at bounding box center [206, 36] width 40 height 8
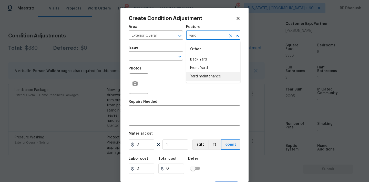
click at [193, 78] on li "Yard maintenance" at bounding box center [213, 76] width 54 height 8
type input "Yard maintenance"
click at [155, 57] on input "text" at bounding box center [149, 57] width 40 height 8
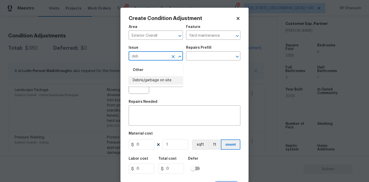
click at [155, 80] on li "Debris/garbage on site" at bounding box center [156, 80] width 54 height 8
type input "Debris/garbage on site"
click at [219, 53] on input "text" at bounding box center [206, 57] width 40 height 8
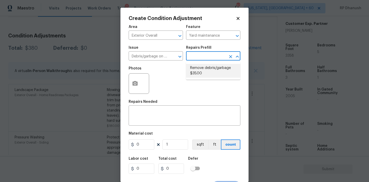
click at [205, 68] on li "Remove debris/garbage $35.00" at bounding box center [213, 71] width 54 height 14
type textarea "Remove, haul off, and properly dispose of any debris left by seller to offsite …"
type input "35"
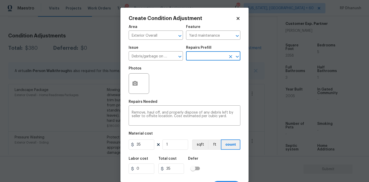
click at [177, 139] on figure "Material cost 35 1 sqft ft count" at bounding box center [185, 141] width 112 height 19
click at [174, 146] on input "1" at bounding box center [175, 144] width 26 height 10
type input "0"
type input "2"
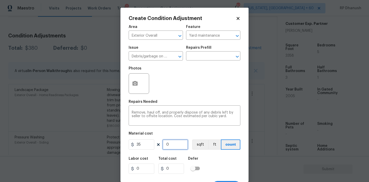
type input "70"
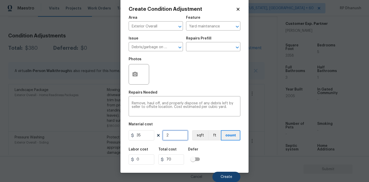
type input "2"
click at [228, 177] on span "Create" at bounding box center [227, 177] width 12 height 4
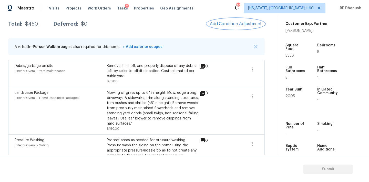
scroll to position [72, 0]
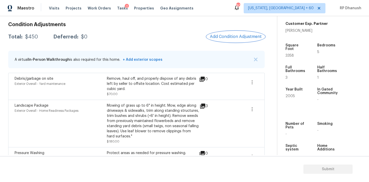
click at [231, 37] on span "Add Condition Adjustment" at bounding box center [236, 36] width 52 height 5
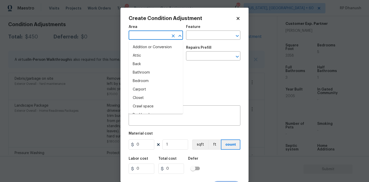
click at [147, 35] on input "text" at bounding box center [149, 36] width 40 height 8
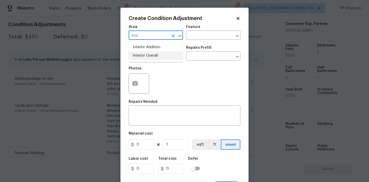
click at [146, 56] on li "Interior Overall" at bounding box center [156, 55] width 54 height 8
type input "Interior Overall"
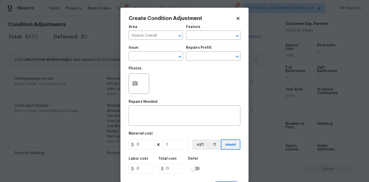
click at [203, 31] on div "Feature" at bounding box center [213, 28] width 54 height 7
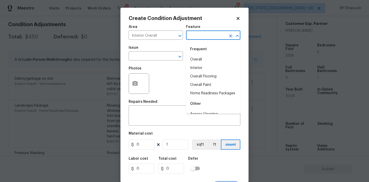
click at [202, 36] on input "text" at bounding box center [206, 36] width 40 height 8
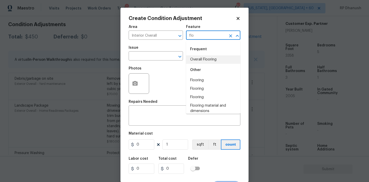
click at [201, 59] on li "Overall Flooring" at bounding box center [213, 59] width 54 height 8
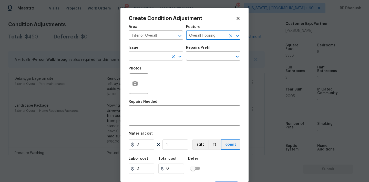
type input "Overall Flooring"
click at [144, 55] on input "text" at bounding box center [149, 57] width 40 height 8
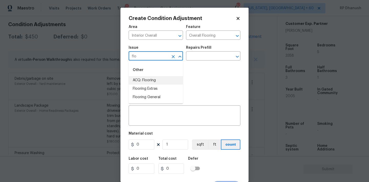
click at [136, 79] on li "ACQ: Flooring" at bounding box center [156, 80] width 54 height 8
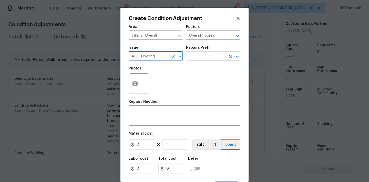
type input "ACQ: Flooring"
click at [203, 57] on input "text" at bounding box center [206, 57] width 40 height 8
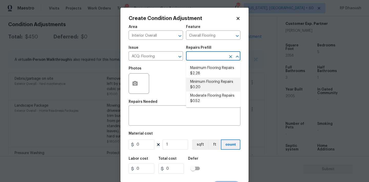
click at [200, 80] on li "Minimum Flooring Repairs $0.20" at bounding box center [213, 85] width 54 height 14
type input "Acquisition"
type textarea "Acquisition Scope: Minimum flooring repairs"
type input "0.2"
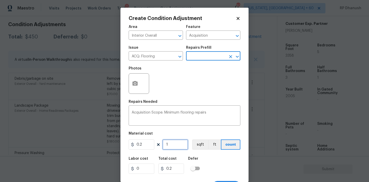
click at [177, 146] on input "1" at bounding box center [175, 144] width 26 height 10
type input "0"
type input "3"
type input "0.6"
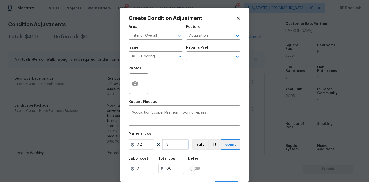
type input "35"
type input "7"
type input "358"
type input "71.6"
type input "358"
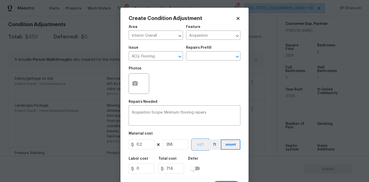
scroll to position [9, 0]
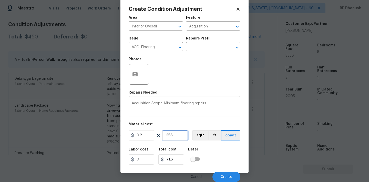
click at [169, 136] on input "358" at bounding box center [175, 135] width 26 height 10
type input "3258"
type input "651.6"
type input "32358"
type input "6471.6"
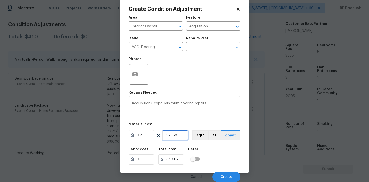
click at [170, 136] on input "32358" at bounding box center [175, 135] width 26 height 10
type input "3358"
type input "671.6"
type input "3358"
click at [225, 176] on span "Create" at bounding box center [227, 177] width 12 height 4
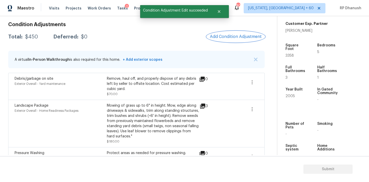
scroll to position [0, 0]
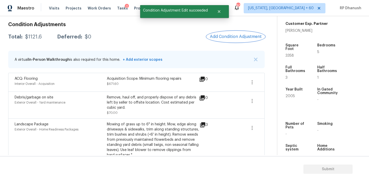
click at [215, 37] on span "Add Condition Adjustment" at bounding box center [236, 36] width 52 height 5
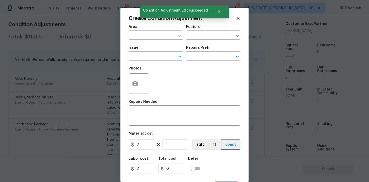
click at [215, 37] on input "text" at bounding box center [206, 36] width 40 height 8
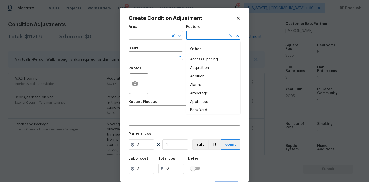
click at [152, 37] on input "text" at bounding box center [149, 36] width 40 height 8
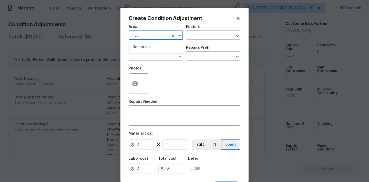
type input "in53"
click at [152, 55] on li "Interior Overall" at bounding box center [156, 55] width 54 height 8
type input "Interior Overall"
click at [208, 41] on div "Area Interior Overall ​ Feature ​" at bounding box center [185, 32] width 112 height 21
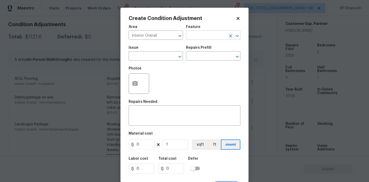
click at [208, 36] on input "text" at bounding box center [206, 36] width 40 height 8
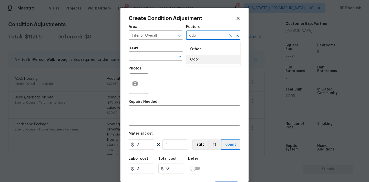
click at [201, 66] on ul "Other Odor" at bounding box center [213, 53] width 54 height 25
click at [200, 60] on li "Odor" at bounding box center [213, 59] width 54 height 8
type input "Odor"
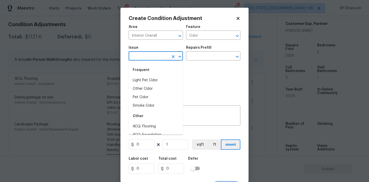
click at [160, 57] on input "text" at bounding box center [149, 57] width 40 height 8
click at [155, 73] on div "Frequent" at bounding box center [156, 70] width 54 height 12
click at [155, 78] on li "Light Pet Odor" at bounding box center [156, 80] width 54 height 8
type input "Light Pet Odor"
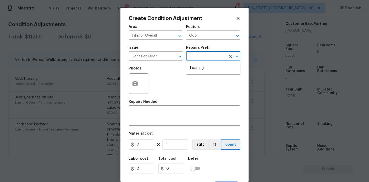
click at [203, 53] on input "text" at bounding box center [206, 57] width 40 height 8
click at [211, 69] on li "Acquisition Scope: 1-2 pets present $575.00" at bounding box center [213, 71] width 54 height 14
type textarea "Acquisition Scope: 1-2 pets present"
type input "575"
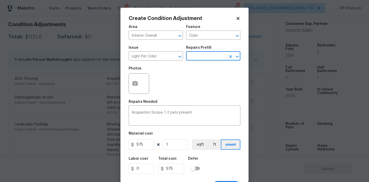
scroll to position [9, 0]
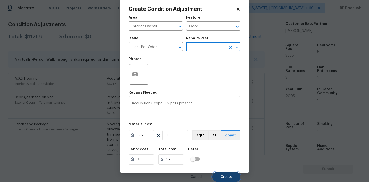
click at [227, 175] on span "Create" at bounding box center [227, 177] width 12 height 4
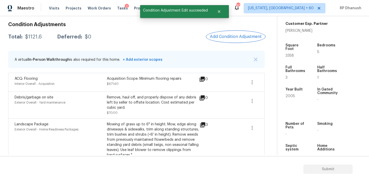
scroll to position [0, 0]
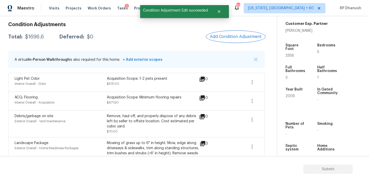
click at [228, 38] on span "Add Condition Adjustment" at bounding box center [236, 36] width 52 height 5
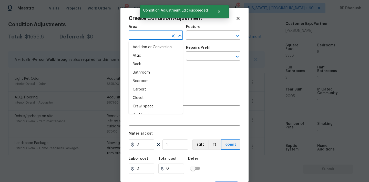
click at [144, 37] on input "text" at bounding box center [149, 36] width 40 height 8
type input "v"
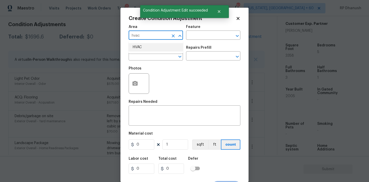
drag, startPoint x: 141, startPoint y: 44, endPoint x: 173, endPoint y: 31, distance: 34.0
click at [144, 42] on ul "HVAC" at bounding box center [156, 47] width 54 height 13
type input "hvac"
click at [199, 29] on div "Feature" at bounding box center [213, 28] width 54 height 7
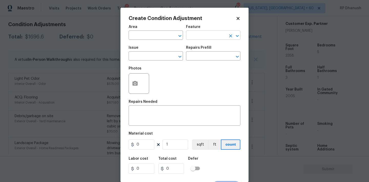
click at [199, 34] on input "text" at bounding box center [206, 36] width 40 height 8
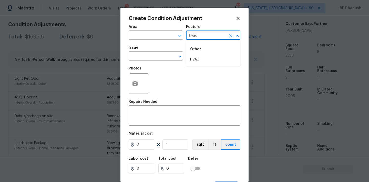
click at [194, 59] on li "HVAC" at bounding box center [213, 59] width 54 height 8
type input "HVAC"
click at [149, 58] on input "text" at bounding box center [149, 57] width 40 height 8
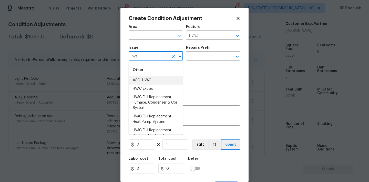
click at [145, 81] on li "ACQ: HVAC" at bounding box center [156, 80] width 54 height 8
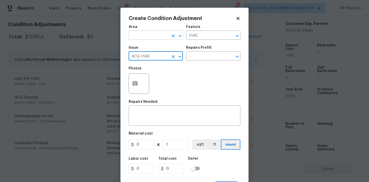
type input "ACQ: HVAC"
click at [149, 39] on input "text" at bounding box center [149, 36] width 40 height 8
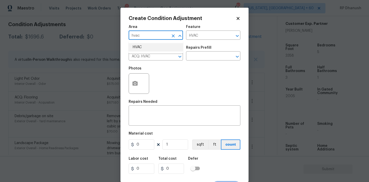
click at [149, 49] on li "HVAC" at bounding box center [156, 47] width 54 height 8
type input "HVAC"
click at [196, 60] on input "text" at bounding box center [206, 57] width 40 height 8
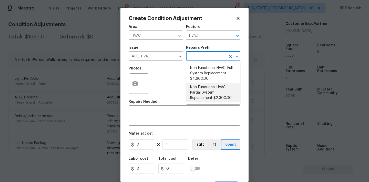
click at [65, 100] on body "Maestro Visits Projects Work Orders Tasks 2 Properties Geo Assignments 800 Wash…" at bounding box center [184, 91] width 369 height 182
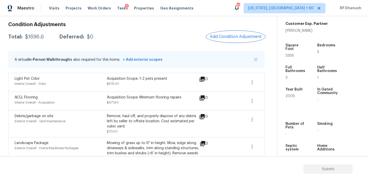
click at [243, 37] on span "Add Condition Adjustment" at bounding box center [236, 36] width 52 height 5
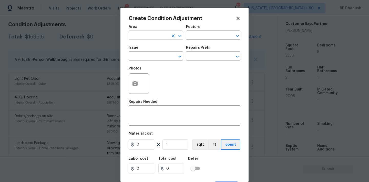
click at [139, 34] on input "text" at bounding box center [149, 36] width 40 height 8
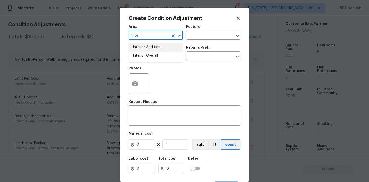
click at [148, 53] on li "Interior Overall" at bounding box center [156, 55] width 54 height 8
type input "Interior Overall"
click at [210, 41] on div "Area Interior Overall ​ Feature ​" at bounding box center [185, 32] width 112 height 21
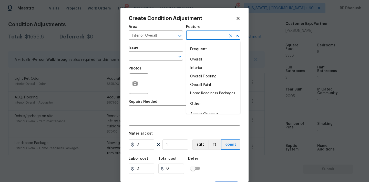
click at [210, 36] on input "text" at bounding box center [206, 36] width 40 height 8
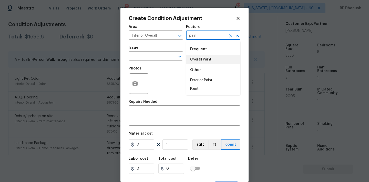
click at [205, 59] on li "Overall Paint" at bounding box center [213, 59] width 54 height 8
type input "Overall Paint"
click at [159, 56] on input "text" at bounding box center [149, 57] width 40 height 8
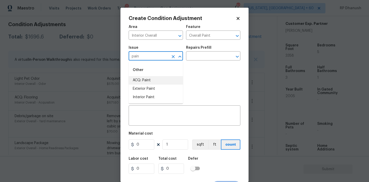
drag, startPoint x: 152, startPoint y: 82, endPoint x: 190, endPoint y: 70, distance: 40.0
click at [152, 82] on li "ACQ: Paint" at bounding box center [156, 80] width 54 height 8
type input "ACQ: Paint"
click at [203, 56] on input "text" at bounding box center [206, 57] width 40 height 8
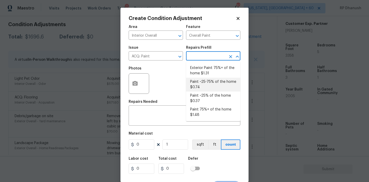
click at [202, 80] on li "Paint ~25-75% of the home $0.74" at bounding box center [213, 85] width 54 height 14
type input "Acquisition"
type textarea "Acquisition Scope: ~25 - 75% of the home needs interior paint"
type input "0.74"
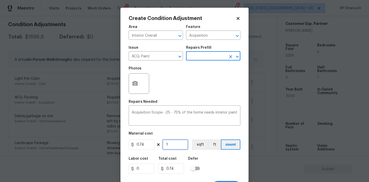
click at [182, 141] on input "1" at bounding box center [175, 144] width 26 height 10
type input "0"
type input "3"
type input "2.22"
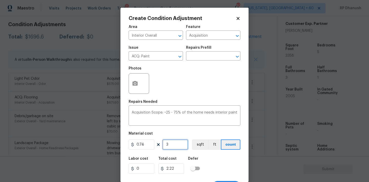
type input "33"
type input "24.42"
type input "335"
type input "247.9"
type input "3358"
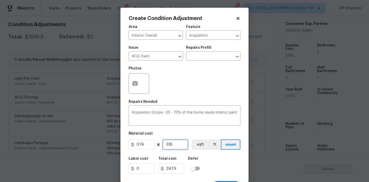
type input "2484.92"
type input "3358"
click at [198, 59] on input "text" at bounding box center [206, 57] width 40 height 8
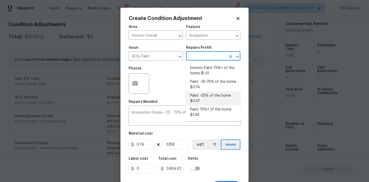
click at [198, 93] on li "Paint ~25% of the home $0.37" at bounding box center [213, 98] width 54 height 14
type textarea "Acquisition Scope: ~25% of the home needs interior paint"
type input "0.37"
type input "1242.46"
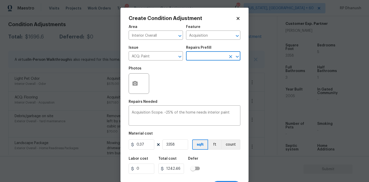
scroll to position [9, 0]
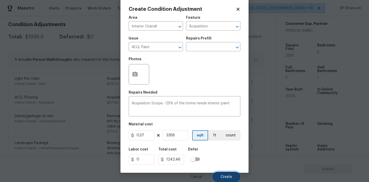
click at [229, 177] on span "Create" at bounding box center [227, 177] width 12 height 4
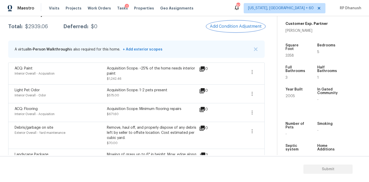
scroll to position [73, 0]
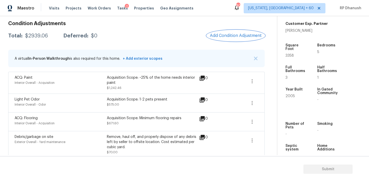
click at [236, 35] on span "Add Condition Adjustment" at bounding box center [236, 35] width 52 height 5
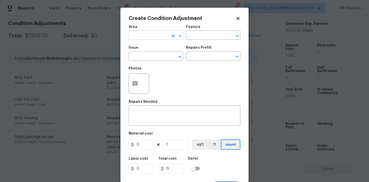
click at [153, 37] on input "text" at bounding box center [149, 36] width 40 height 8
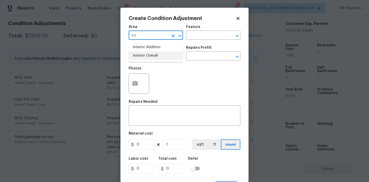
click at [153, 57] on li "Interior Overall" at bounding box center [156, 55] width 54 height 8
type input "Interior Overall"
click at [200, 38] on input "text" at bounding box center [206, 36] width 40 height 8
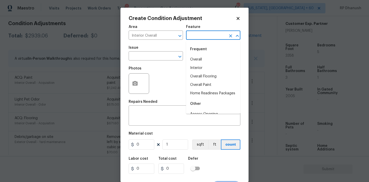
click at [105, 49] on body "Maestro Visits Projects Work Orders Tasks 2 Properties Geo Assignments 800 Wash…" at bounding box center [184, 91] width 369 height 182
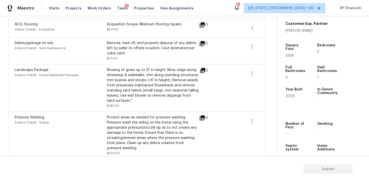
scroll to position [166, 0]
click at [252, 50] on icon "button" at bounding box center [252, 47] width 6 height 6
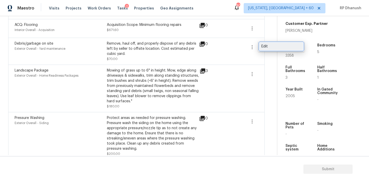
click at [265, 49] on link "Edit" at bounding box center [282, 47] width 44 height 8
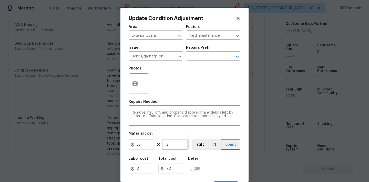
click at [176, 149] on input "2" at bounding box center [175, 144] width 26 height 10
type input "0"
type input "1"
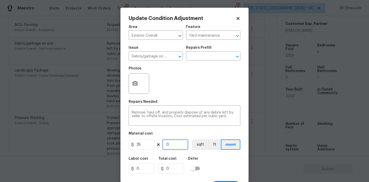
type input "35"
type input "10"
type input "350"
type input "1"
type input "35"
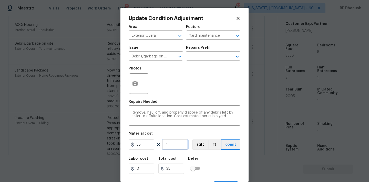
type input "0"
type input "4"
type input "140"
type input "40"
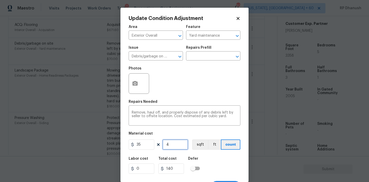
type input "1400"
type input "4"
type input "140"
type input "0"
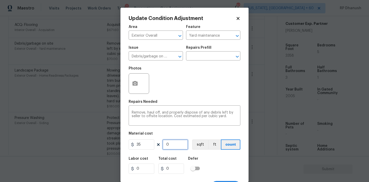
type input "3"
type input "105"
type input "30"
type input "1050"
type input "3"
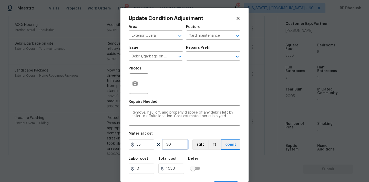
type input "105"
type input "0"
type input "2"
type input "70"
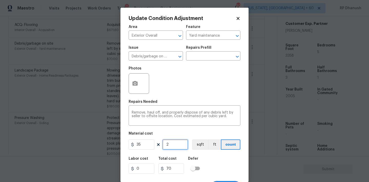
type input "20"
type input "700"
type input "2"
type input "70"
type input "0"
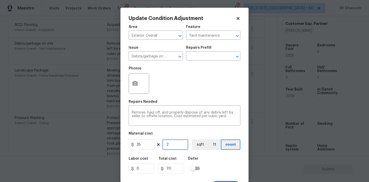
type input "0"
type input "2"
type input "70"
type input "22"
type input "770"
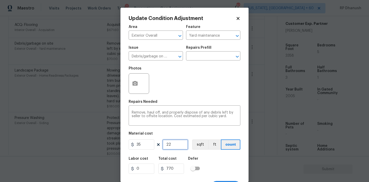
type input "2"
type input "70"
type input "22"
type input "770"
type input "221"
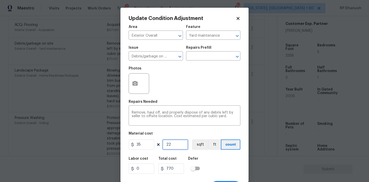
type input "7735"
type input "22"
type input "770"
type input "2"
type input "70"
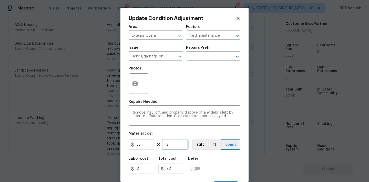
type input "0"
type input "2"
type input "70"
type input "21"
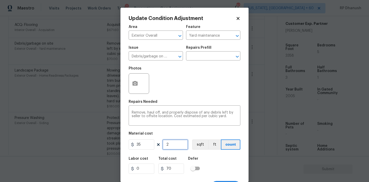
type input "735"
type input "2"
type input "70"
type input "0"
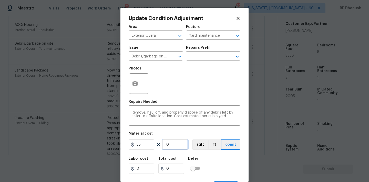
type input "2"
type input "70"
type input "22"
type input "770"
type input "22"
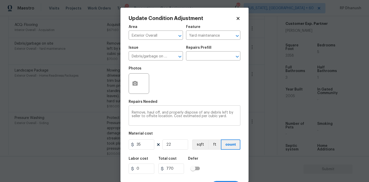
click at [235, 119] on textarea "Remove, haul off, and properly dispose of any debris left by seller to offsite …" at bounding box center [185, 116] width 106 height 11
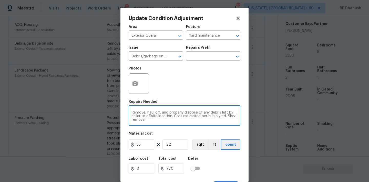
scroll to position [9, 0]
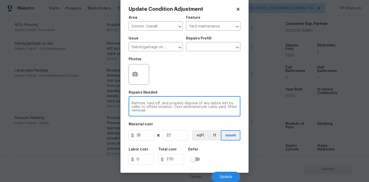
type textarea "Remove, haul off, and properly dispose of any debris left by seller to offsite …"
click at [139, 73] on button "button" at bounding box center [135, 74] width 12 height 20
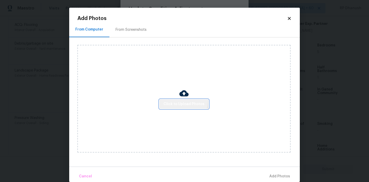
click at [181, 100] on button "Click to Upload Photos" at bounding box center [183, 103] width 49 height 9
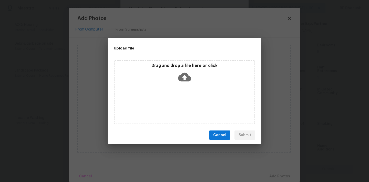
click at [181, 77] on icon at bounding box center [184, 77] width 13 height 9
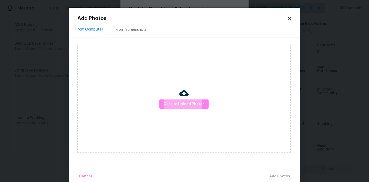
click at [138, 29] on div "From Screenshots" at bounding box center [131, 29] width 31 height 5
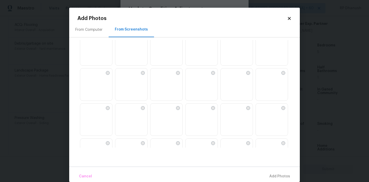
scroll to position [220, 0]
click at [264, 112] on img at bounding box center [260, 108] width 8 height 8
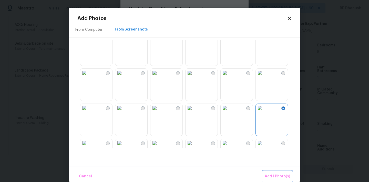
click at [277, 174] on span "Add 1 Photo(s)" at bounding box center [277, 176] width 25 height 6
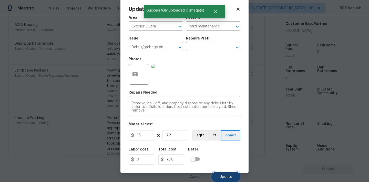
click at [228, 172] on button "Update" at bounding box center [225, 177] width 29 height 10
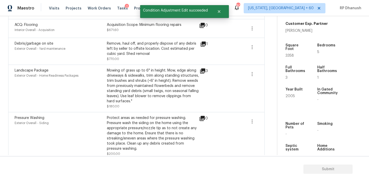
scroll to position [173, 0]
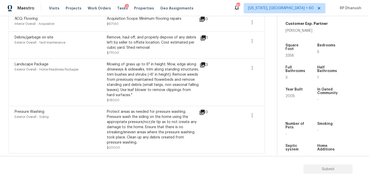
drag, startPoint x: 155, startPoint y: 71, endPoint x: 155, endPoint y: 75, distance: 4.4
click at [155, 71] on div "Mowing of grass up to 6" in height. Mow, edge along driveways & sidewalks, trim…" at bounding box center [153, 80] width 92 height 36
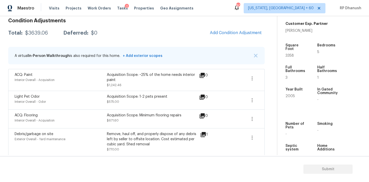
scroll to position [76, 0]
click at [228, 33] on span "Add Condition Adjustment" at bounding box center [236, 32] width 52 height 5
click at [76, 88] on body "Maestro Visits Projects Work Orders Tasks 2 Properties Geo Assignments 800 Wash…" at bounding box center [184, 91] width 369 height 182
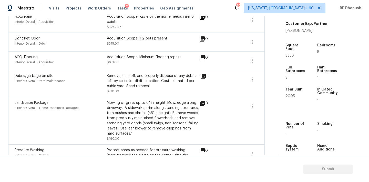
scroll to position [173, 0]
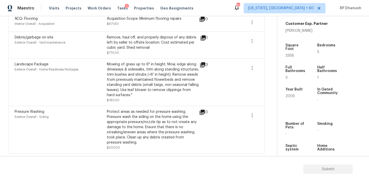
click at [86, 65] on div "Landscape Package" at bounding box center [61, 64] width 92 height 5
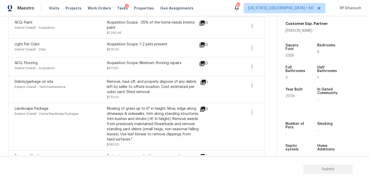
scroll to position [117, 0]
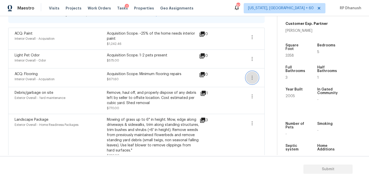
click at [249, 80] on icon "button" at bounding box center [252, 78] width 6 height 6
click at [262, 79] on link "Edit" at bounding box center [282, 77] width 44 height 8
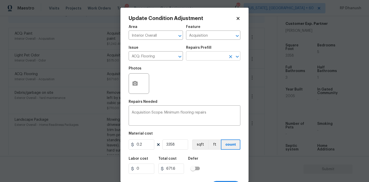
click at [205, 57] on input "text" at bounding box center [206, 57] width 40 height 8
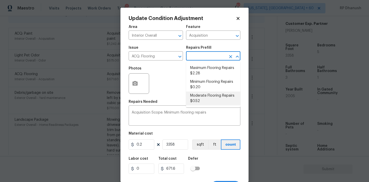
click at [198, 99] on li "Moderate Flooring Repairs $0.52" at bounding box center [213, 98] width 54 height 14
type textarea "Acquisition Scope: Moderate flooring repairs"
type input "0.52"
type input "1746.16"
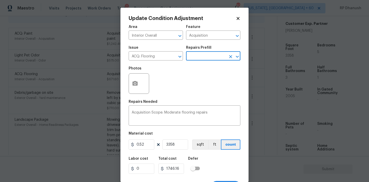
scroll to position [9, 0]
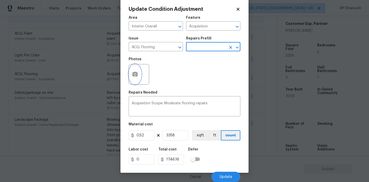
click at [141, 71] on button "button" at bounding box center [135, 74] width 12 height 20
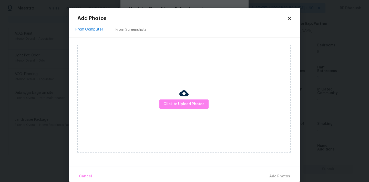
click at [137, 25] on div "From Screenshots" at bounding box center [130, 29] width 43 height 15
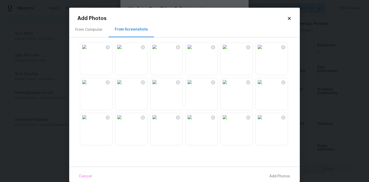
click at [159, 51] on img at bounding box center [154, 47] width 8 height 8
click at [190, 86] on img at bounding box center [189, 82] width 8 height 8
click at [159, 86] on img at bounding box center [154, 82] width 8 height 8
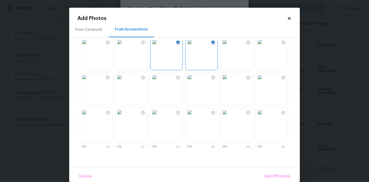
scroll to position [66, 0]
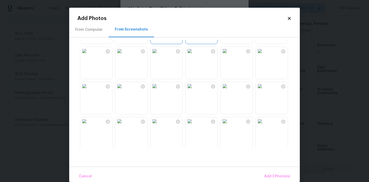
click at [194, 85] on img at bounding box center [189, 86] width 8 height 8
click at [159, 90] on img at bounding box center [154, 86] width 8 height 8
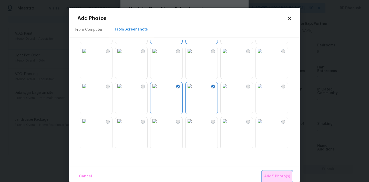
click at [282, 177] on span "Add 5 Photo(s)" at bounding box center [277, 176] width 26 height 6
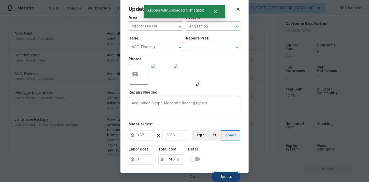
click at [225, 176] on span "Update" at bounding box center [226, 177] width 13 height 4
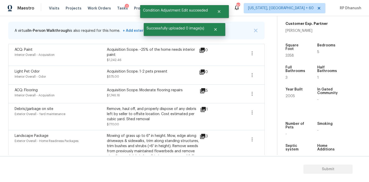
scroll to position [82, 0]
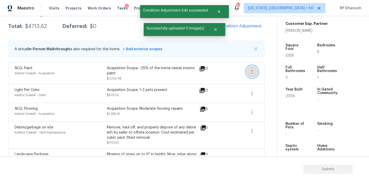
click at [247, 73] on button "button" at bounding box center [252, 72] width 12 height 12
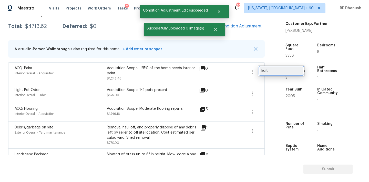
click at [268, 73] on div "Edit" at bounding box center [281, 70] width 40 height 5
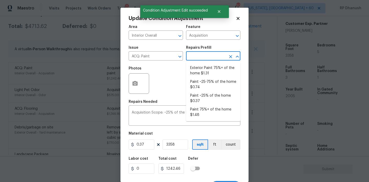
click at [198, 56] on input "text" at bounding box center [206, 57] width 40 height 8
click at [204, 87] on li "Paint ~25-75% of the home $0.74" at bounding box center [213, 85] width 54 height 14
type textarea "Acquisition Scope: ~25 - 75% of the home needs interior paint"
type input "0.74"
type input "2484.92"
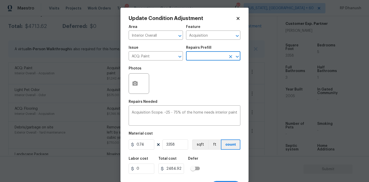
click at [219, 54] on input "text" at bounding box center [206, 57] width 40 height 8
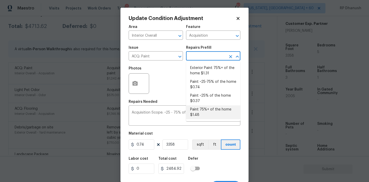
click at [200, 109] on li "Paint 75%+ of the home $1.48" at bounding box center [213, 112] width 54 height 14
type textarea "Acquisition Scope: 75%+ of the home will likely require interior paint"
type input "1.48"
type input "4969.84"
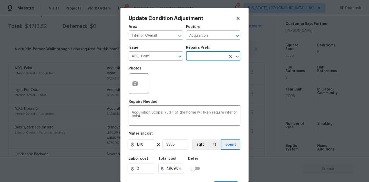
click at [207, 58] on input "text" at bounding box center [206, 57] width 40 height 8
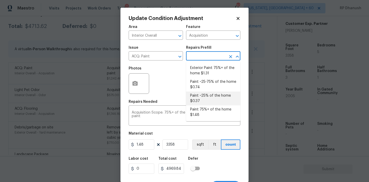
click at [200, 97] on li "Paint ~25% of the home $0.37" at bounding box center [213, 98] width 54 height 14
type textarea "Acquisition Scope: ~25% of the home needs interior paint"
type input "0.37"
type input "1242.46"
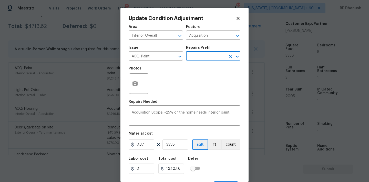
scroll to position [9, 0]
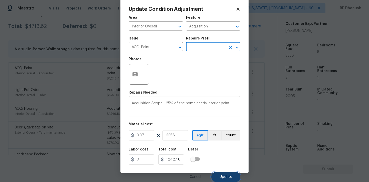
click at [215, 173] on button "Update" at bounding box center [225, 177] width 29 height 10
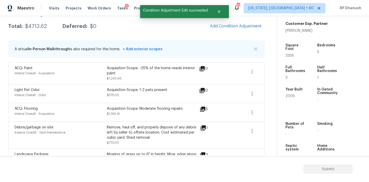
scroll to position [0, 0]
click at [250, 24] on span "Add Condition Adjustment" at bounding box center [236, 26] width 52 height 5
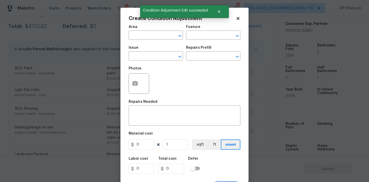
click at [144, 31] on div "Area" at bounding box center [156, 28] width 54 height 7
click at [144, 34] on input "text" at bounding box center [149, 36] width 40 height 8
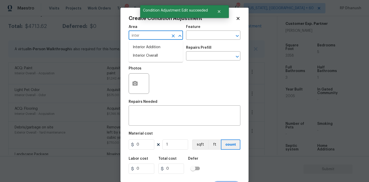
click at [144, 54] on li "Interior Overall" at bounding box center [156, 55] width 54 height 8
type input "Interior Overall"
click at [202, 33] on input "text" at bounding box center [206, 36] width 40 height 8
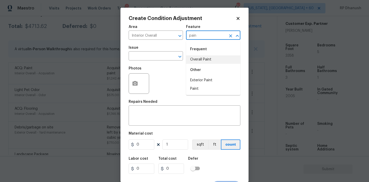
click at [200, 58] on li "Overall Paint" at bounding box center [213, 59] width 54 height 8
type input "Overall Paint"
click at [157, 60] on input "text" at bounding box center [149, 57] width 40 height 8
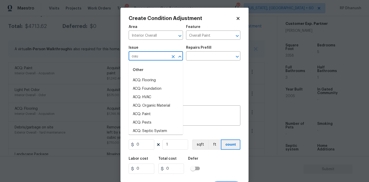
type input "oaub"
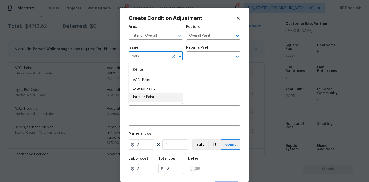
drag, startPoint x: 149, startPoint y: 97, endPoint x: 187, endPoint y: 63, distance: 51.3
click at [149, 97] on li "Interior Paint" at bounding box center [156, 97] width 54 height 8
type input "Interior Paint"
click at [200, 58] on input "text" at bounding box center [206, 57] width 40 height 8
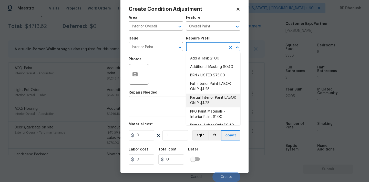
scroll to position [7, 0]
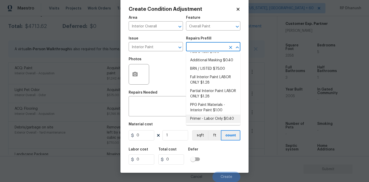
click at [202, 118] on li "Primer - Labor Only $0.40" at bounding box center [213, 119] width 54 height 8
type textarea "Interior primer - PRIMER PROVIDED BY OPENDOOR - All nails, screws, drywall anch…"
type input "0.4"
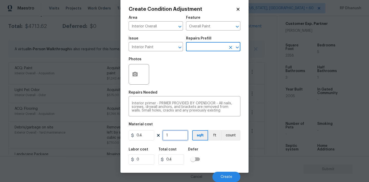
click at [174, 134] on input "1" at bounding box center [175, 135] width 26 height 10
type input "0"
type input "5"
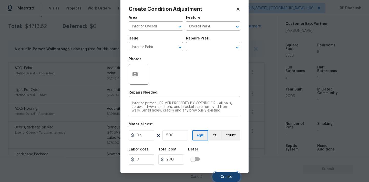
click at [233, 175] on button "Create" at bounding box center [226, 177] width 28 height 10
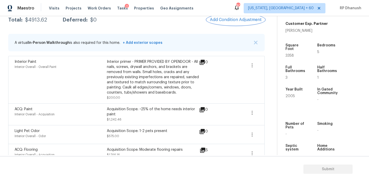
scroll to position [88, 0]
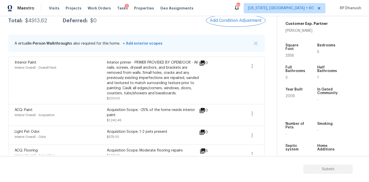
click at [243, 18] on span "Add Condition Adjustment" at bounding box center [236, 20] width 52 height 5
click at [58, 134] on body "Maestro Visits Projects Work Orders Tasks 2 Properties Geo Assignments 800 Wash…" at bounding box center [184, 91] width 369 height 182
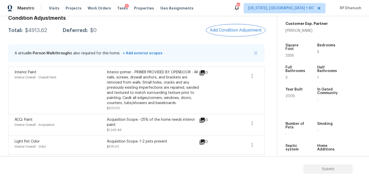
scroll to position [56, 0]
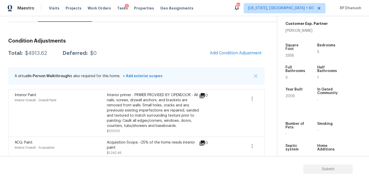
click at [37, 51] on div "$4913.62" at bounding box center [36, 53] width 22 height 5
copy div "$4913.62"
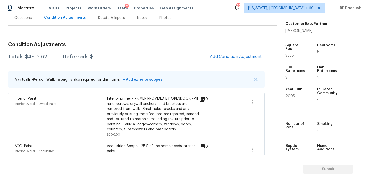
click at [23, 26] on div "Condition Adjustments Total: $4913.62 Deferred: $0 Add Condition Adjustment A v…" at bounding box center [136, 174] width 256 height 296
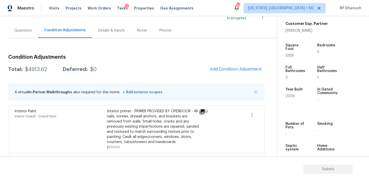
click at [27, 33] on div "Questions" at bounding box center [23, 30] width 30 height 15
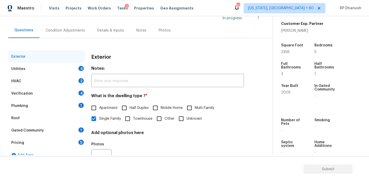
scroll to position [65, 0]
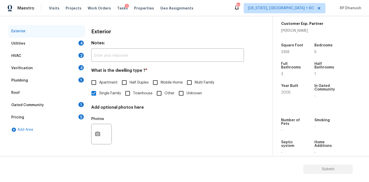
click at [64, 44] on div "Utilities 4" at bounding box center [46, 43] width 77 height 12
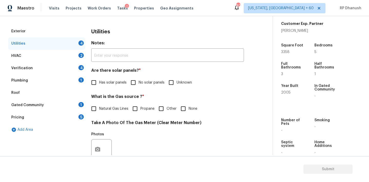
click at [139, 82] on span "No solar panels" at bounding box center [152, 82] width 26 height 5
click at [139, 82] on input "No solar panels" at bounding box center [133, 82] width 11 height 11
drag, startPoint x: 187, startPoint y: 110, endPoint x: 141, endPoint y: 110, distance: 45.9
click at [181, 110] on input "None" at bounding box center [183, 108] width 11 height 11
click at [139, 110] on input "Propane" at bounding box center [135, 109] width 11 height 11
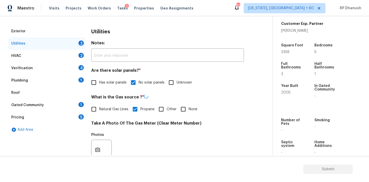
click at [119, 109] on span "Natural Gas Lines" at bounding box center [113, 109] width 29 height 5
click at [99, 109] on input "Natural Gas Lines" at bounding box center [93, 109] width 11 height 11
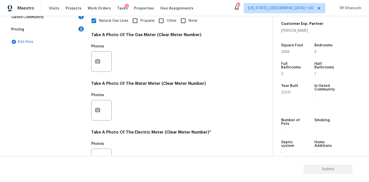
scroll to position [204, 0]
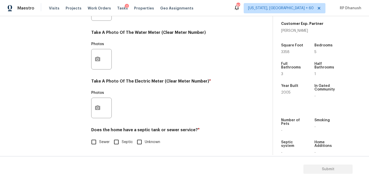
click at [86, 109] on div "Exterior Utilities 2 HVAC 2 Verification 4 Plumbing 1 Roof Gated Community 1 Pr…" at bounding box center [134, 19] width 252 height 267
click at [95, 107] on icon "button" at bounding box center [98, 108] width 6 height 6
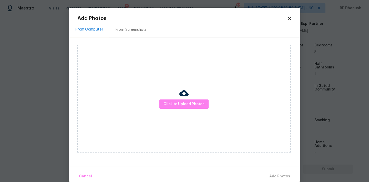
click at [118, 40] on div "Click to Upload Photos" at bounding box center [188, 98] width 222 height 122
click at [131, 22] on div "From Screenshots" at bounding box center [130, 29] width 43 height 15
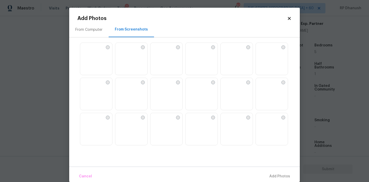
click at [144, 63] on img at bounding box center [131, 59] width 32 height 33
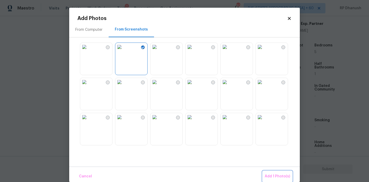
click at [277, 178] on span "Add 1 Photo(s)" at bounding box center [277, 176] width 25 height 6
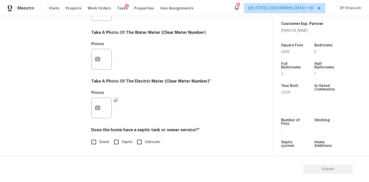
click at [97, 141] on input "Sewer" at bounding box center [93, 142] width 11 height 11
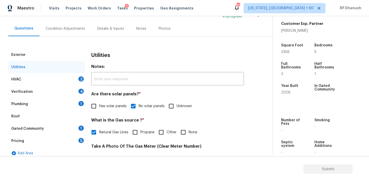
click at [71, 78] on div "HVAC 2" at bounding box center [46, 79] width 77 height 12
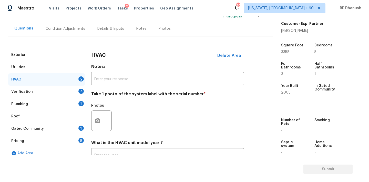
scroll to position [69, 0]
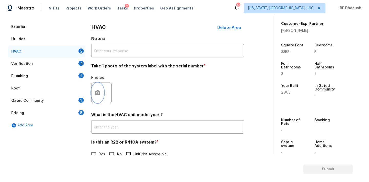
click at [97, 99] on button "button" at bounding box center [97, 93] width 12 height 20
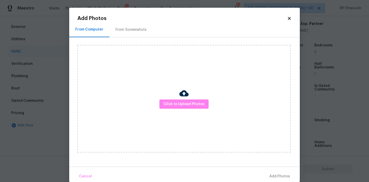
click at [128, 40] on div "Click to Upload Photos" at bounding box center [188, 98] width 222 height 122
click at [128, 28] on div "From Screenshots" at bounding box center [131, 29] width 31 height 5
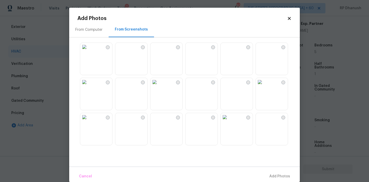
click at [88, 86] on img at bounding box center [84, 82] width 8 height 8
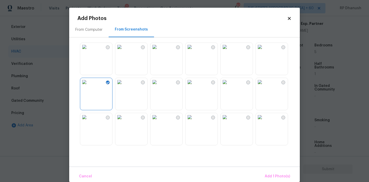
click at [123, 121] on img at bounding box center [119, 117] width 8 height 8
click at [88, 86] on img at bounding box center [84, 82] width 8 height 8
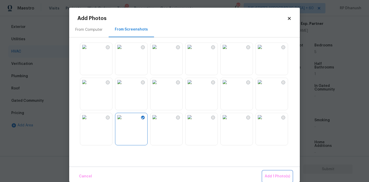
click at [268, 180] on button "Add 1 Photo(s)" at bounding box center [277, 176] width 29 height 11
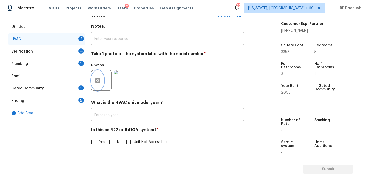
scroll to position [82, 0]
click at [113, 138] on input "No" at bounding box center [111, 142] width 11 height 11
click at [74, 53] on div "Verification 4" at bounding box center [46, 51] width 77 height 12
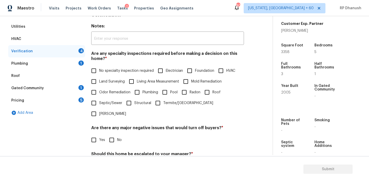
click at [103, 69] on span "No specialty inspection required" at bounding box center [126, 70] width 55 height 5
click at [99, 69] on input "No specialty inspection required" at bounding box center [93, 70] width 11 height 11
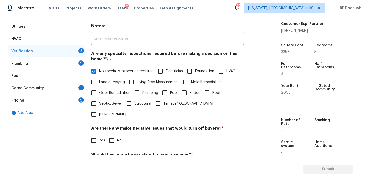
click at [114, 126] on div "Are there any major negative issues that would turn off buyers? * Yes No" at bounding box center [167, 136] width 153 height 20
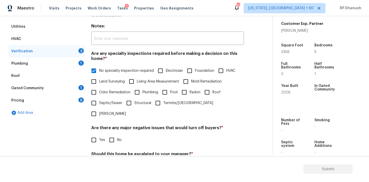
click at [114, 134] on input "No" at bounding box center [111, 139] width 11 height 11
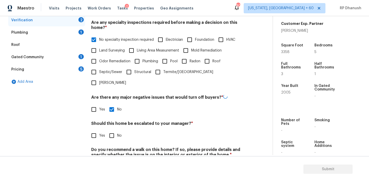
scroll to position [126, 0]
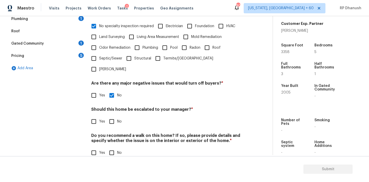
click at [110, 147] on input "No" at bounding box center [111, 152] width 11 height 11
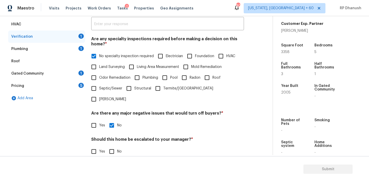
scroll to position [92, 0]
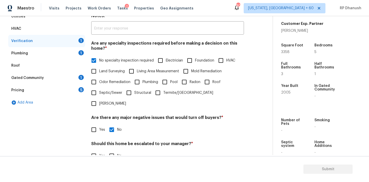
click at [77, 55] on div "Plumbing 1" at bounding box center [46, 53] width 77 height 12
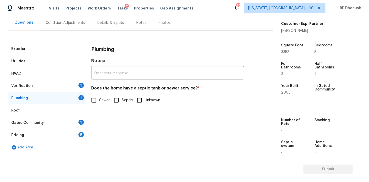
click at [97, 100] on input "Sewer" at bounding box center [93, 100] width 11 height 11
click at [73, 84] on div "Verification 1" at bounding box center [46, 86] width 77 height 12
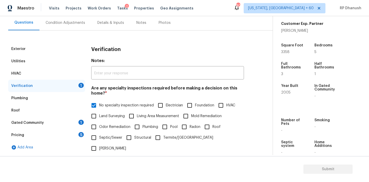
click at [65, 127] on div "Gated Community 1" at bounding box center [46, 123] width 77 height 12
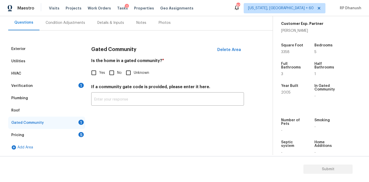
click at [111, 70] on input "No" at bounding box center [111, 72] width 11 height 11
click at [80, 130] on div "Pricing 5" at bounding box center [46, 135] width 77 height 12
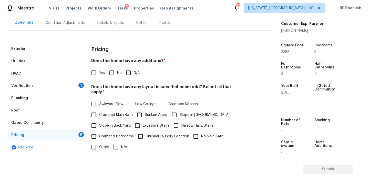
click at [112, 75] on input "No" at bounding box center [111, 72] width 11 height 11
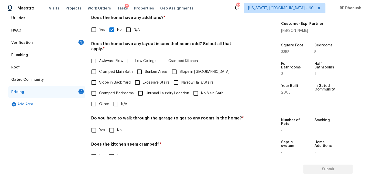
click at [110, 80] on span "Slope in Back Yard" at bounding box center [115, 82] width 32 height 5
click at [99, 80] on input "Slope in Back Yard" at bounding box center [93, 82] width 11 height 11
click at [186, 71] on label "Slope in Front Yard" at bounding box center [199, 71] width 61 height 11
click at [180, 71] on input "Slope in Front Yard" at bounding box center [174, 71] width 11 height 11
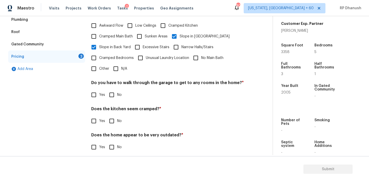
click at [109, 83] on div "Do you have to walk through the garage to get to any rooms in the home? * Yes No" at bounding box center [167, 90] width 153 height 20
click at [111, 89] on input "No" at bounding box center [111, 94] width 11 height 11
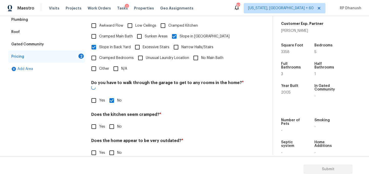
click at [111, 121] on input "No" at bounding box center [111, 126] width 11 height 11
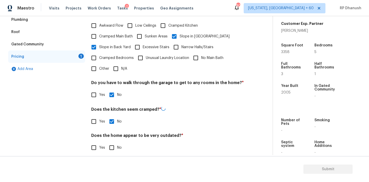
click at [115, 142] on input "No" at bounding box center [111, 147] width 11 height 11
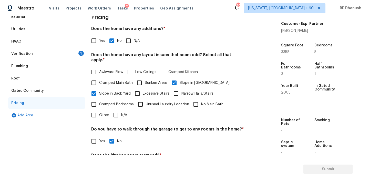
scroll to position [44, 0]
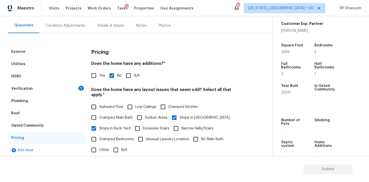
click at [82, 86] on div "1" at bounding box center [80, 88] width 5 height 5
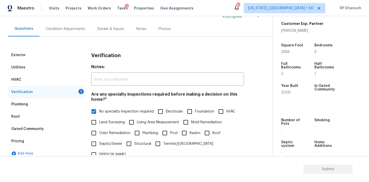
scroll to position [36, 0]
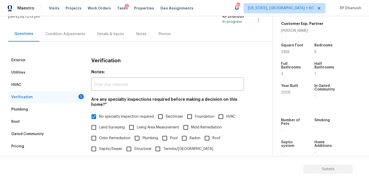
click at [74, 35] on div "Condition Adjustments" at bounding box center [65, 34] width 39 height 5
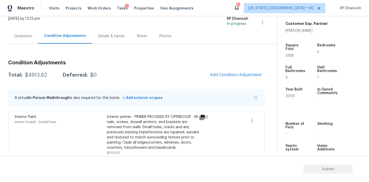
scroll to position [27, 0]
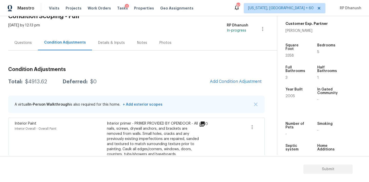
click at [25, 37] on div "Questions" at bounding box center [23, 42] width 30 height 15
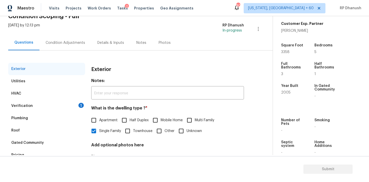
scroll to position [58, 0]
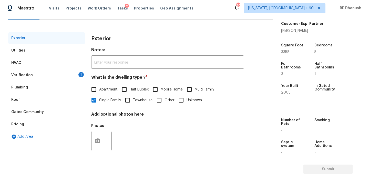
click at [78, 68] on div "HVAC" at bounding box center [46, 63] width 77 height 12
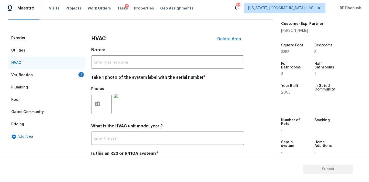
click at [86, 78] on div "Exterior Utilities HVAC Verification 1 Plumbing Roof Gated Community Pricing Ad…" at bounding box center [134, 104] width 252 height 145
click at [80, 76] on div "1" at bounding box center [80, 74] width 5 height 5
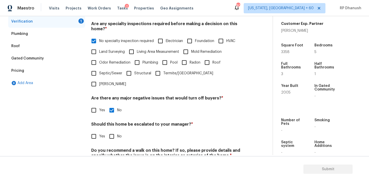
scroll to position [126, 0]
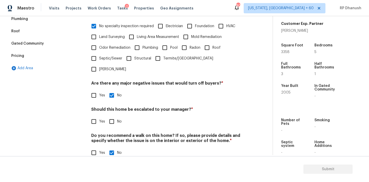
click at [112, 116] on input "No" at bounding box center [111, 121] width 11 height 11
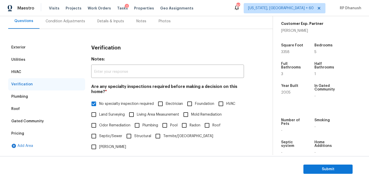
click at [68, 22] on div "Condition Adjustments" at bounding box center [65, 21] width 39 height 5
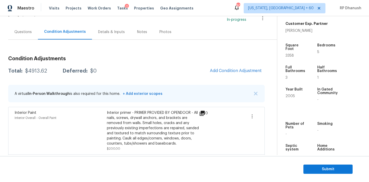
scroll to position [11, 0]
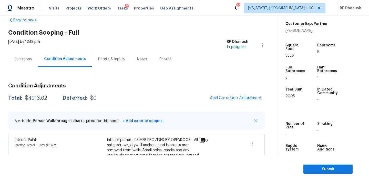
click at [23, 57] on div "Questions" at bounding box center [22, 59] width 17 height 5
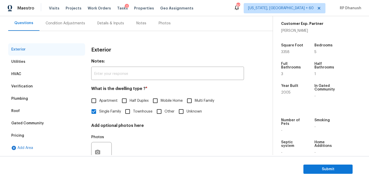
scroll to position [60, 0]
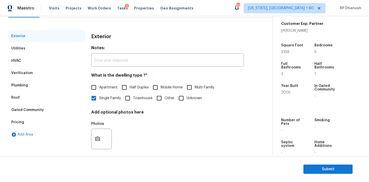
click at [29, 123] on div "Pricing" at bounding box center [46, 122] width 77 height 12
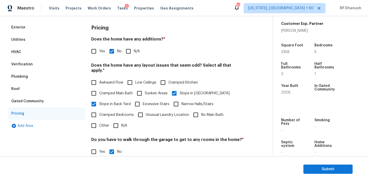
click at [37, 65] on div "Verification" at bounding box center [46, 64] width 77 height 12
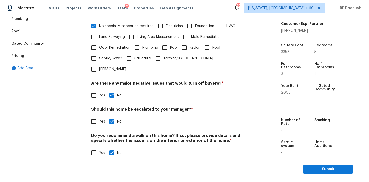
scroll to position [0, 0]
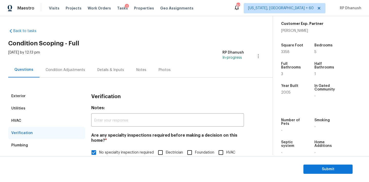
click at [58, 64] on div "Condition Adjustments" at bounding box center [65, 69] width 52 height 15
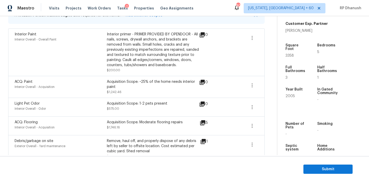
scroll to position [110, 0]
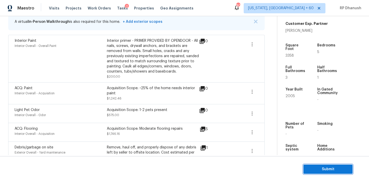
click at [322, 169] on span "Submit" at bounding box center [327, 169] width 41 height 6
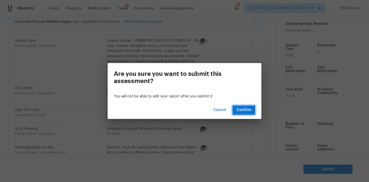
click at [239, 113] on span "Confirm" at bounding box center [243, 110] width 15 height 6
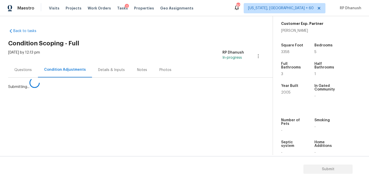
scroll to position [0, 0]
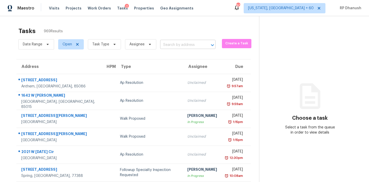
click at [182, 46] on input "text" at bounding box center [180, 45] width 41 height 8
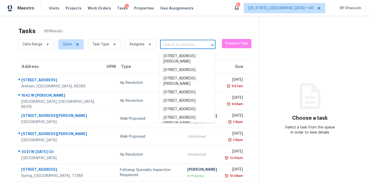
paste input "[STREET_ADDRESS]"
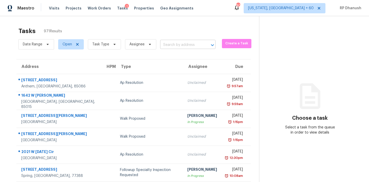
click at [179, 45] on input "text" at bounding box center [180, 45] width 41 height 8
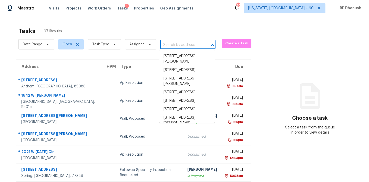
paste input "[STREET_ADDRESS]"
type input "[STREET_ADDRESS]"
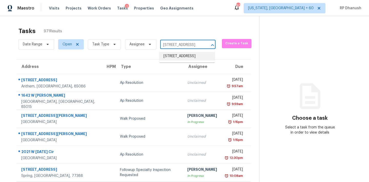
click at [183, 59] on li "[STREET_ADDRESS]" at bounding box center [186, 56] width 55 height 8
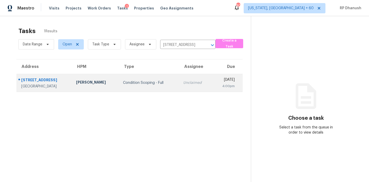
click at [184, 89] on td "Unclaimed" at bounding box center [195, 83] width 33 height 18
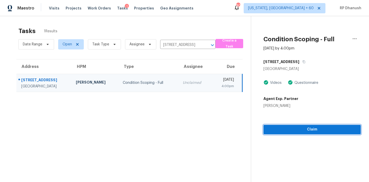
click at [284, 129] on span "Claim" at bounding box center [311, 129] width 89 height 6
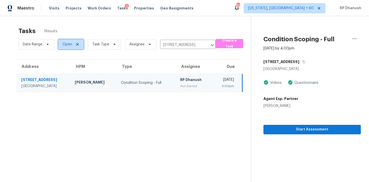
click at [72, 43] on span "Open" at bounding box center [71, 44] width 26 height 10
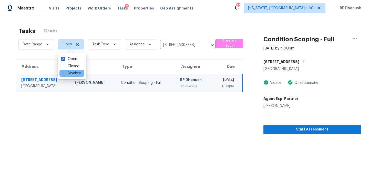
click at [76, 74] on label "Blocked" at bounding box center [71, 73] width 20 height 5
click at [64, 74] on input "Blocked" at bounding box center [62, 72] width 3 height 3
checkbox input "true"
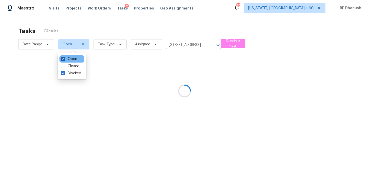
click at [71, 57] on label "Open" at bounding box center [69, 58] width 16 height 5
click at [64, 57] on input "Open" at bounding box center [62, 57] width 3 height 3
checkbox input "false"
click at [210, 46] on icon "Clear" at bounding box center [209, 45] width 5 height 5
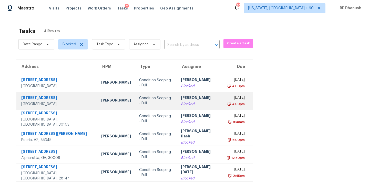
scroll to position [85, 0]
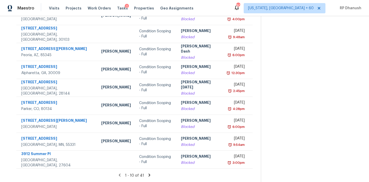
click at [148, 176] on icon at bounding box center [149, 174] width 2 height 3
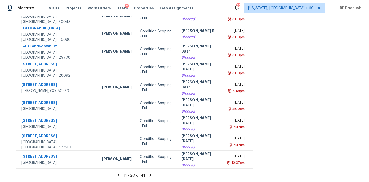
click at [150, 176] on icon at bounding box center [151, 174] width 2 height 3
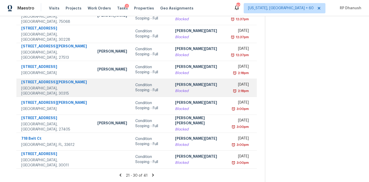
click at [232, 93] on div "2:18pm" at bounding box center [240, 90] width 17 height 5
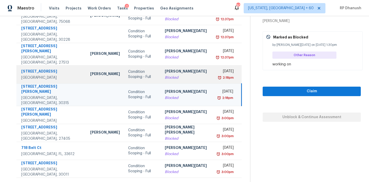
click at [217, 70] on div "[DATE]" at bounding box center [225, 72] width 16 height 6
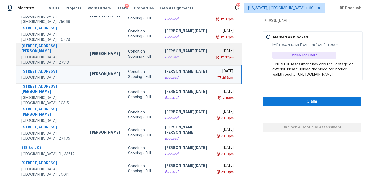
click at [217, 54] on div "[DATE]" at bounding box center [225, 51] width 16 height 6
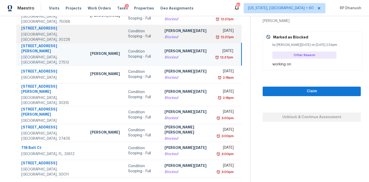
click at [213, 39] on td "[DATE] 12:37pm" at bounding box center [227, 34] width 28 height 18
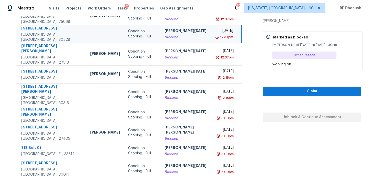
click at [143, 182] on icon at bounding box center [145, 184] width 5 height 5
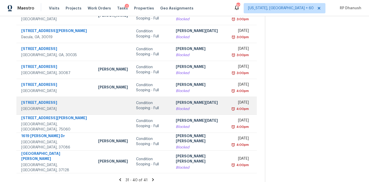
scroll to position [0, 0]
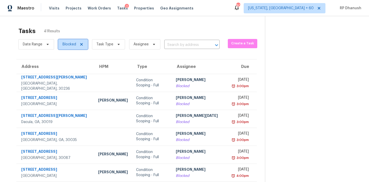
click at [69, 45] on span "Blocked" at bounding box center [70, 44] width 14 height 5
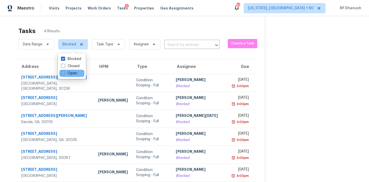
click at [66, 76] on div "Open" at bounding box center [71, 73] width 25 height 7
click at [64, 72] on span at bounding box center [63, 73] width 4 height 4
click at [64, 72] on input "Open" at bounding box center [62, 72] width 3 height 3
checkbox input "true"
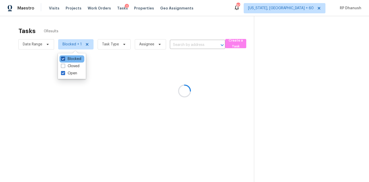
click at [66, 59] on label "Blocked" at bounding box center [71, 58] width 20 height 5
click at [64, 59] on input "Blocked" at bounding box center [62, 57] width 3 height 3
checkbox input "false"
